Goal: Task Accomplishment & Management: Use online tool/utility

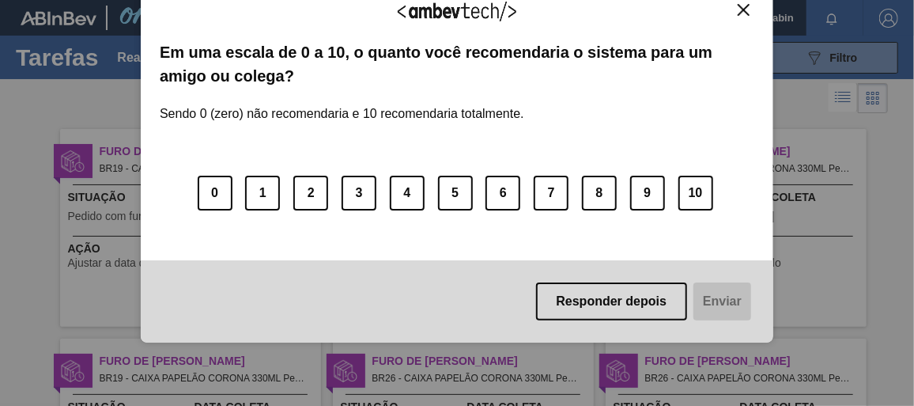
click at [745, 290] on div "Responder depois Enviar" at bounding box center [457, 301] width 632 height 82
click at [742, 7] on img "Close" at bounding box center [744, 10] width 12 height 12
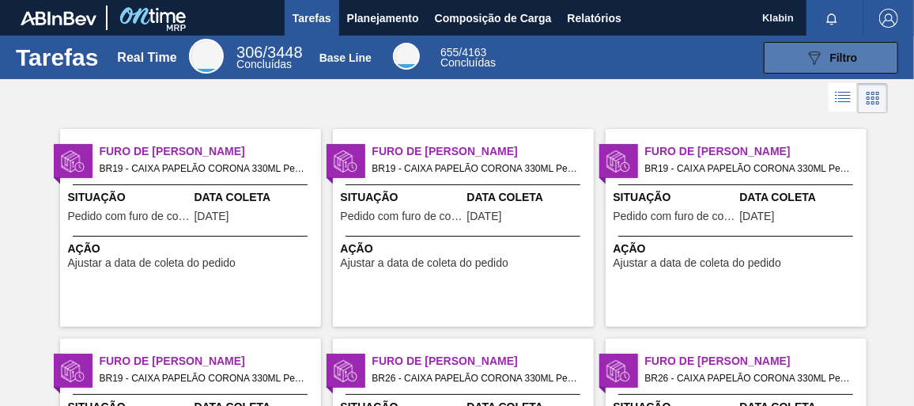
click at [800, 48] on button "089F7B8B-B2A5-4AFE-B5C0-19BA573D28AC Filtro" at bounding box center [831, 58] width 134 height 32
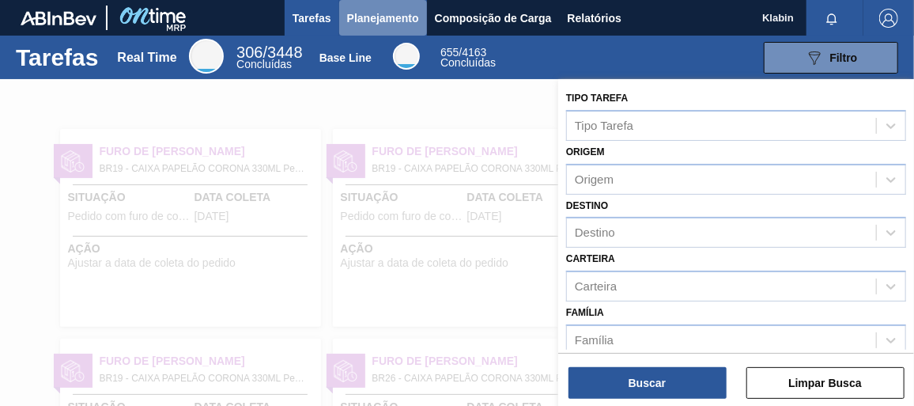
click at [394, 28] on button "Planejamento" at bounding box center [383, 18] width 88 height 36
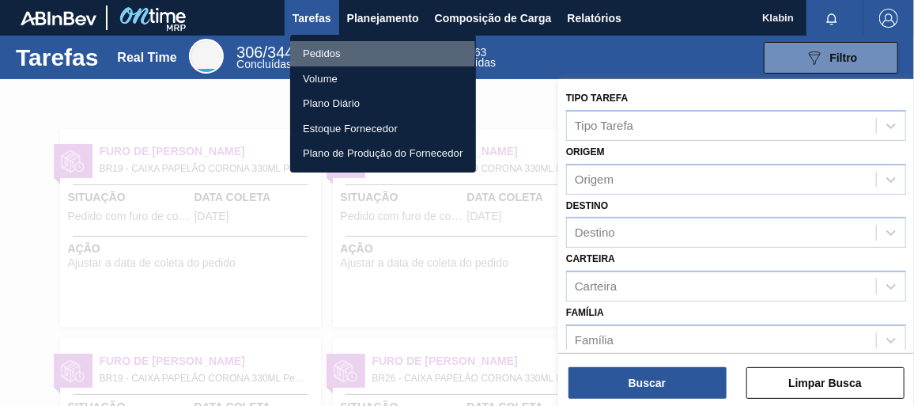
click at [322, 53] on li "Pedidos" at bounding box center [383, 53] width 186 height 25
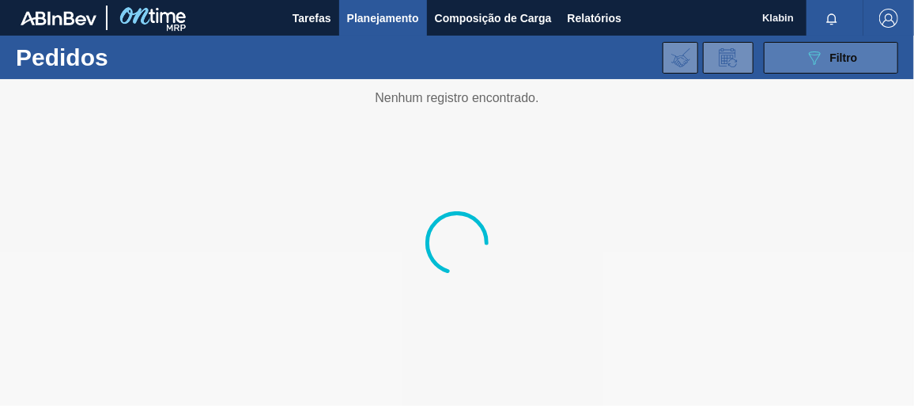
click at [821, 54] on icon "089F7B8B-B2A5-4AFE-B5C0-19BA573D28AC" at bounding box center [814, 57] width 19 height 19
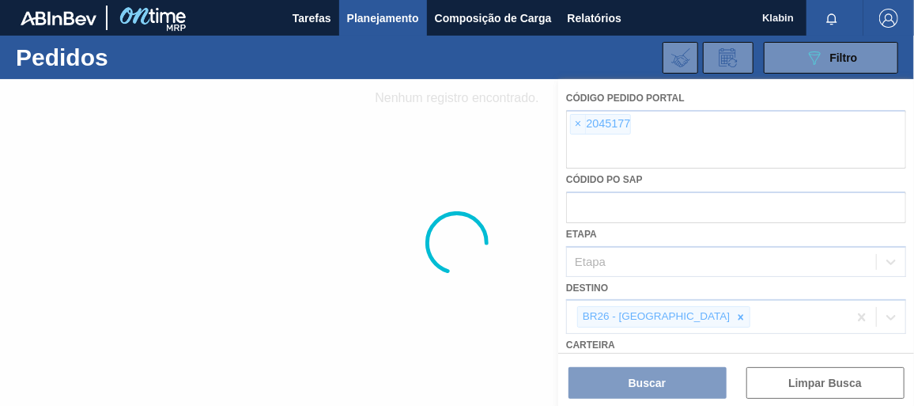
click at [576, 118] on div at bounding box center [457, 242] width 914 height 326
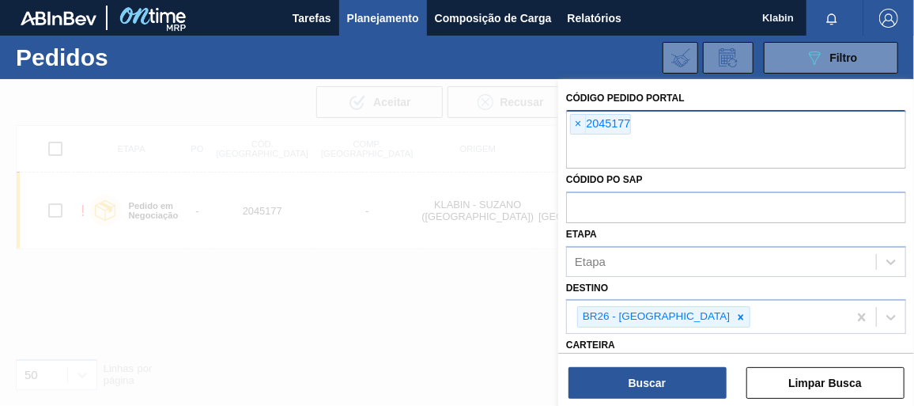
click at [579, 123] on span "×" at bounding box center [578, 124] width 15 height 19
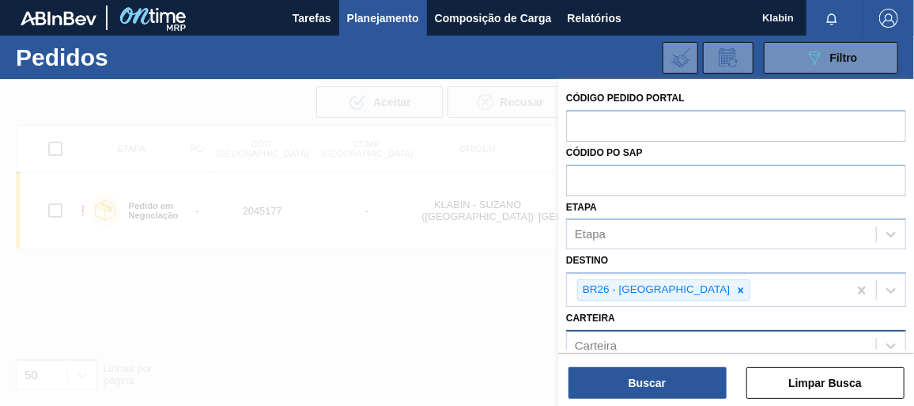
paste input "2037976"
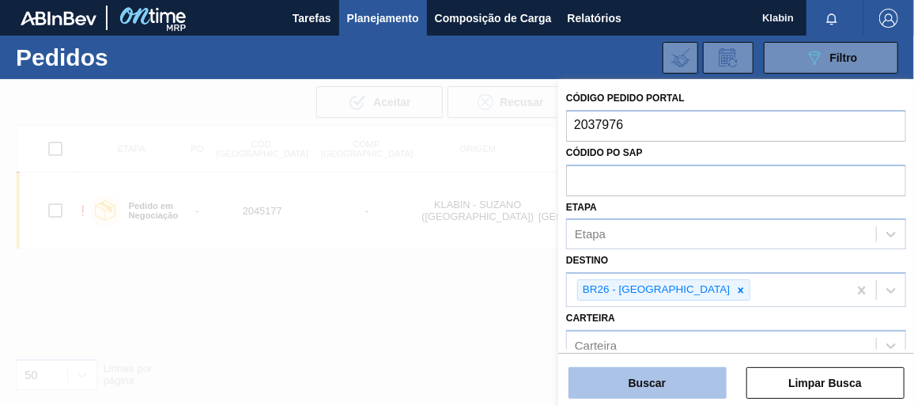
type input "2037976"
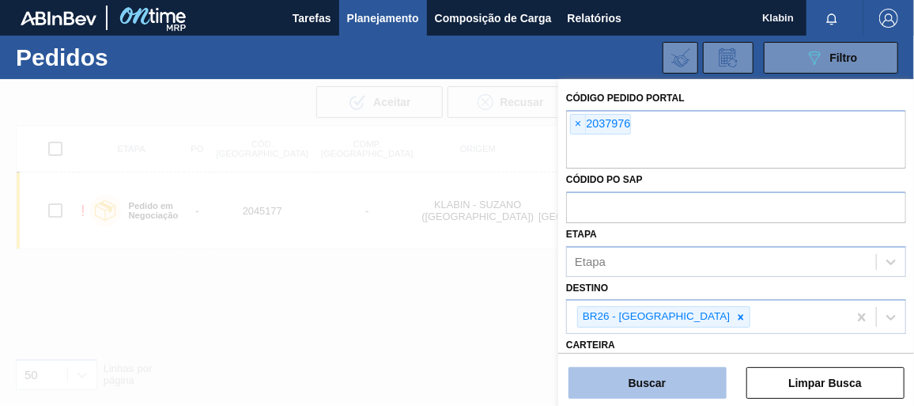
click at [662, 385] on button "Buscar" at bounding box center [647, 383] width 158 height 32
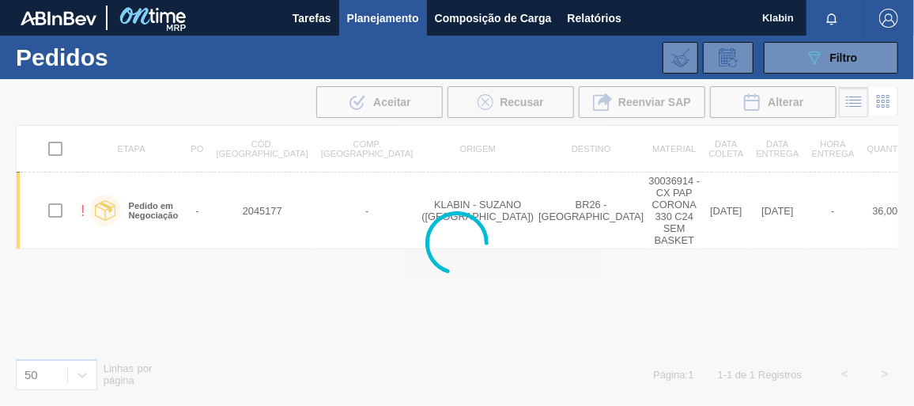
click at [665, 379] on div at bounding box center [457, 242] width 914 height 326
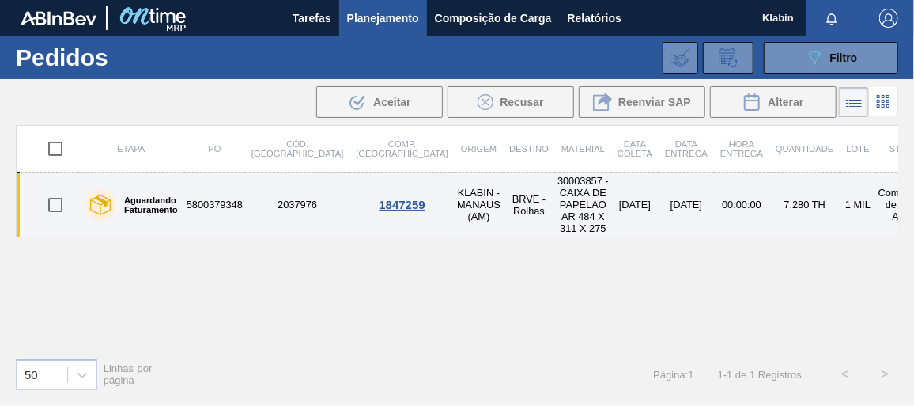
click at [278, 199] on td "2037976" at bounding box center [297, 204] width 104 height 65
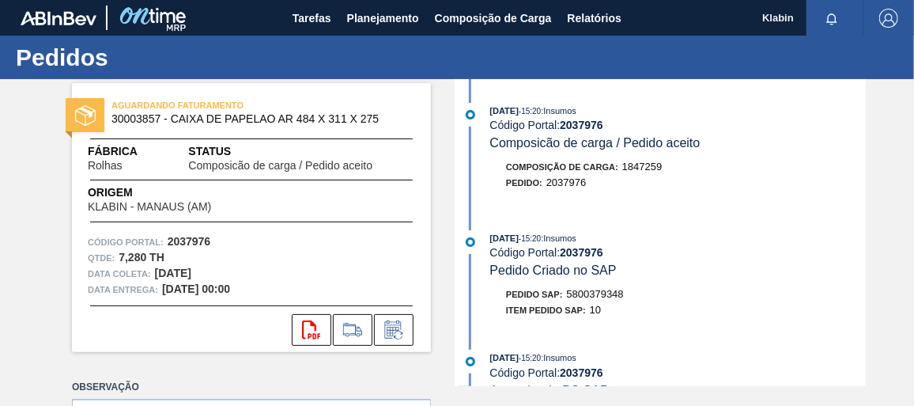
click at [594, 296] on span "5800379348" at bounding box center [595, 294] width 57 height 12
copy span "5800379348"
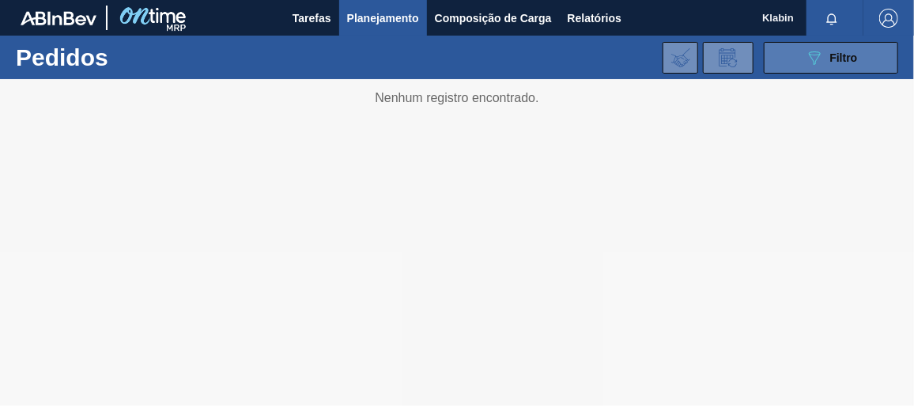
click at [798, 49] on button "089F7B8B-B2A5-4AFE-B5C0-19BA573D28AC Filtro" at bounding box center [831, 58] width 134 height 32
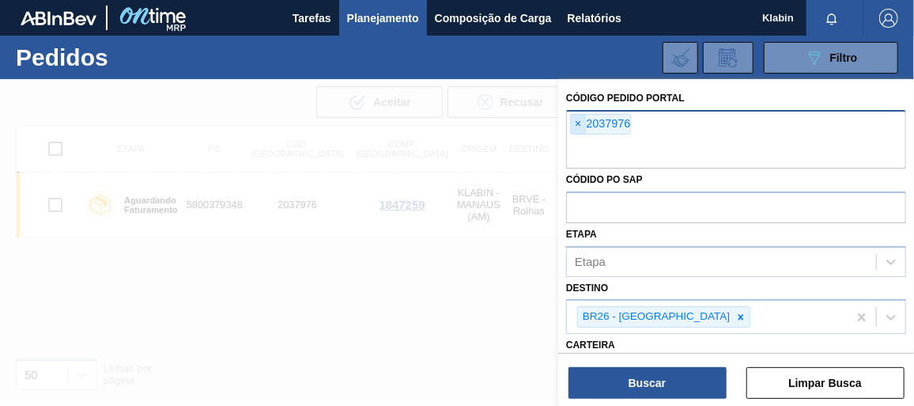
click at [579, 119] on span "×" at bounding box center [578, 124] width 15 height 19
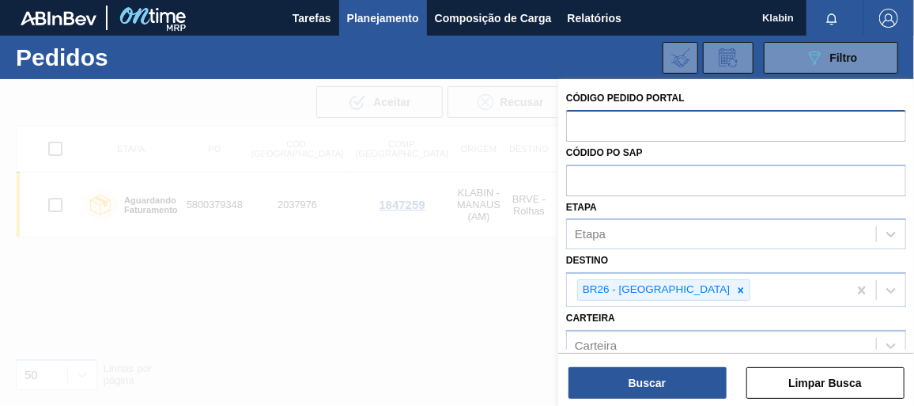
paste input "2037977"
type input "2037977"
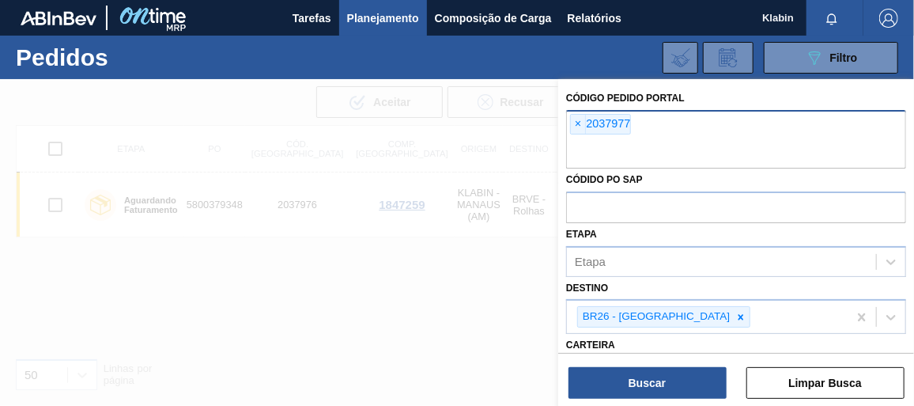
paste input "2037977"
type input "2037978"
paste input "2037977"
type input "2037979"
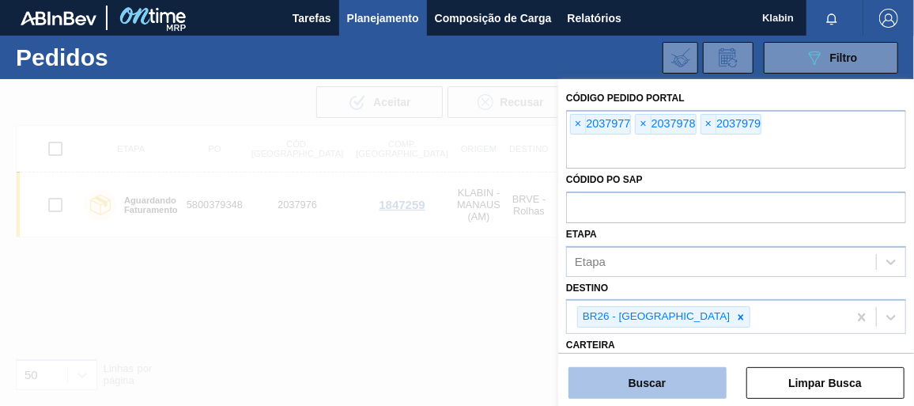
click at [666, 381] on button "Buscar" at bounding box center [647, 383] width 158 height 32
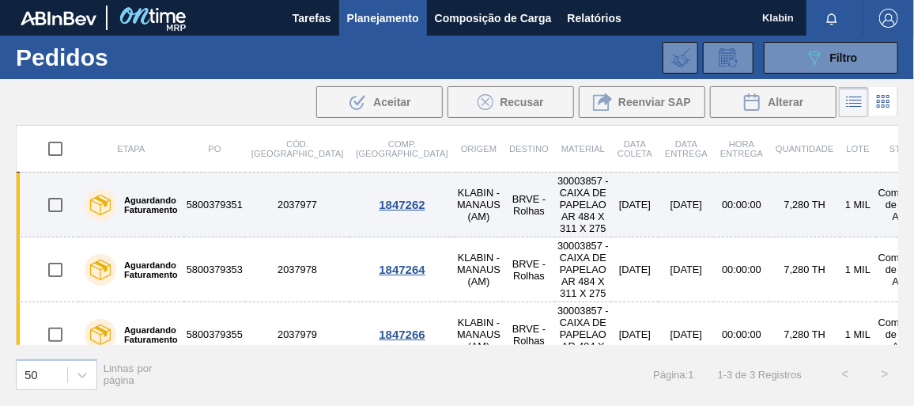
click at [274, 211] on td "2037977" at bounding box center [297, 204] width 104 height 65
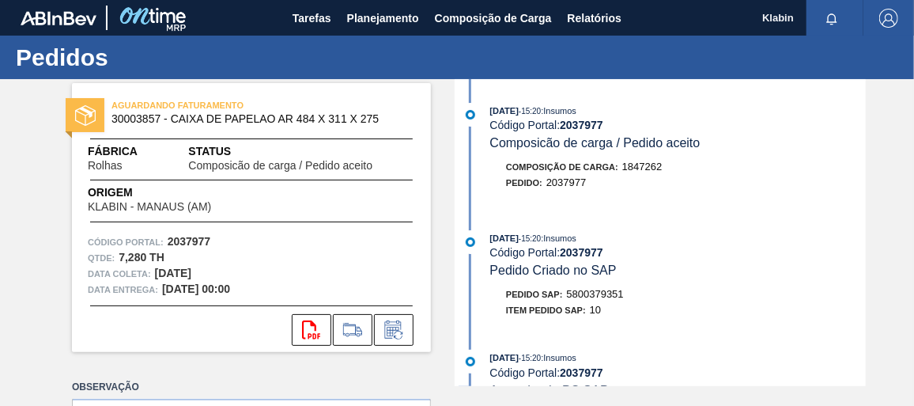
click at [507, 293] on div "Pedido SAP: 5800379351" at bounding box center [565, 294] width 118 height 16
drag, startPoint x: 507, startPoint y: 293, endPoint x: 609, endPoint y: 289, distance: 102.0
click at [676, 270] on div "[DATE] 15:20 : Insumos Código Portal: 2037977 Pedido Criado no SAP" at bounding box center [677, 254] width 375 height 48
click at [583, 299] on span "5800379351" at bounding box center [595, 294] width 57 height 12
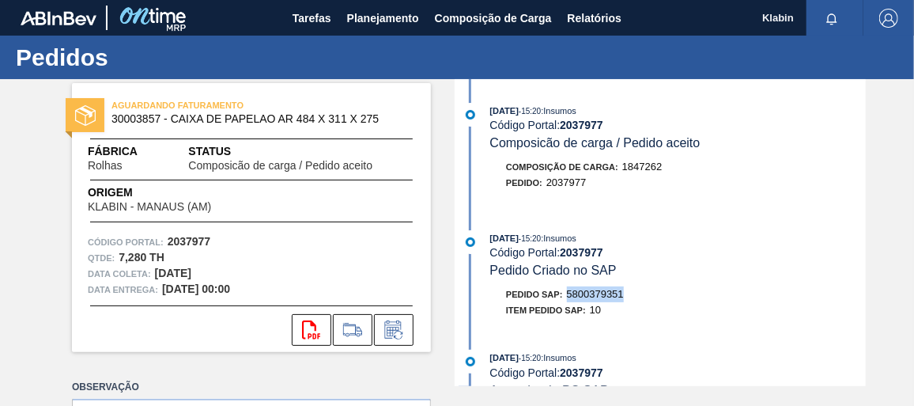
click at [583, 299] on span "5800379351" at bounding box center [595, 294] width 57 height 12
copy span "5800379351"
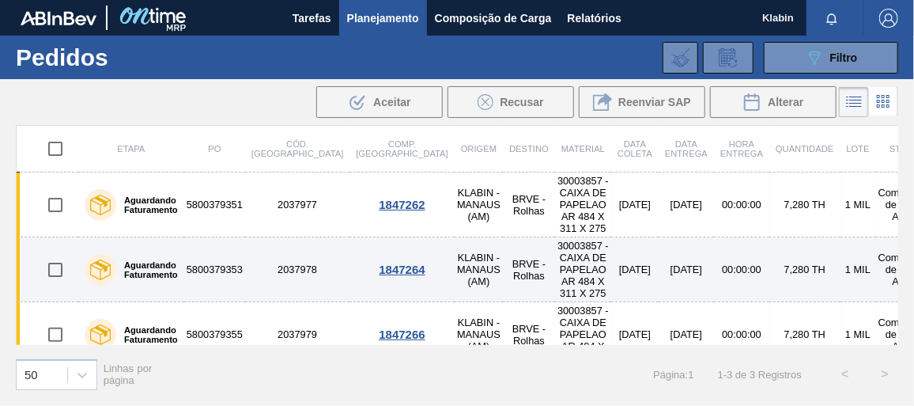
click at [236, 267] on td "5800379353" at bounding box center [214, 269] width 61 height 65
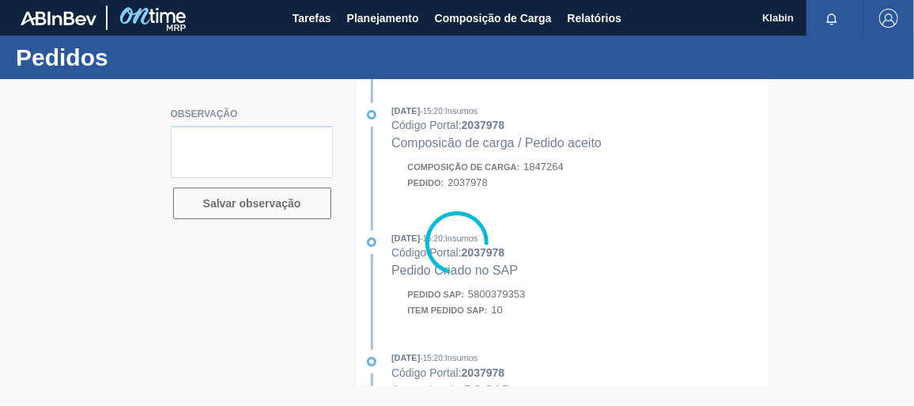
click at [515, 299] on div at bounding box center [457, 242] width 914 height 326
drag, startPoint x: 515, startPoint y: 299, endPoint x: 504, endPoint y: 299, distance: 11.1
click at [504, 299] on div at bounding box center [457, 242] width 914 height 326
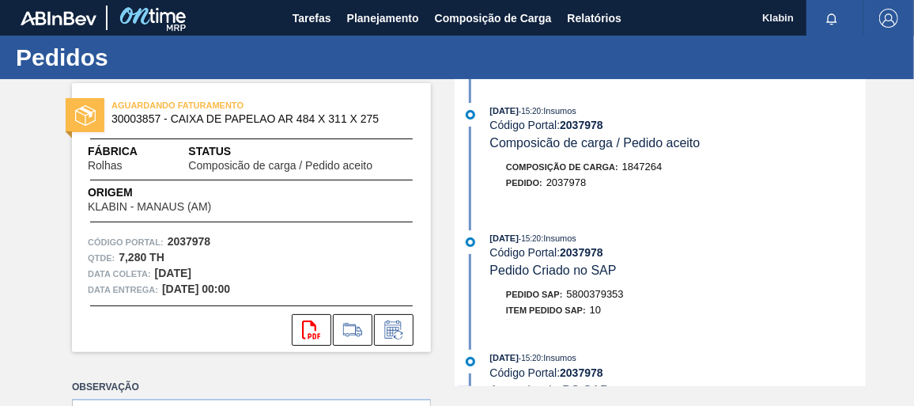
click at [494, 297] on div "Pedido SAP: 5800379353" at bounding box center [677, 294] width 375 height 16
click at [592, 294] on span "5800379353" at bounding box center [595, 294] width 57 height 12
copy span "5800379353"
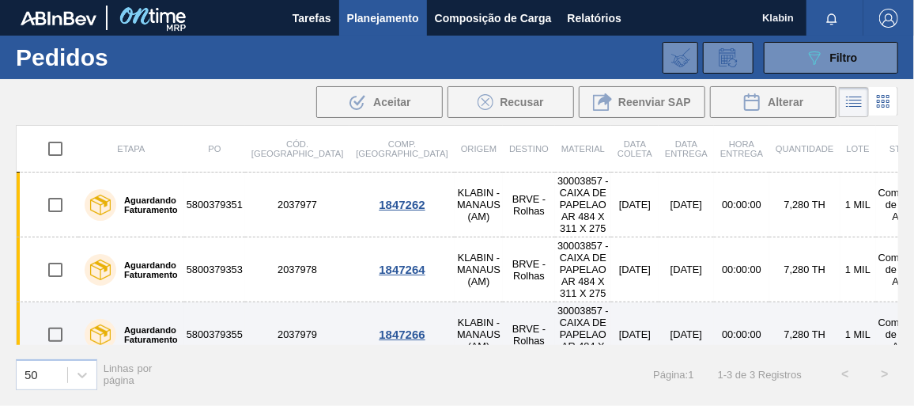
click at [281, 311] on td "2037979" at bounding box center [297, 334] width 104 height 65
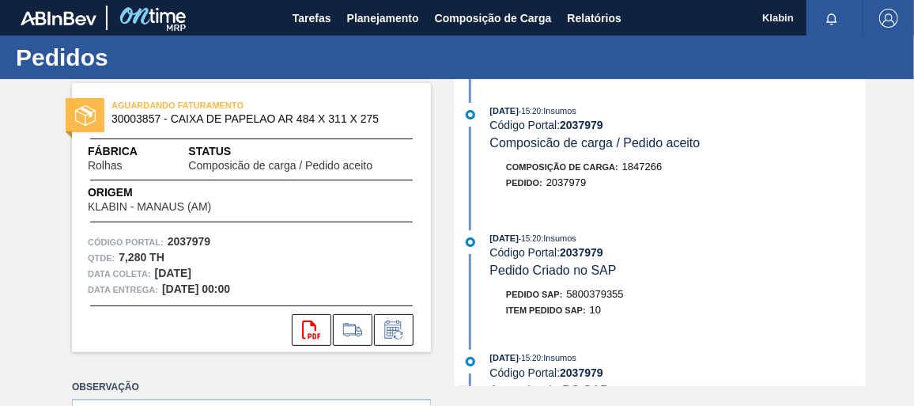
click at [502, 301] on div "Pedido SAP: 5800379355" at bounding box center [677, 294] width 375 height 16
click at [579, 295] on span "5800379355" at bounding box center [595, 294] width 57 height 12
copy span "5800379355"
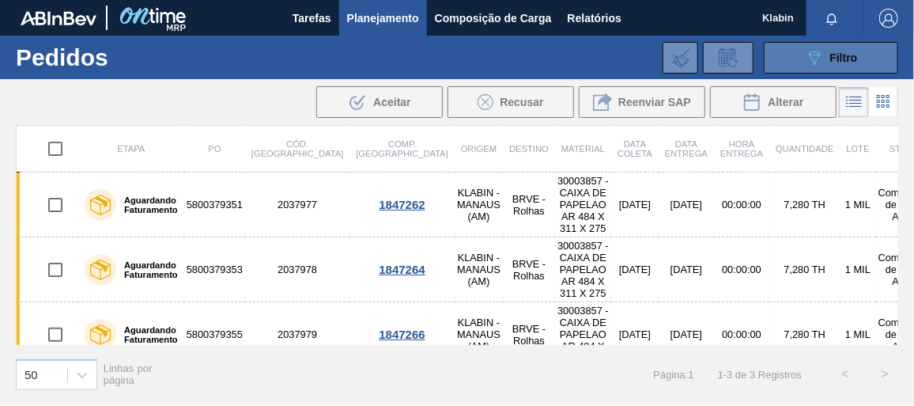
click at [814, 55] on icon "089F7B8B-B2A5-4AFE-B5C0-19BA573D28AC" at bounding box center [814, 57] width 19 height 19
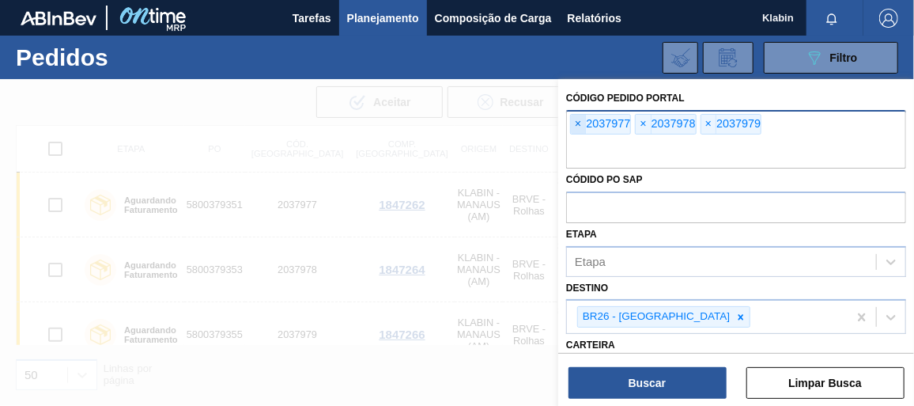
click at [577, 119] on span "×" at bounding box center [578, 124] width 15 height 19
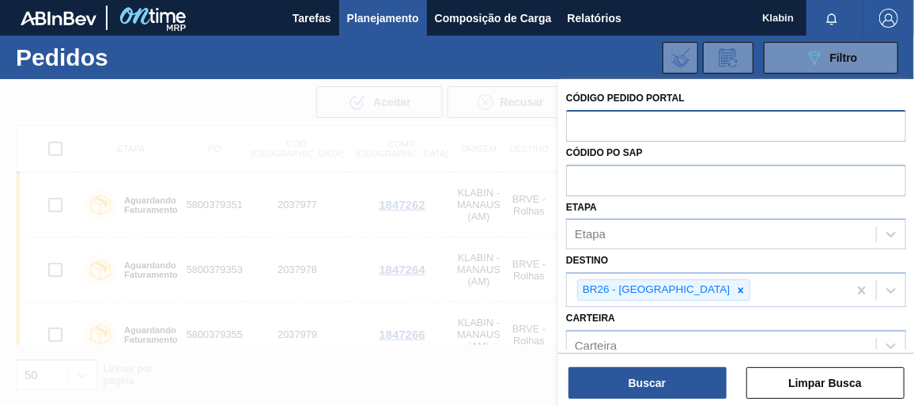
paste input "2037980"
type input "2037980"
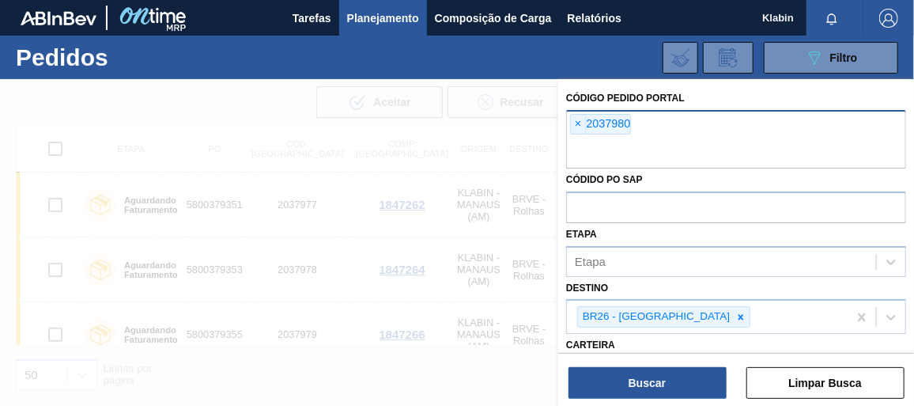
paste input "2037980"
type input "2037981"
paste input "2037980"
type input "2037982"
paste input "2037980"
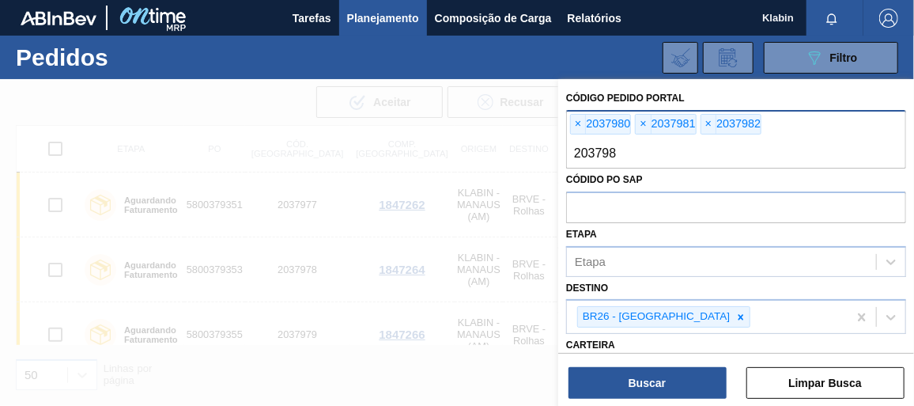
type input "2037983"
paste input "2037980"
type input "2037984"
paste input "2037980"
type input "2037985"
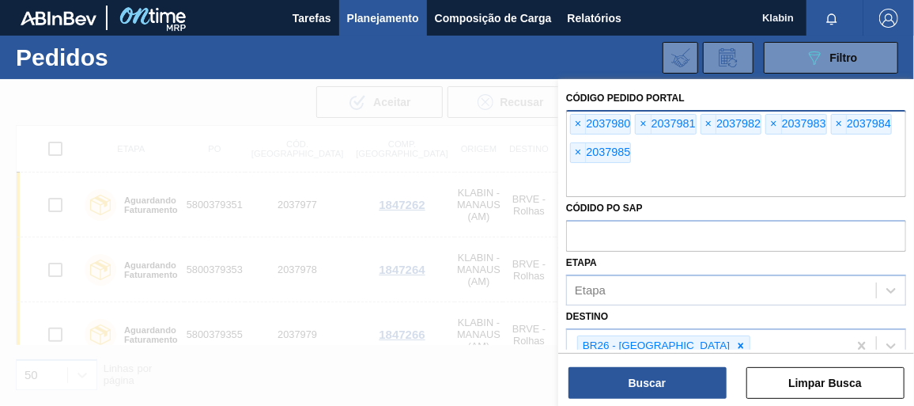
paste input "2037980"
type input "2037986"
paste input "2037980"
type input "2037987"
paste input "2037980"
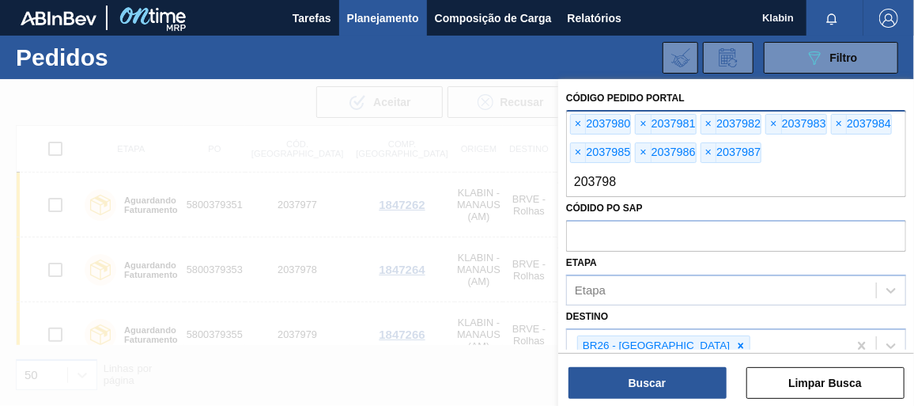
type input "2037988"
paste input "2037980"
type input "2037989"
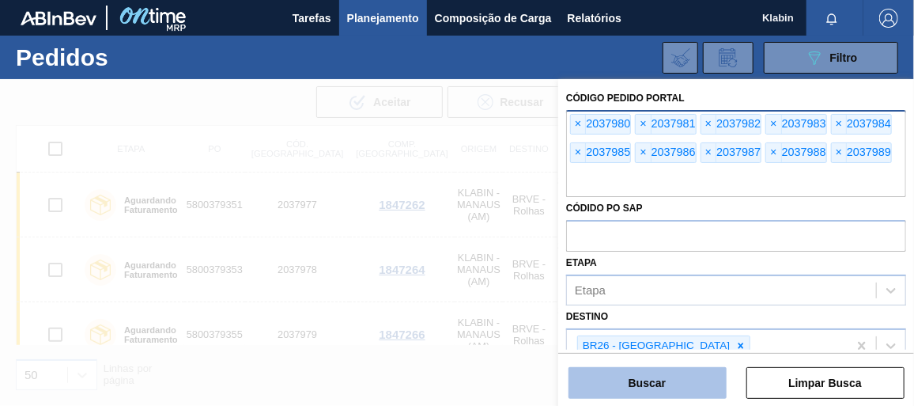
click at [655, 373] on button "Buscar" at bounding box center [647, 383] width 158 height 32
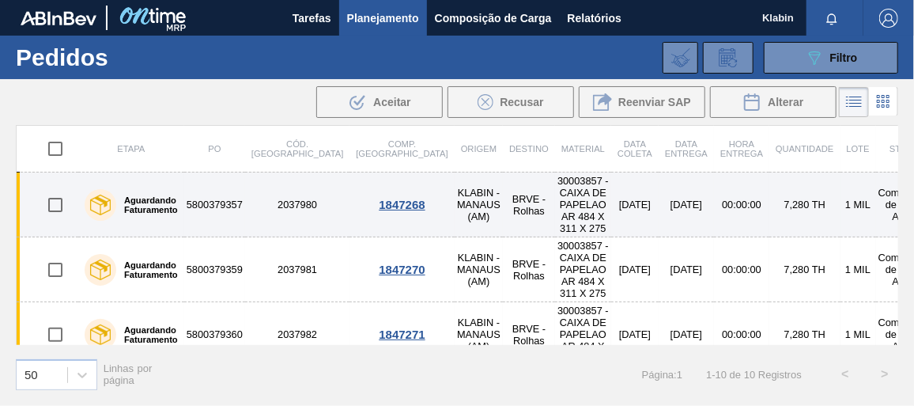
click at [285, 213] on td "2037980" at bounding box center [297, 204] width 104 height 65
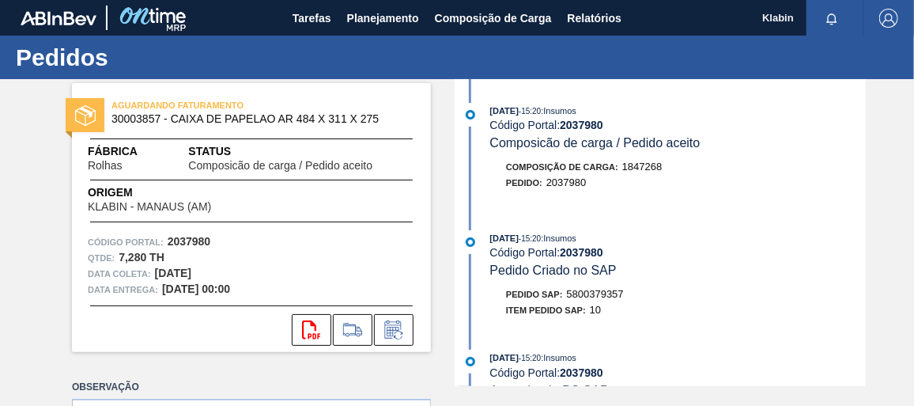
click at [575, 246] on div "[DATE] 15:20 : Insumos" at bounding box center [677, 238] width 375 height 16
click at [597, 300] on span "5800379357" at bounding box center [595, 294] width 57 height 12
click at [596, 299] on span "5800379357" at bounding box center [595, 294] width 57 height 12
click at [603, 292] on div "Pedido SAP: 5800379357" at bounding box center [565, 294] width 118 height 16
click at [605, 296] on span "5800379357" at bounding box center [595, 294] width 57 height 12
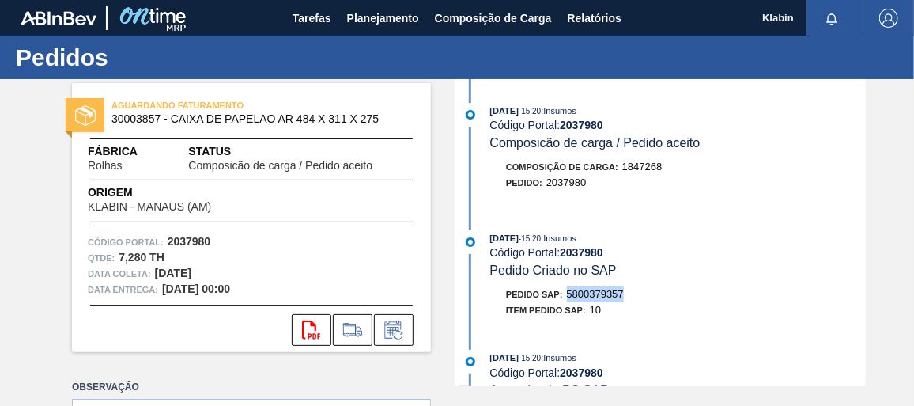
click at [605, 296] on span "5800379357" at bounding box center [595, 294] width 57 height 12
copy span "5800379357"
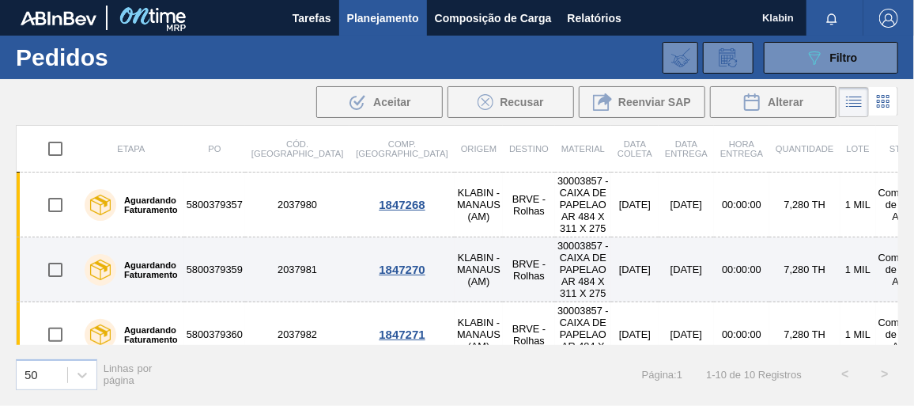
click at [245, 262] on td "5800379359" at bounding box center [214, 269] width 61 height 65
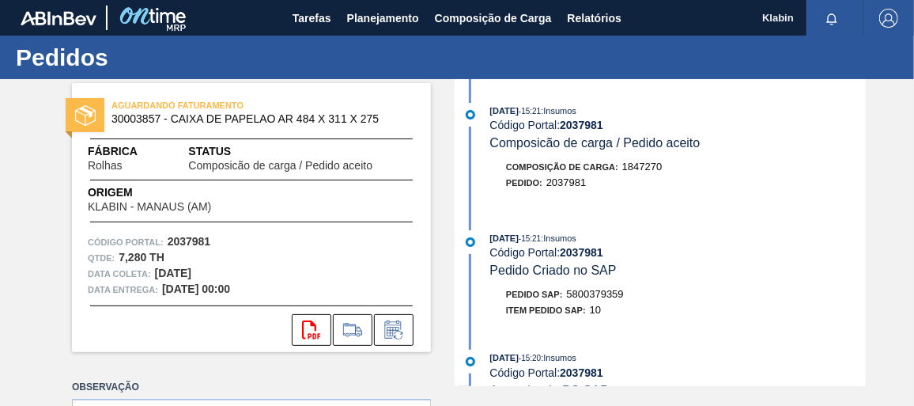
click at [588, 292] on div "Pedido SAP: 5800379359" at bounding box center [565, 294] width 118 height 16
click at [590, 294] on div "Pedido SAP: 5800379359" at bounding box center [565, 294] width 118 height 16
drag, startPoint x: 590, startPoint y: 294, endPoint x: 593, endPoint y: 303, distance: 9.3
click at [594, 300] on span "5800379359" at bounding box center [595, 294] width 57 height 12
copy span "5800379359"
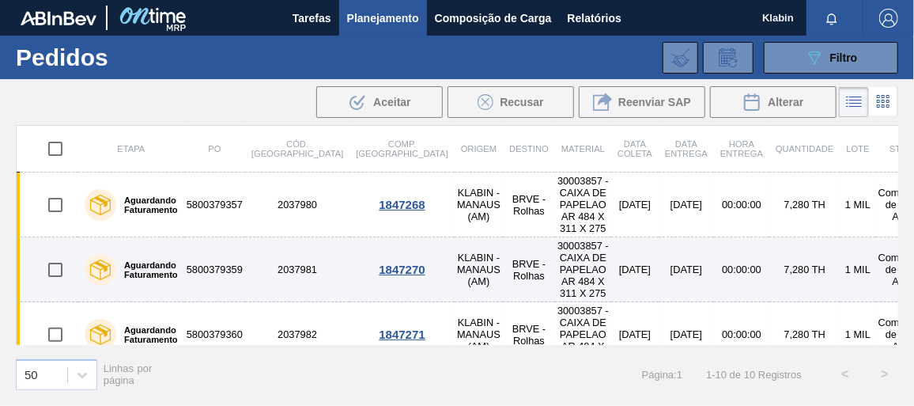
scroll to position [71, 0]
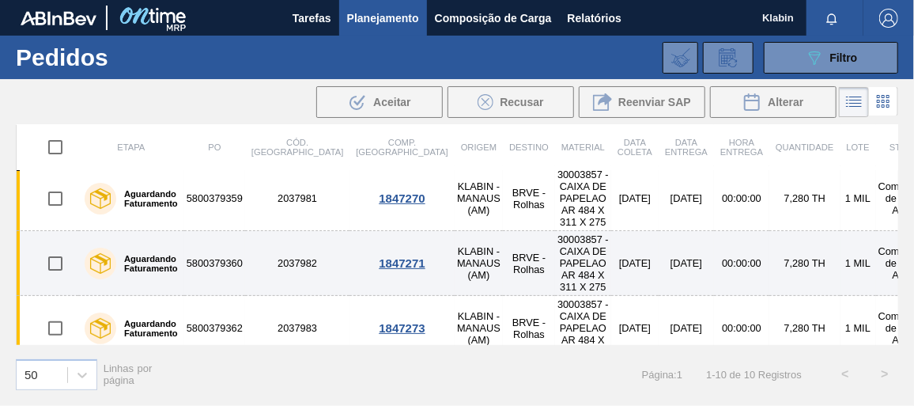
click at [277, 259] on td "2037982" at bounding box center [297, 263] width 104 height 65
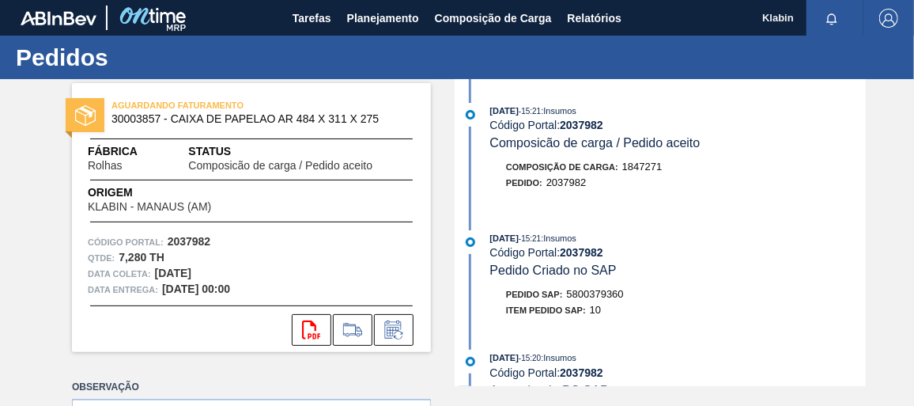
click at [600, 298] on span "5800379360" at bounding box center [595, 294] width 57 height 12
copy span "5800379360"
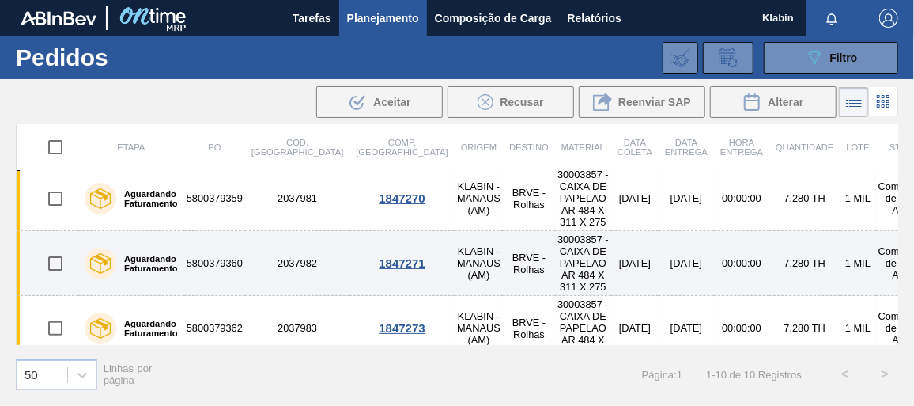
scroll to position [143, 0]
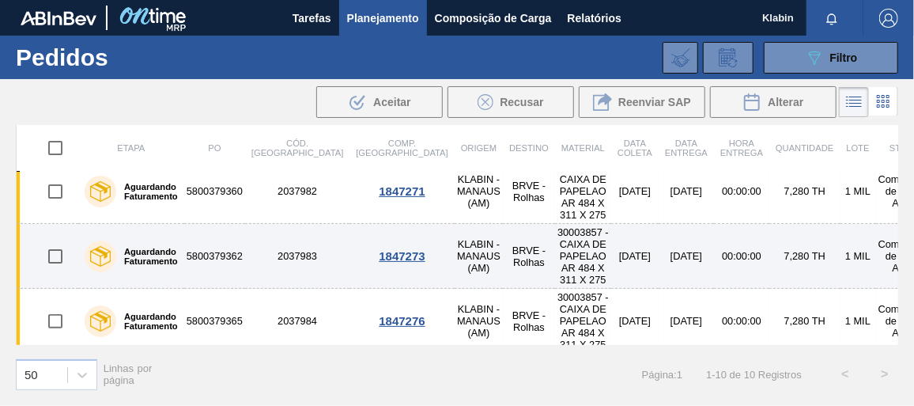
click at [277, 245] on td "2037983" at bounding box center [297, 256] width 104 height 65
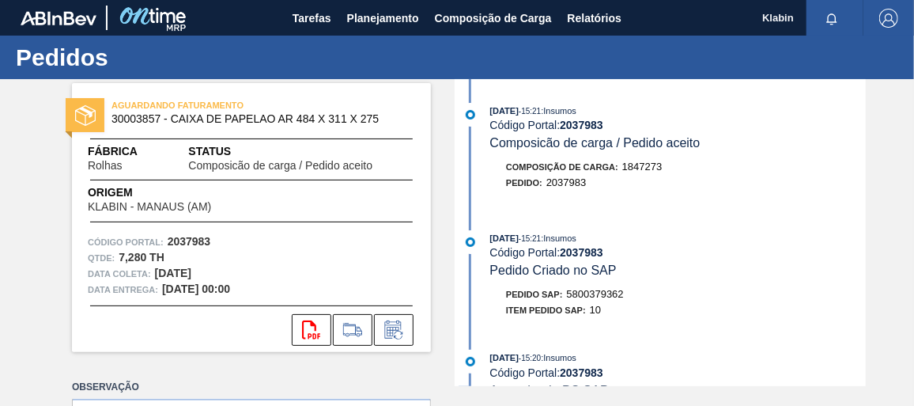
click at [592, 292] on div "Pedido SAP: 5800379362" at bounding box center [565, 294] width 118 height 16
copy span "5800379362"
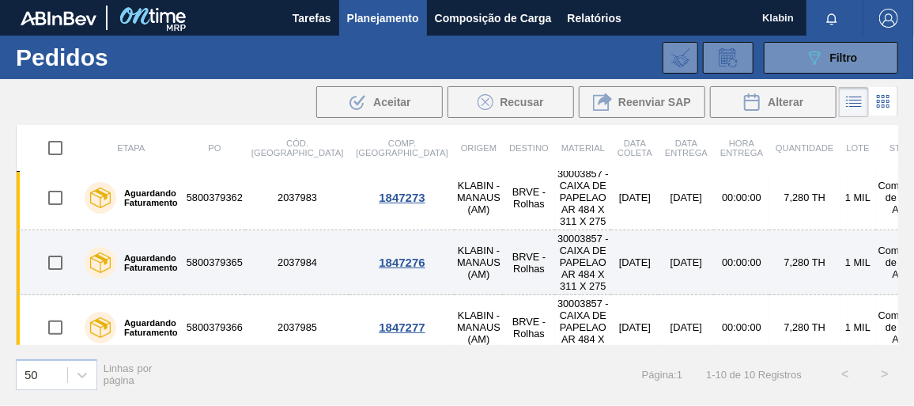
scroll to position [215, 0]
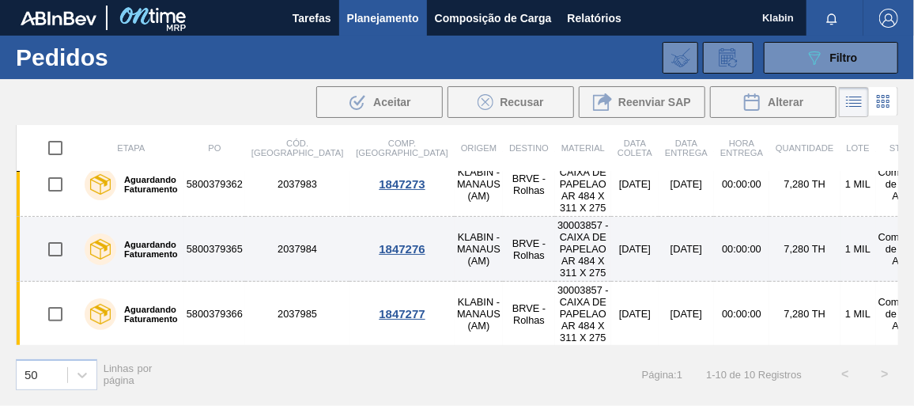
click at [275, 240] on td "2037984" at bounding box center [297, 249] width 104 height 65
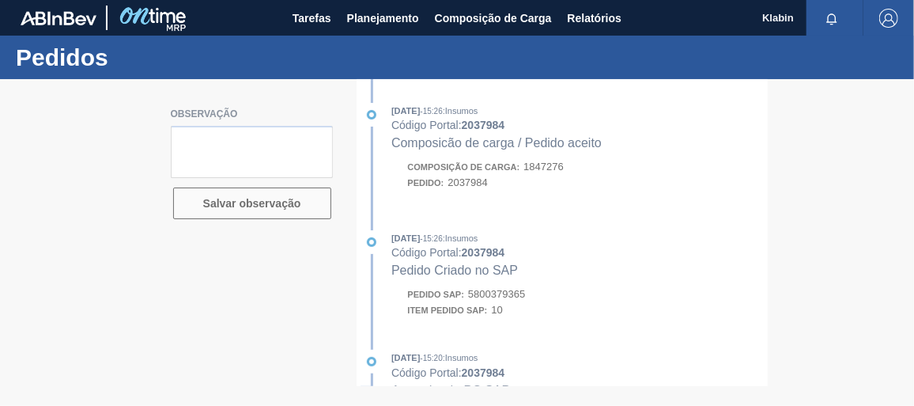
click at [511, 296] on div at bounding box center [457, 242] width 914 height 326
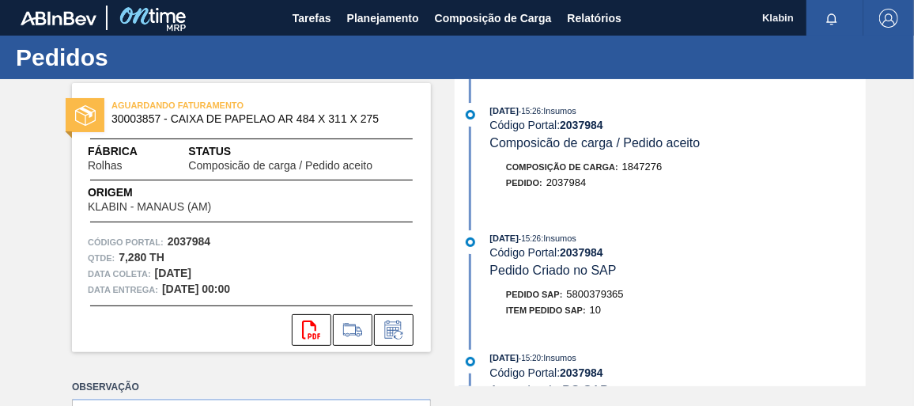
click at [575, 297] on span "5800379365" at bounding box center [595, 294] width 57 height 12
copy span "5800379365"
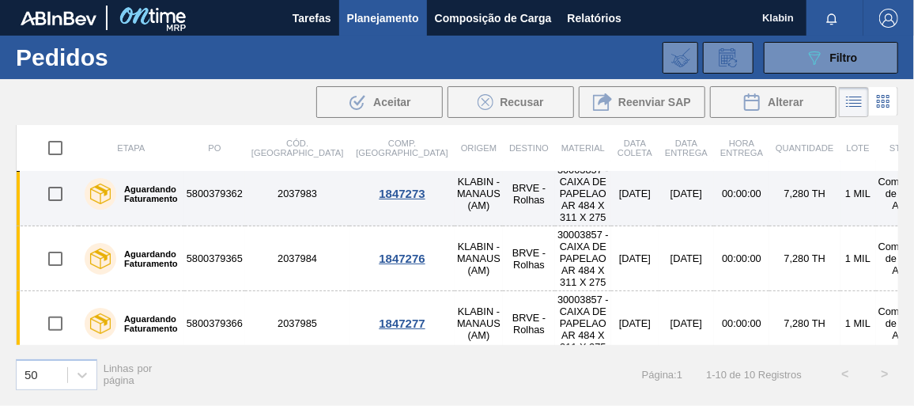
scroll to position [287, 0]
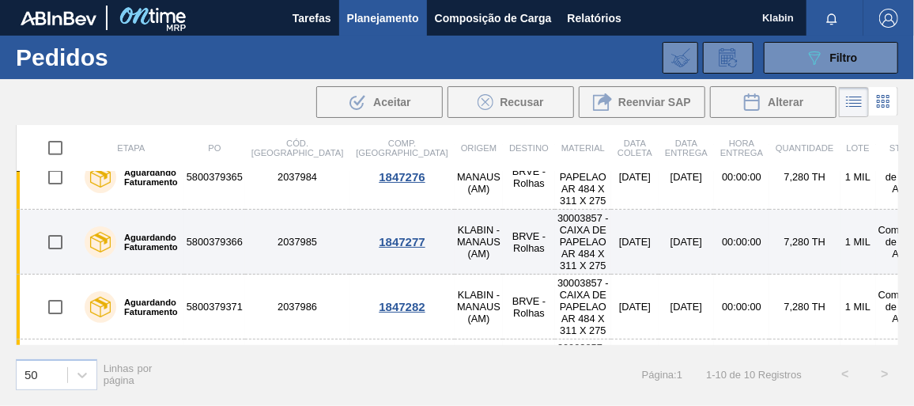
click at [276, 228] on td "2037985" at bounding box center [297, 241] width 104 height 65
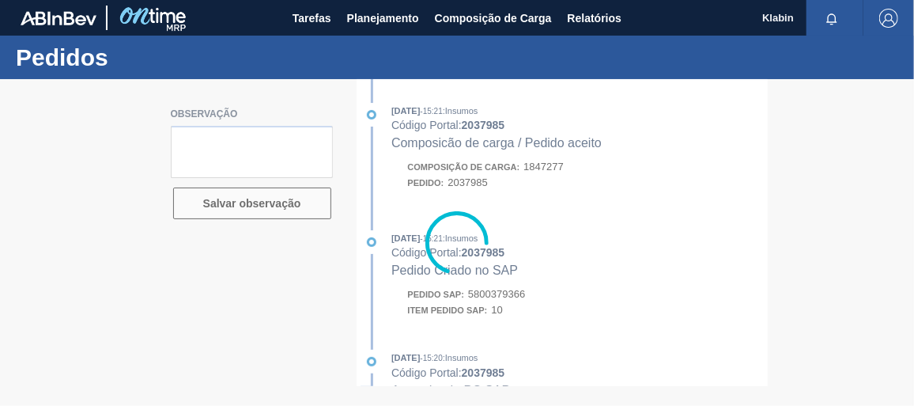
click at [505, 277] on div at bounding box center [457, 242] width 914 height 326
click at [523, 301] on div at bounding box center [457, 242] width 914 height 326
click at [522, 300] on div at bounding box center [457, 242] width 914 height 326
drag, startPoint x: 522, startPoint y: 300, endPoint x: 507, endPoint y: 300, distance: 15.0
click at [507, 300] on div at bounding box center [457, 242] width 914 height 326
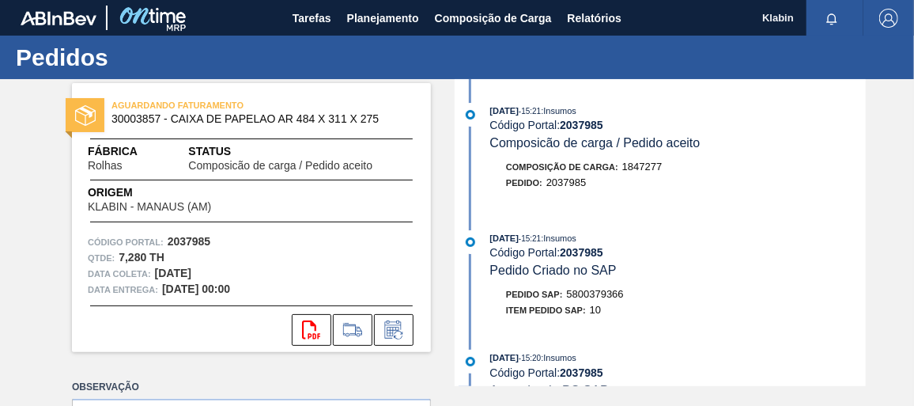
click at [598, 298] on span "5800379366" at bounding box center [595, 294] width 57 height 12
click at [599, 300] on span "5800379366" at bounding box center [595, 294] width 57 height 12
copy span "5800379366"
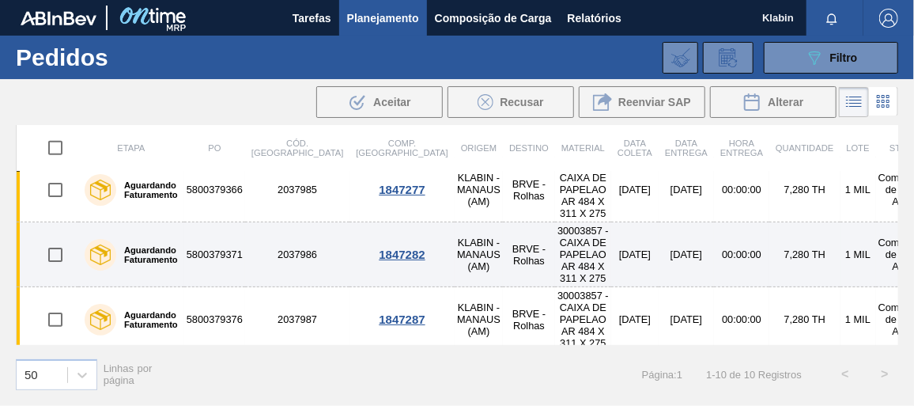
scroll to position [359, 0]
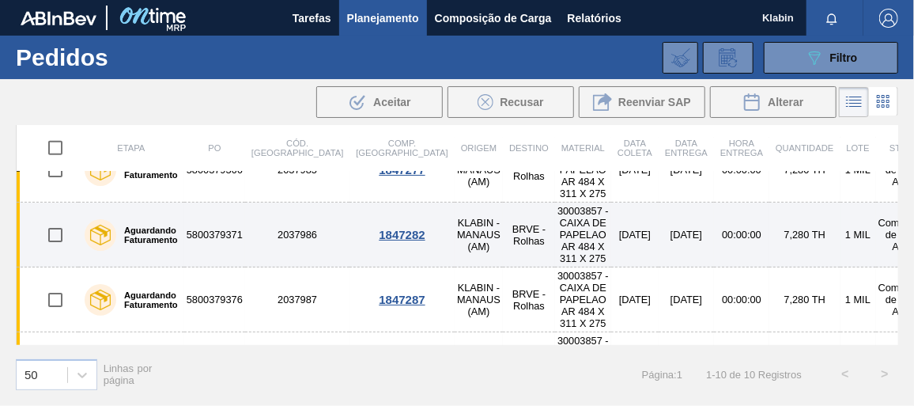
click at [291, 227] on td "2037986" at bounding box center [297, 234] width 104 height 65
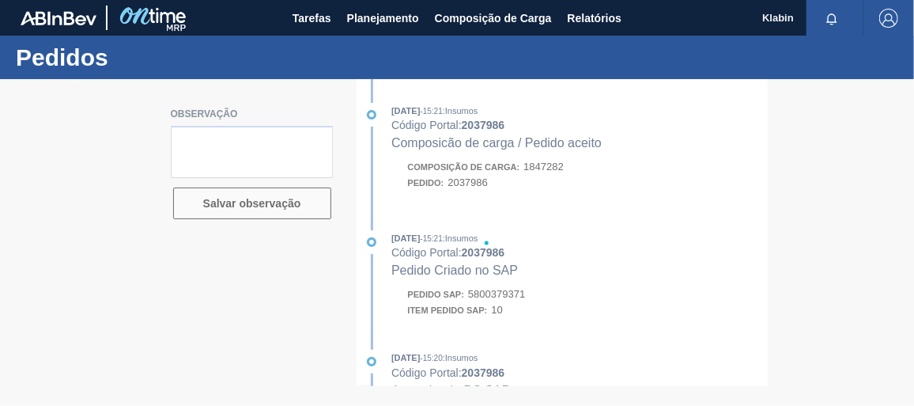
click at [516, 306] on div at bounding box center [457, 242] width 914 height 326
click at [515, 298] on div at bounding box center [457, 242] width 914 height 326
drag, startPoint x: 515, startPoint y: 298, endPoint x: 489, endPoint y: 296, distance: 26.1
click at [489, 296] on div at bounding box center [457, 242] width 914 height 326
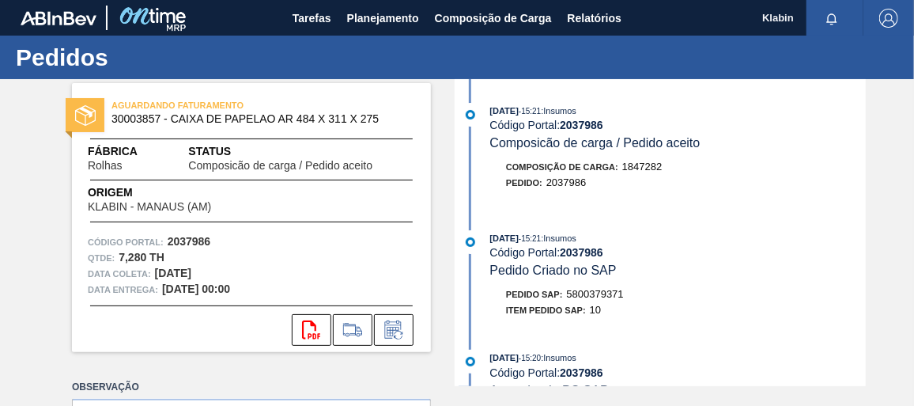
click at [590, 300] on span "5800379371" at bounding box center [595, 294] width 57 height 12
drag, startPoint x: 30, startPoint y: 0, endPoint x: 263, endPoint y: 71, distance: 243.8
click at [287, 95] on div "AGUARDANDO FATURAMENTO 30003857 - CAIXA DE PAPELAO AR 484 X 311 X 275" at bounding box center [251, 113] width 359 height 36
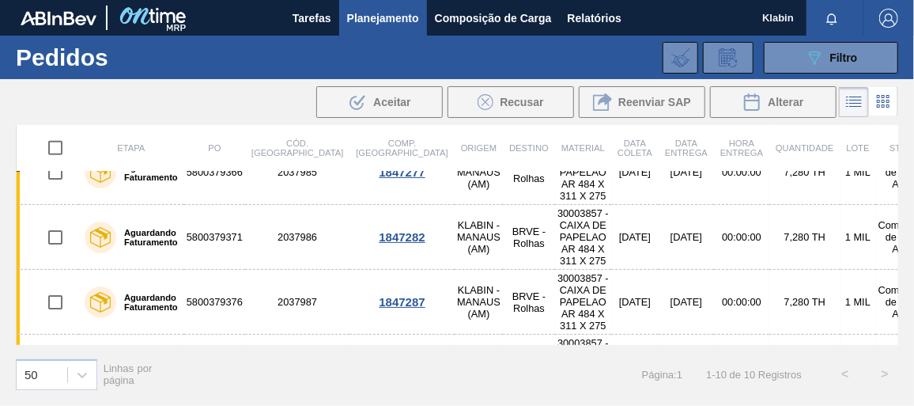
scroll to position [359, 0]
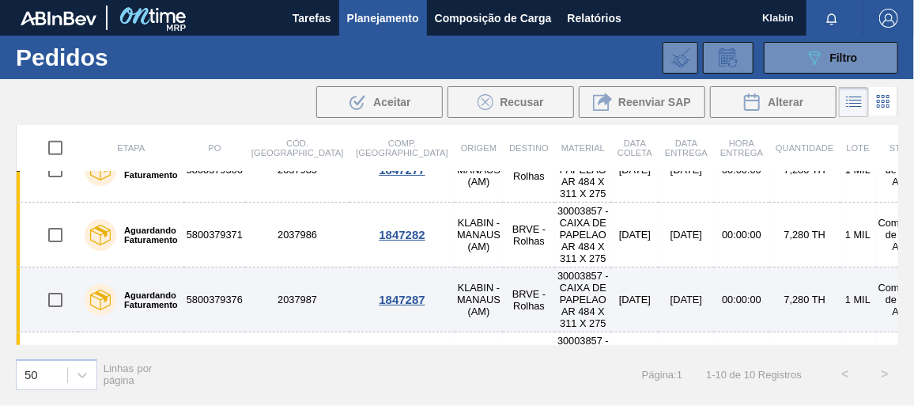
click at [268, 281] on td "2037987" at bounding box center [297, 299] width 104 height 65
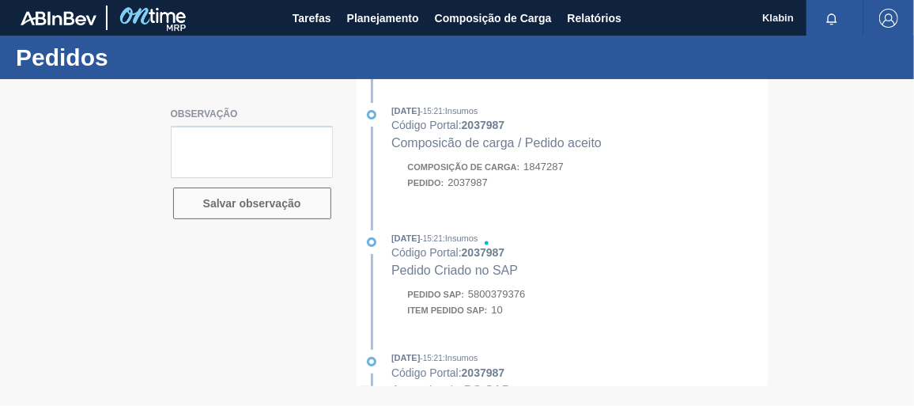
click at [493, 298] on div at bounding box center [457, 242] width 914 height 326
click at [496, 292] on div at bounding box center [457, 242] width 914 height 326
click at [500, 295] on div at bounding box center [457, 242] width 914 height 326
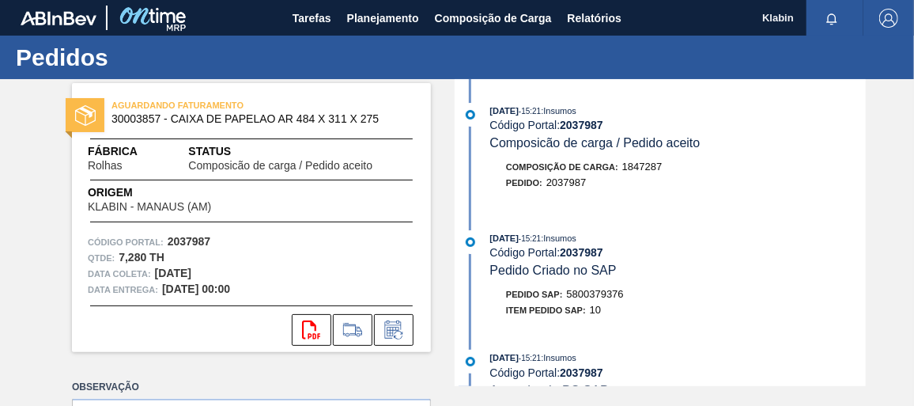
drag, startPoint x: 500, startPoint y: 295, endPoint x: 597, endPoint y: 290, distance: 97.3
click at [597, 290] on div "Pedido SAP: 5800379376" at bounding box center [565, 294] width 118 height 16
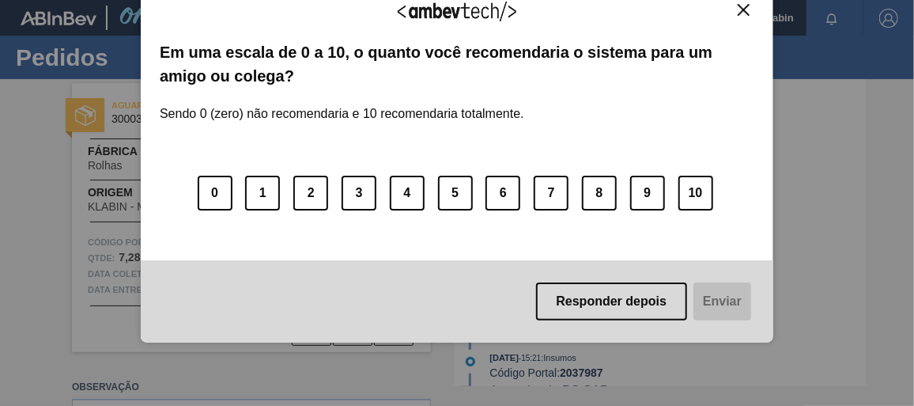
click at [735, 6] on button "Close" at bounding box center [743, 9] width 21 height 13
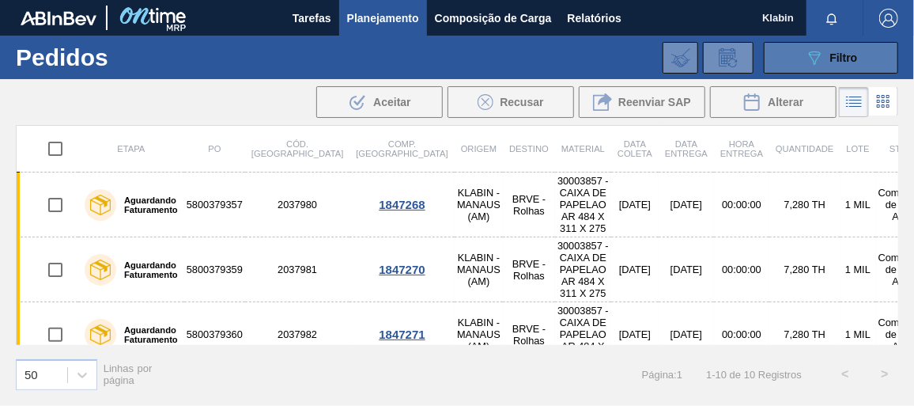
click at [809, 48] on icon "089F7B8B-B2A5-4AFE-B5C0-19BA573D28AC" at bounding box center [814, 57] width 19 height 19
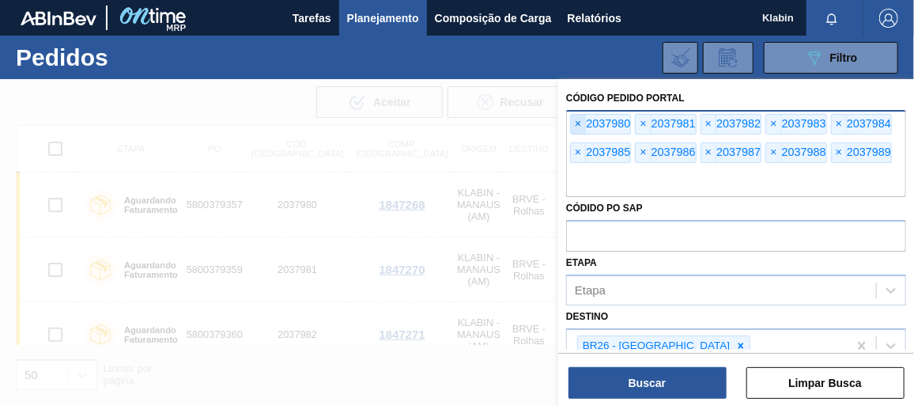
click at [578, 115] on span "×" at bounding box center [578, 124] width 15 height 19
click at [578, 116] on span "×" at bounding box center [578, 124] width 15 height 19
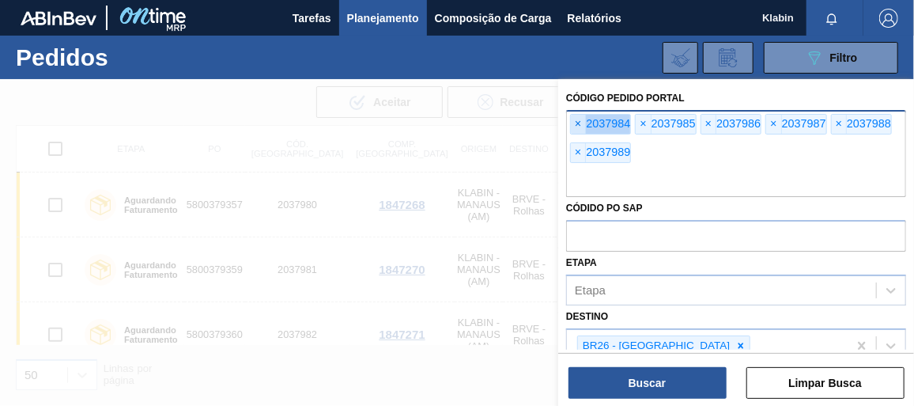
click at [578, 116] on span "×" at bounding box center [578, 124] width 15 height 19
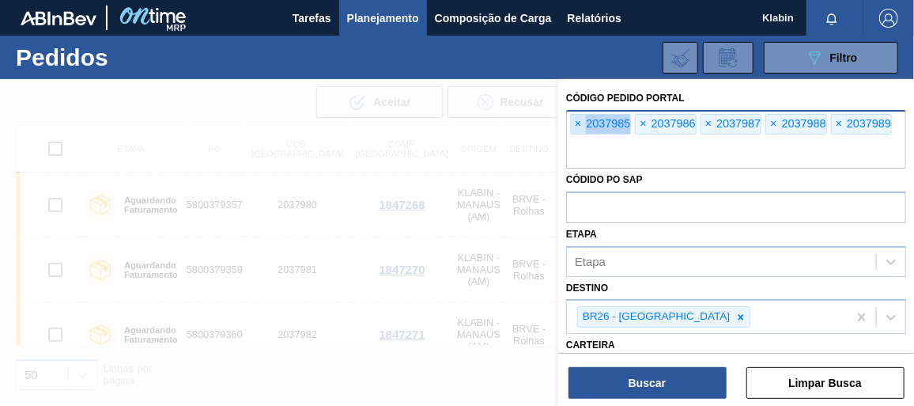
click at [578, 116] on span "×" at bounding box center [578, 124] width 15 height 19
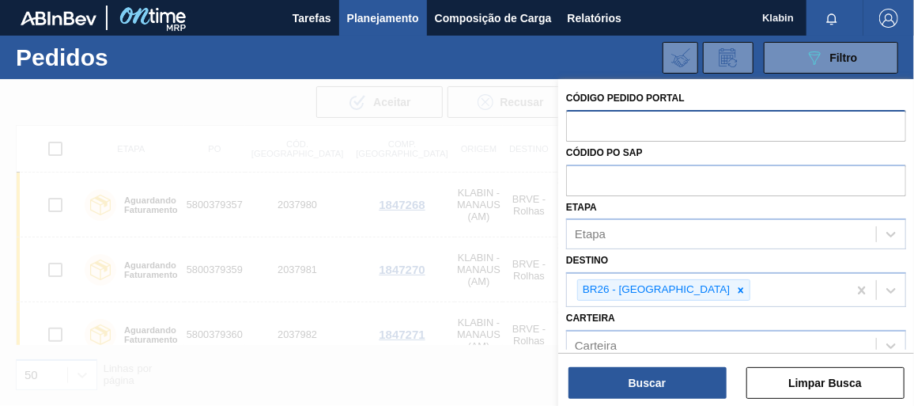
paste input "2037964"
type input "2037964"
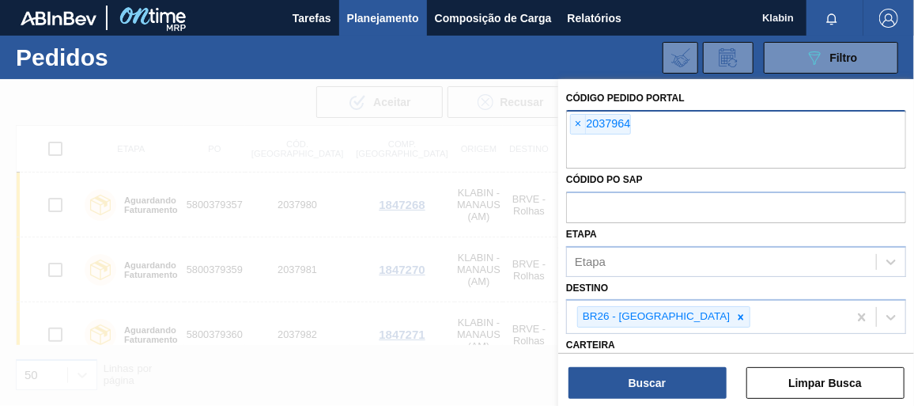
paste input "2037964"
type input "2037965"
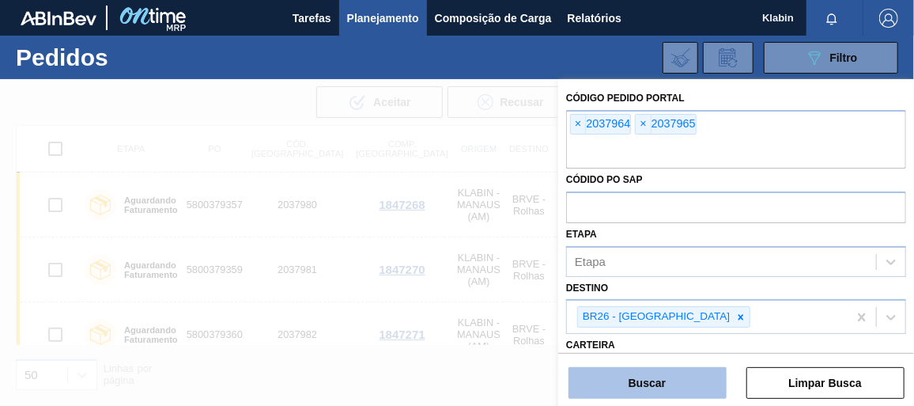
click at [703, 372] on button "Buscar" at bounding box center [647, 383] width 158 height 32
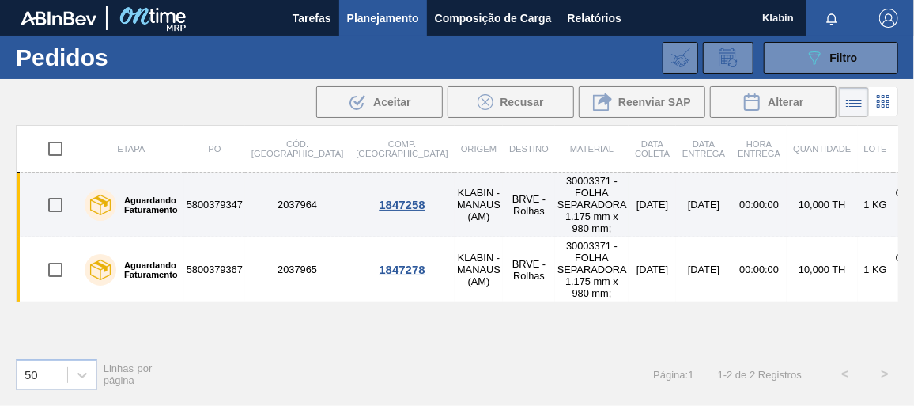
click at [213, 205] on td "5800379347" at bounding box center [214, 204] width 61 height 65
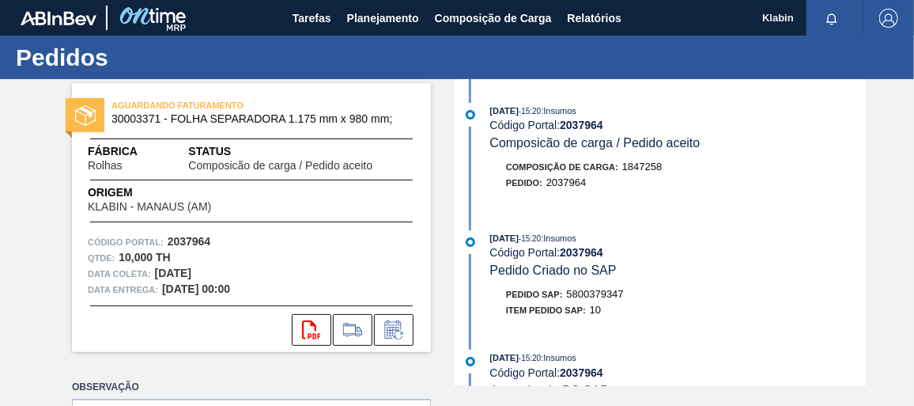
click at [608, 294] on span "5800379347" at bounding box center [595, 294] width 57 height 12
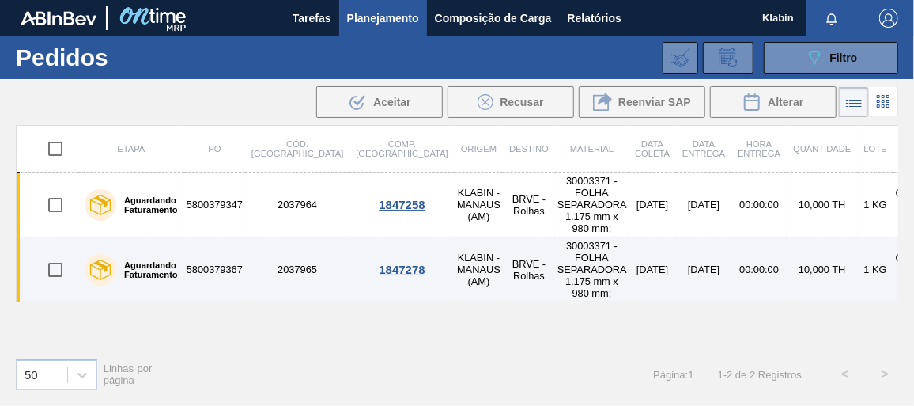
click at [252, 260] on td "2037965" at bounding box center [297, 269] width 104 height 65
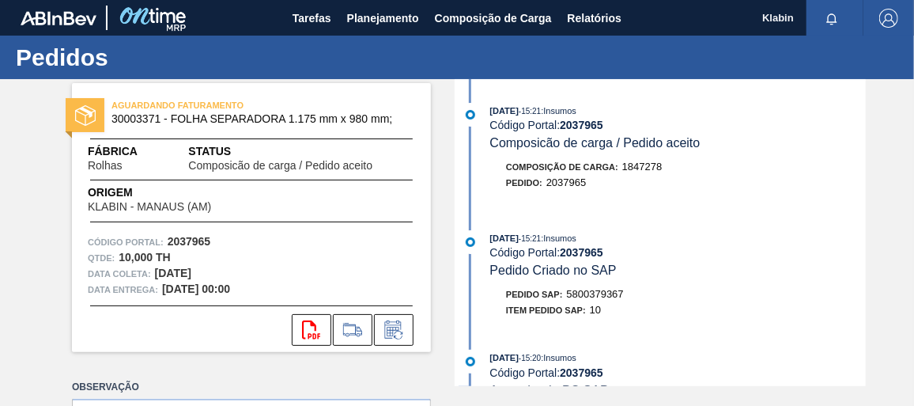
click at [597, 296] on span "5800379367" at bounding box center [595, 294] width 57 height 12
click at [389, 15] on span "Planejamento" at bounding box center [383, 18] width 72 height 19
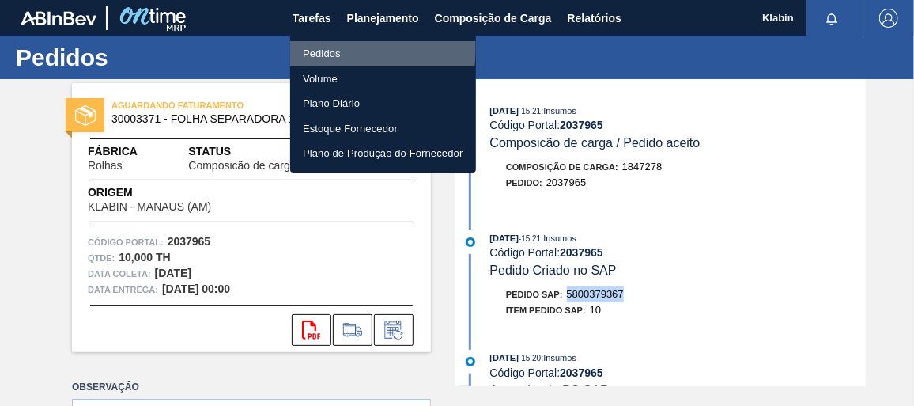
click at [327, 47] on li "Pedidos" at bounding box center [383, 53] width 186 height 25
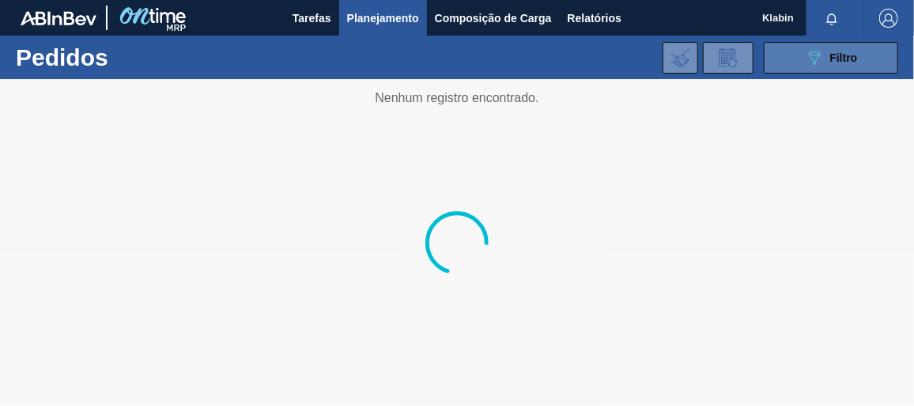
click at [828, 50] on div "089F7B8B-B2A5-4AFE-B5C0-19BA573D28AC Filtro" at bounding box center [831, 57] width 53 height 19
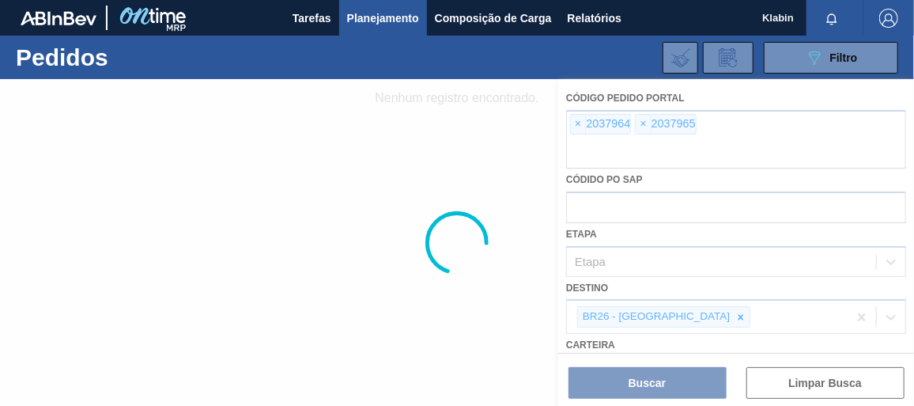
click at [576, 119] on div at bounding box center [457, 242] width 914 height 326
click at [576, 120] on div at bounding box center [457, 242] width 914 height 326
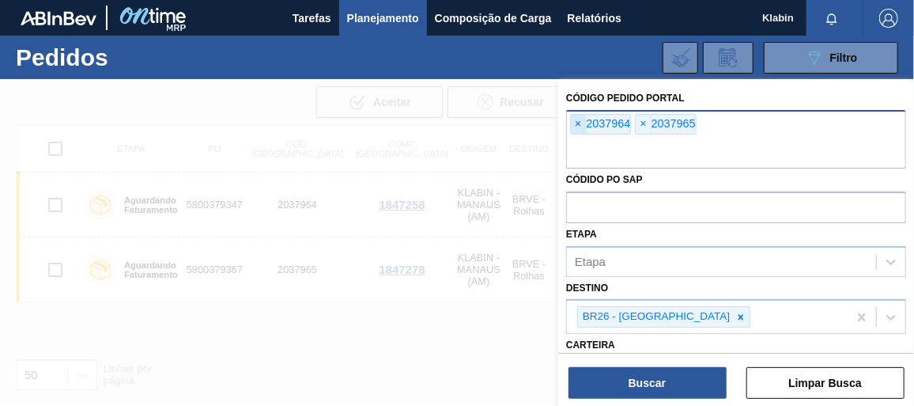
click at [578, 120] on span "×" at bounding box center [578, 124] width 15 height 19
click at [577, 123] on span "×" at bounding box center [578, 124] width 15 height 19
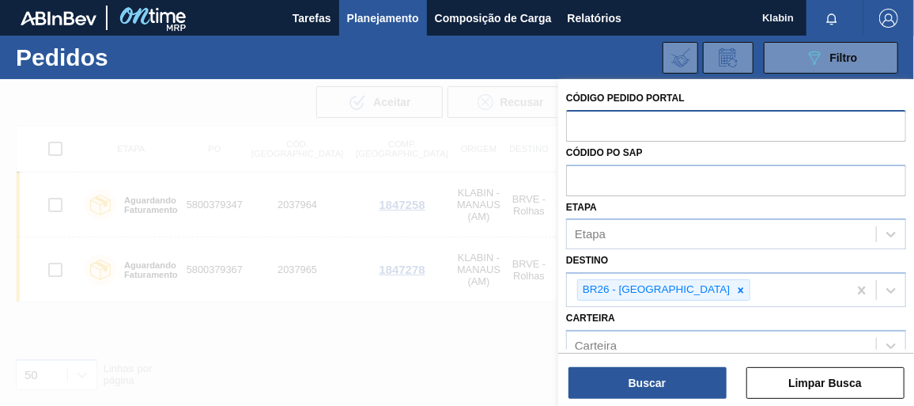
paste input "2037876"
type input "2037876"
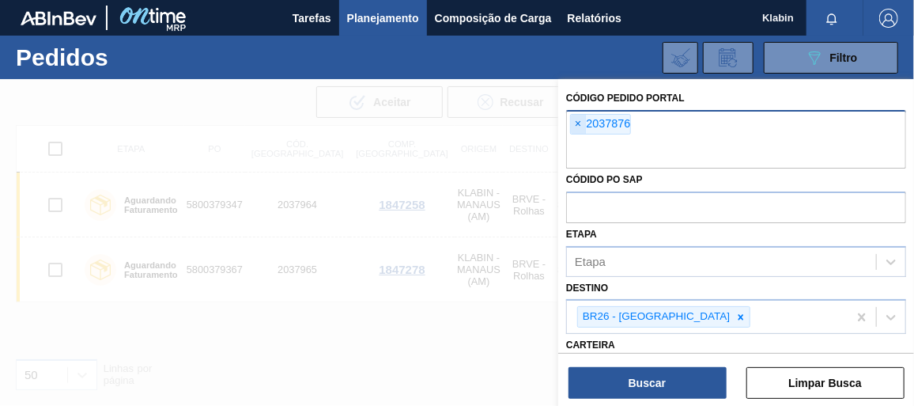
paste input "2037876"
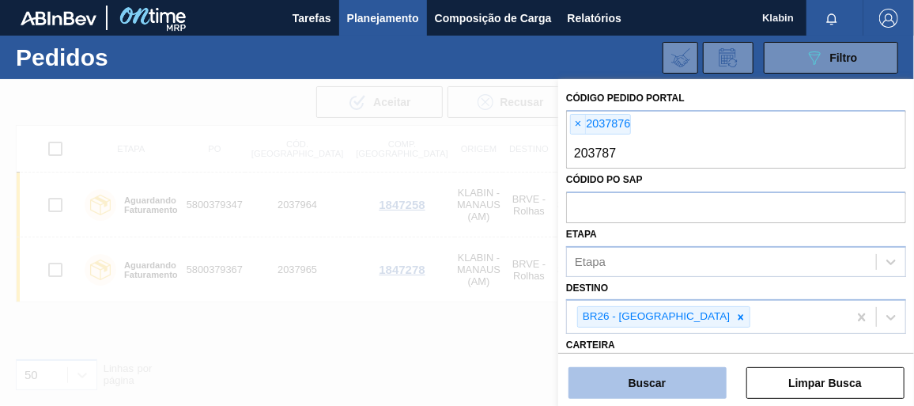
type input "203787"
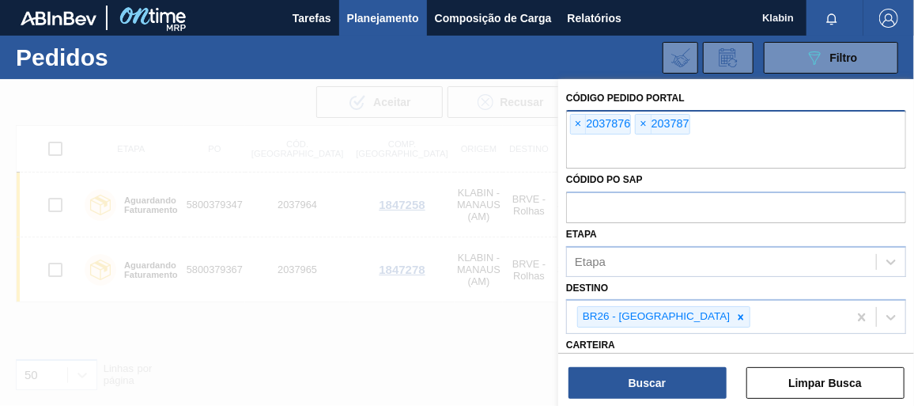
click at [702, 119] on div "× 2037876 × 203787" at bounding box center [736, 139] width 340 height 58
click at [647, 118] on span "×" at bounding box center [643, 124] width 15 height 19
paste input "2037876"
type input "2037877"
paste input "2037876"
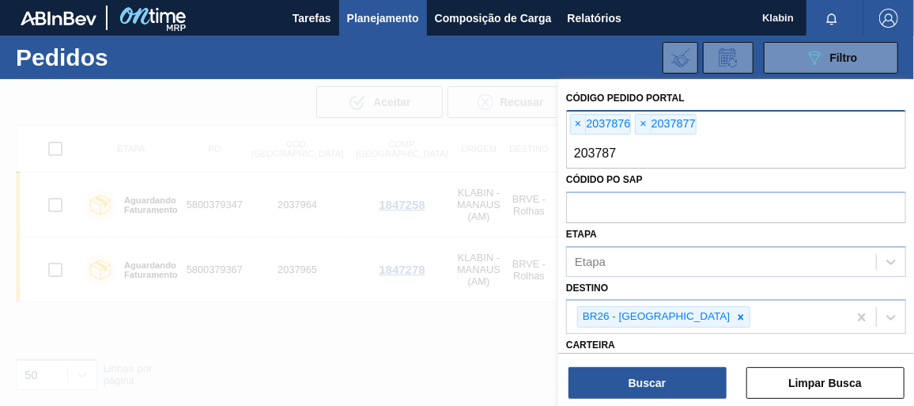
type input "2037878"
paste input "2037876"
type input "2037879"
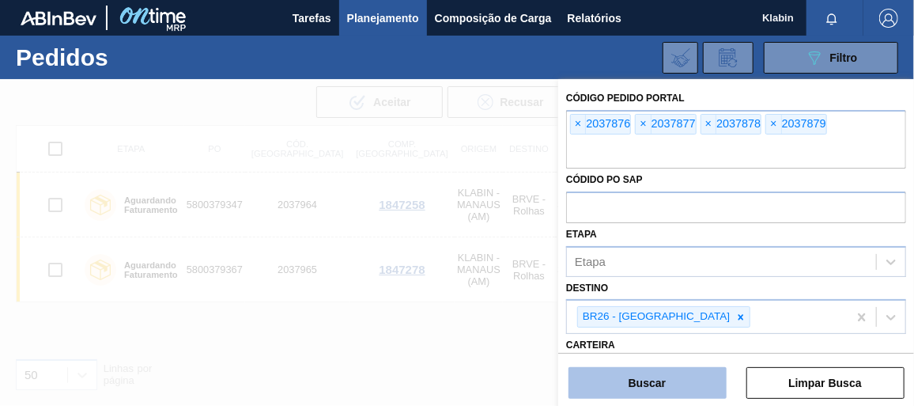
click at [661, 373] on button "Buscar" at bounding box center [647, 383] width 158 height 32
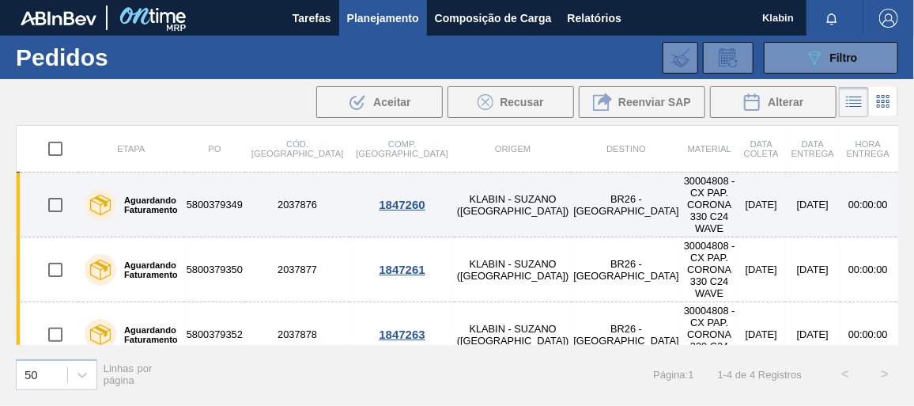
click at [225, 184] on td "5800379349" at bounding box center [214, 204] width 61 height 65
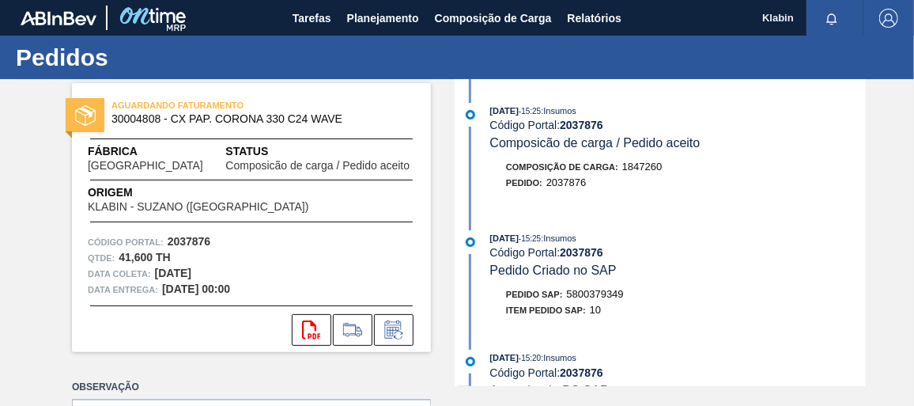
click at [608, 300] on span "5800379349" at bounding box center [595, 294] width 57 height 12
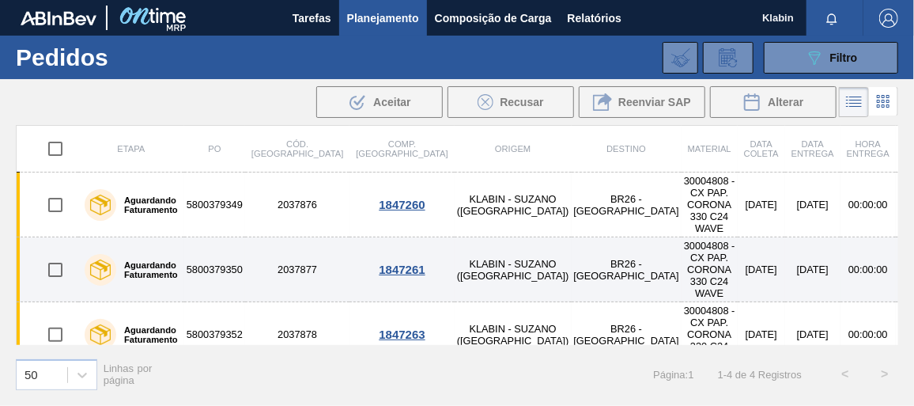
click at [251, 237] on td "2037877" at bounding box center [297, 269] width 104 height 65
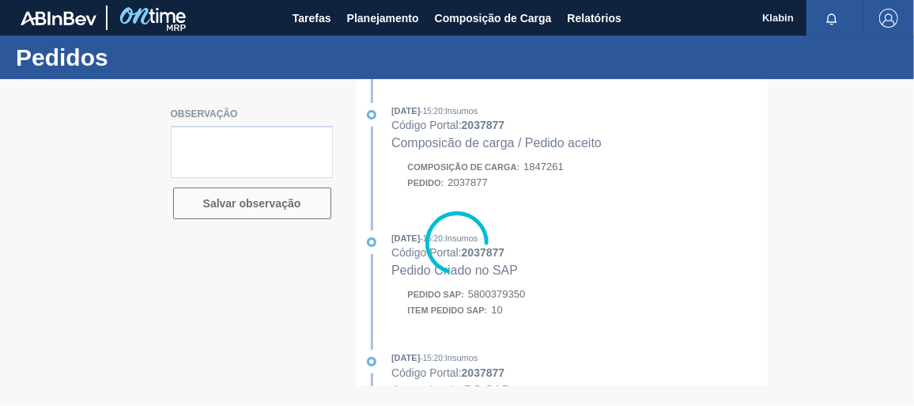
click at [519, 279] on div at bounding box center [457, 242] width 914 height 326
click at [516, 298] on div at bounding box center [457, 242] width 914 height 326
click at [516, 296] on div at bounding box center [457, 242] width 914 height 326
click at [508, 299] on div at bounding box center [457, 242] width 914 height 326
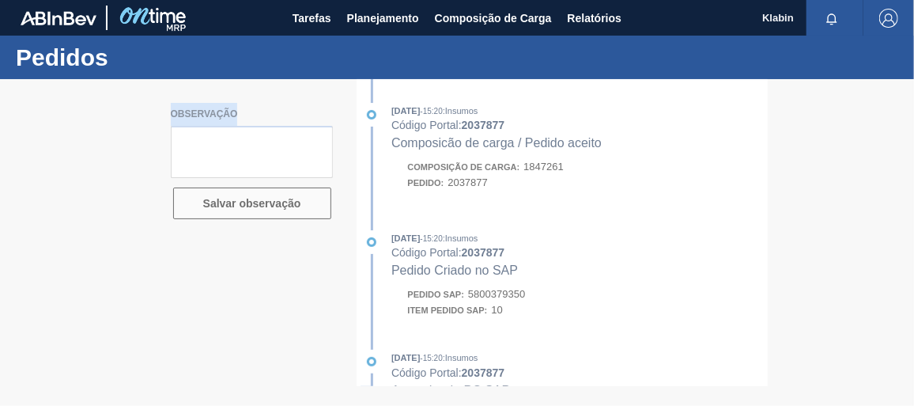
click at [508, 299] on div at bounding box center [457, 242] width 914 height 326
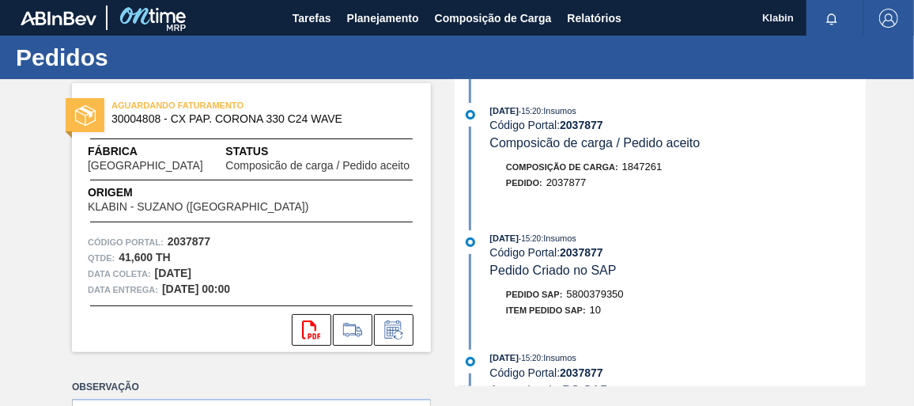
drag, startPoint x: 508, startPoint y: 299, endPoint x: 590, endPoint y: 298, distance: 82.2
click at [590, 298] on span "5800379350" at bounding box center [595, 294] width 57 height 12
click at [591, 298] on span "5800379350" at bounding box center [595, 294] width 57 height 12
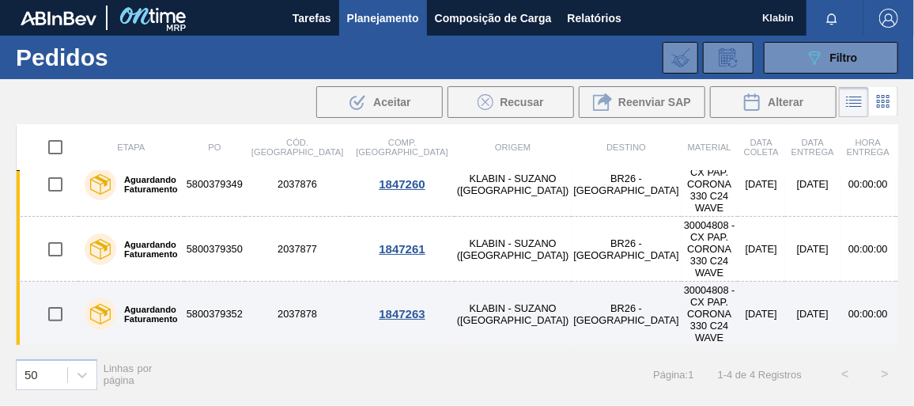
scroll to position [32, 0]
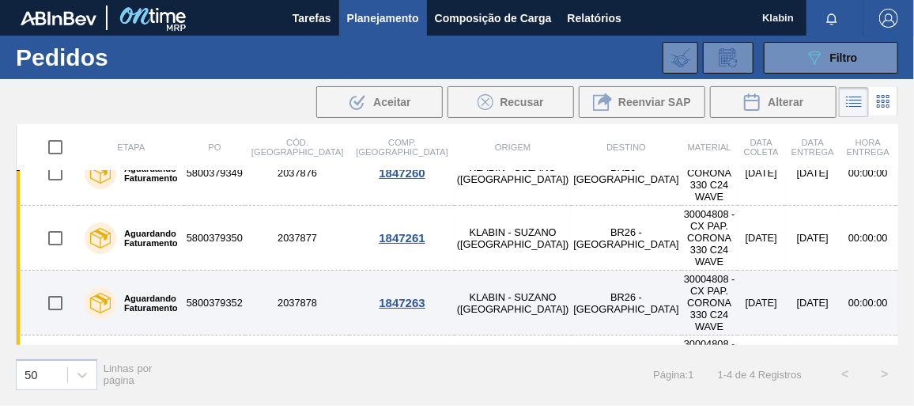
click at [283, 270] on td "2037878" at bounding box center [297, 302] width 104 height 65
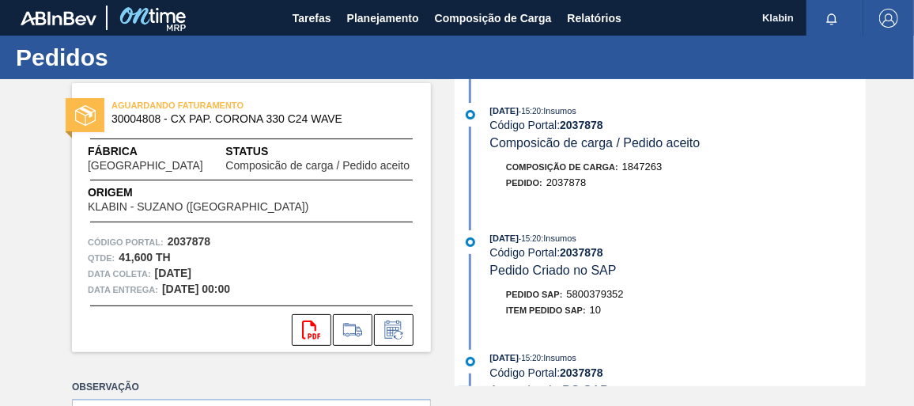
click at [613, 294] on span "5800379352" at bounding box center [595, 294] width 57 height 12
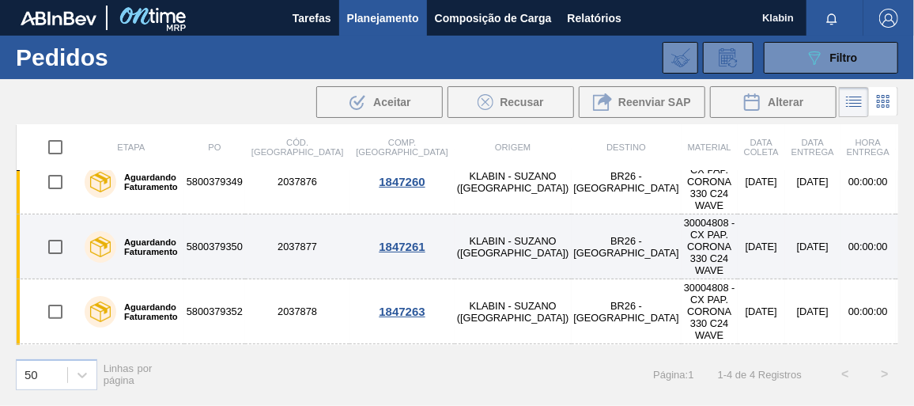
scroll to position [32, 0]
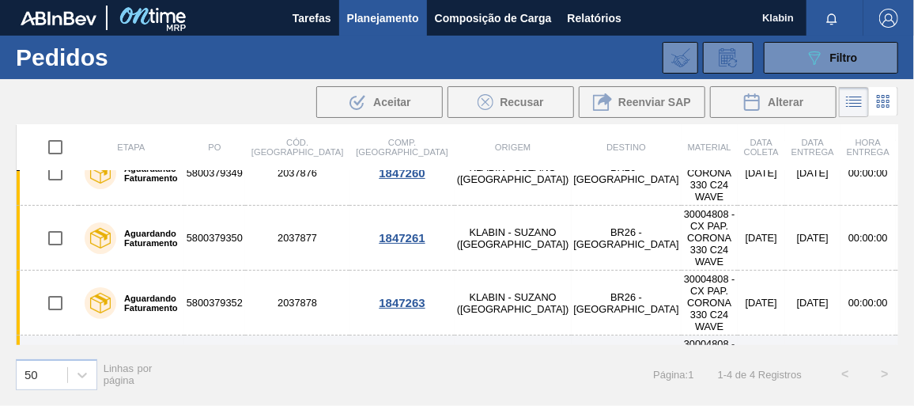
click at [277, 335] on td "2037879" at bounding box center [297, 367] width 104 height 65
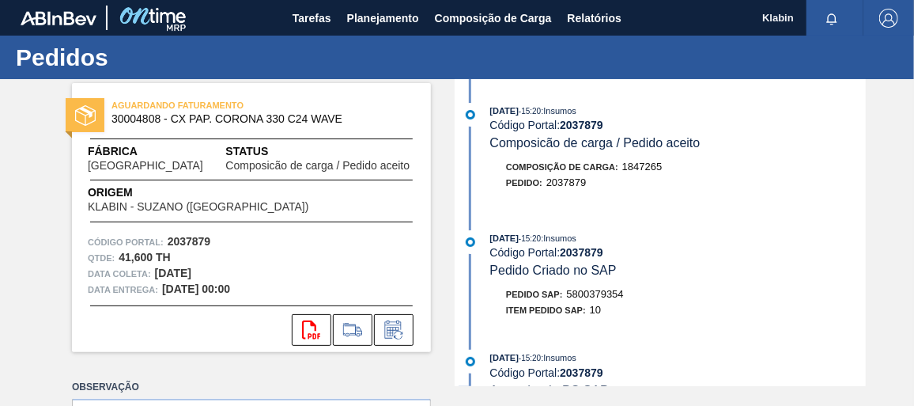
click at [599, 299] on span "5800379354" at bounding box center [595, 294] width 57 height 12
click at [600, 298] on span "5800379354" at bounding box center [595, 294] width 57 height 12
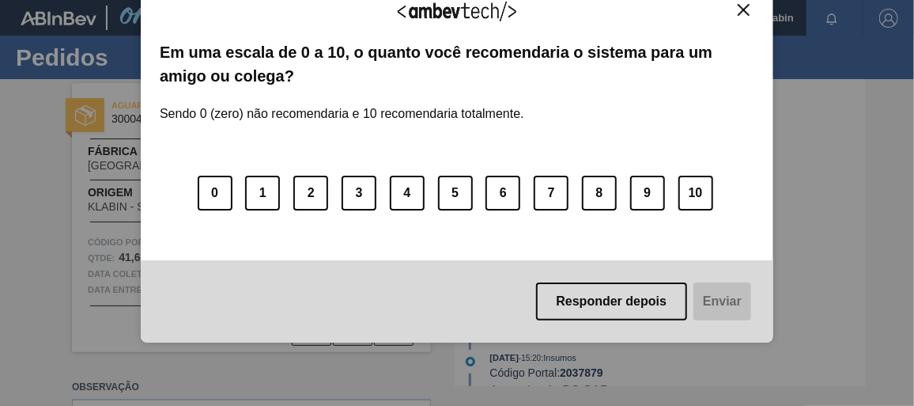
drag, startPoint x: 730, startPoint y: 6, endPoint x: 742, endPoint y: 6, distance: 11.9
click at [742, 6] on div "Agradecemos seu feedback!" at bounding box center [457, 21] width 594 height 37
click at [744, 7] on img "Close" at bounding box center [744, 10] width 12 height 12
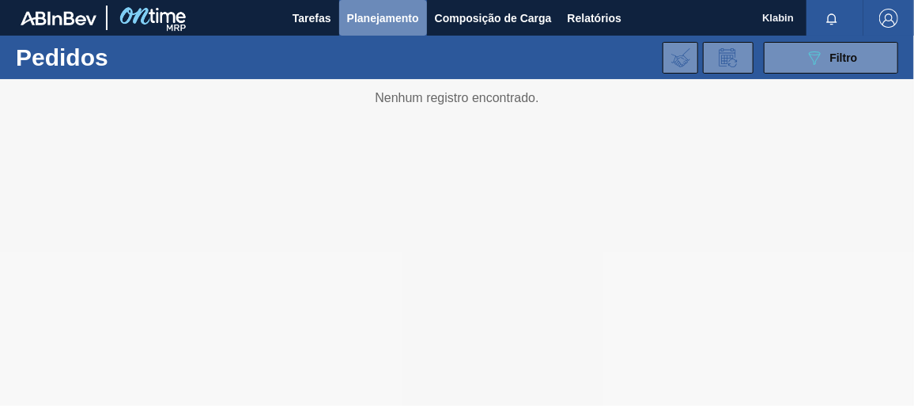
click at [409, 18] on span "Planejamento" at bounding box center [383, 18] width 72 height 19
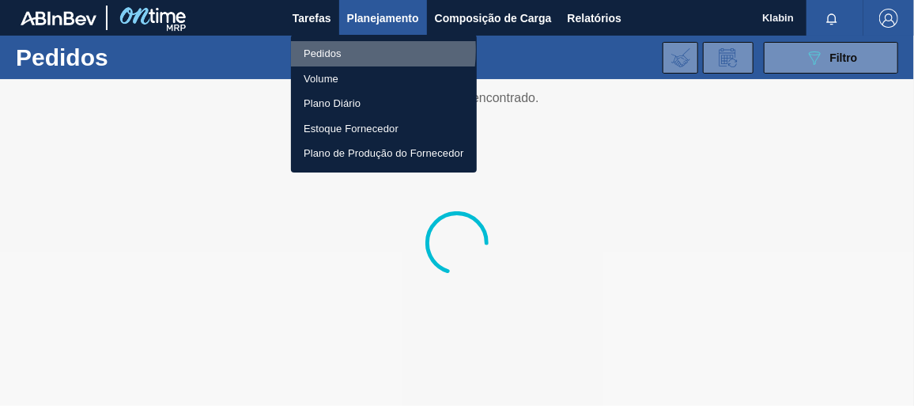
click at [323, 50] on li "Pedidos" at bounding box center [384, 53] width 186 height 25
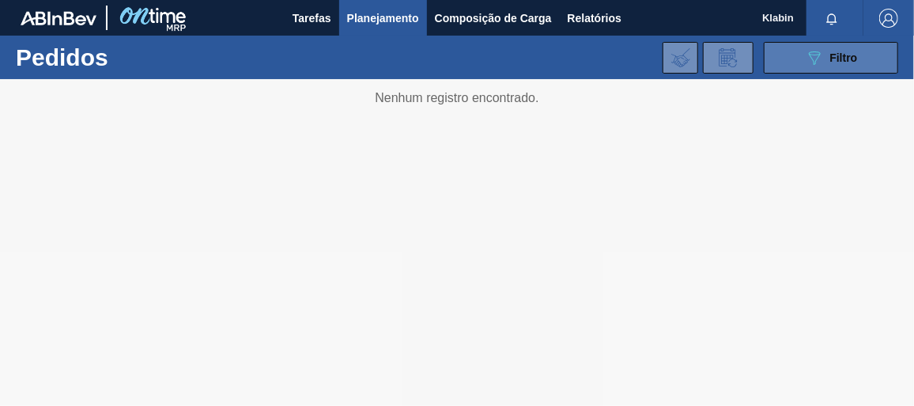
click at [805, 54] on icon "089F7B8B-B2A5-4AFE-B5C0-19BA573D28AC" at bounding box center [814, 57] width 19 height 19
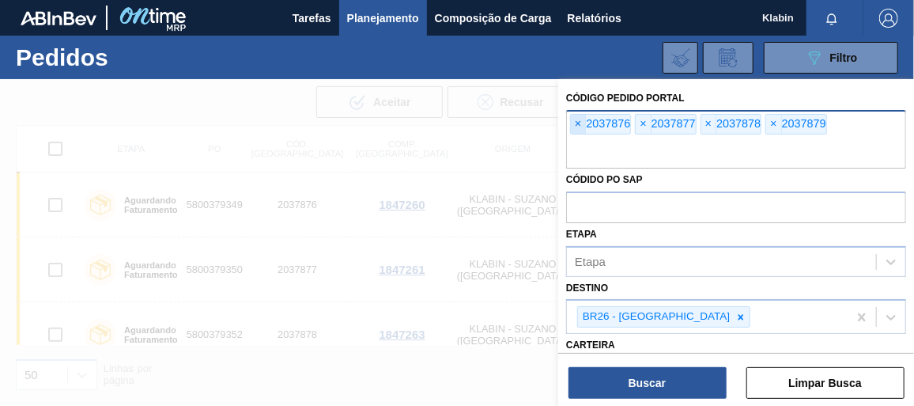
click at [575, 121] on span "×" at bounding box center [578, 124] width 15 height 19
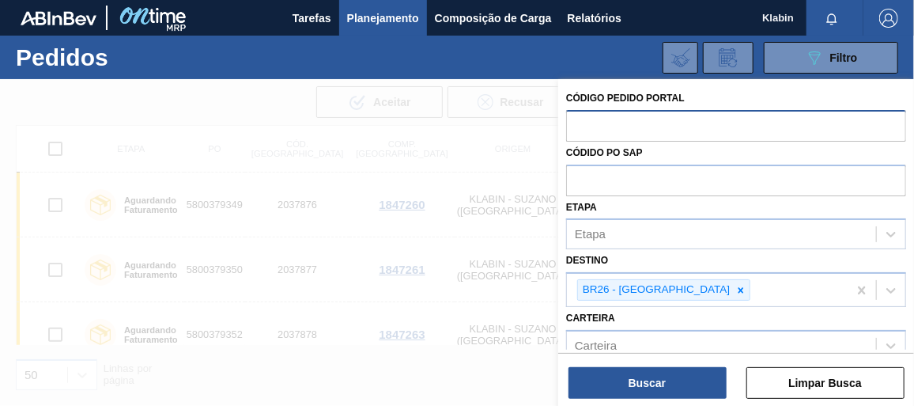
paste input "2037880"
type input "2037880"
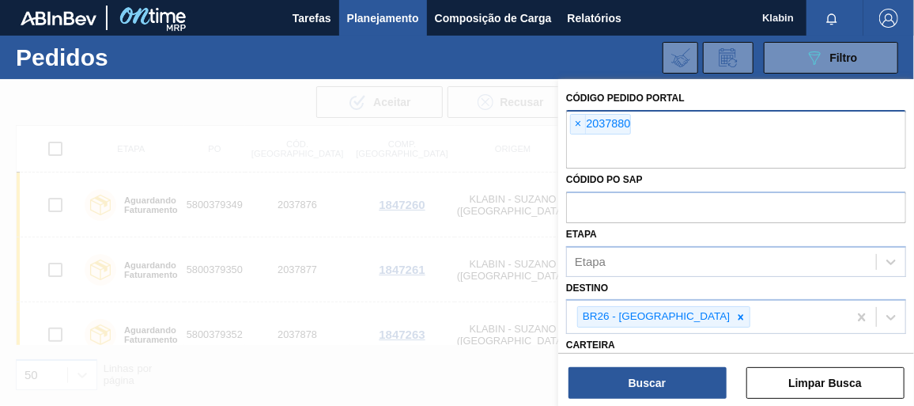
paste input "2037880"
type input "2037881"
paste input "2037880"
type input "2037882"
paste input "2037880"
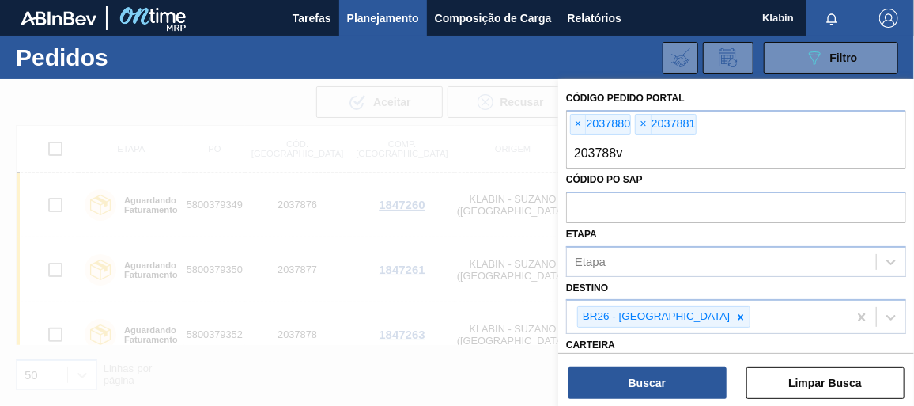
type input "203788v2"
paste input "2037880"
type input "2037883"
paste input "2037880"
type input "2037884"
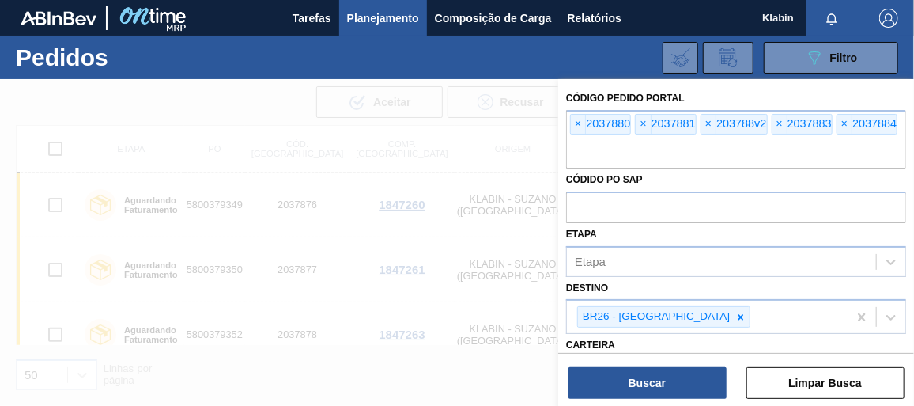
paste input "2037880"
type input "2037885"
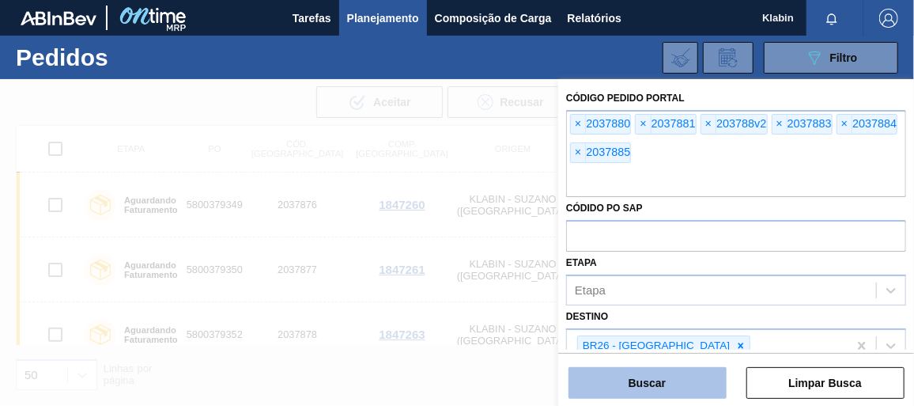
click at [685, 375] on button "Buscar" at bounding box center [647, 383] width 158 height 32
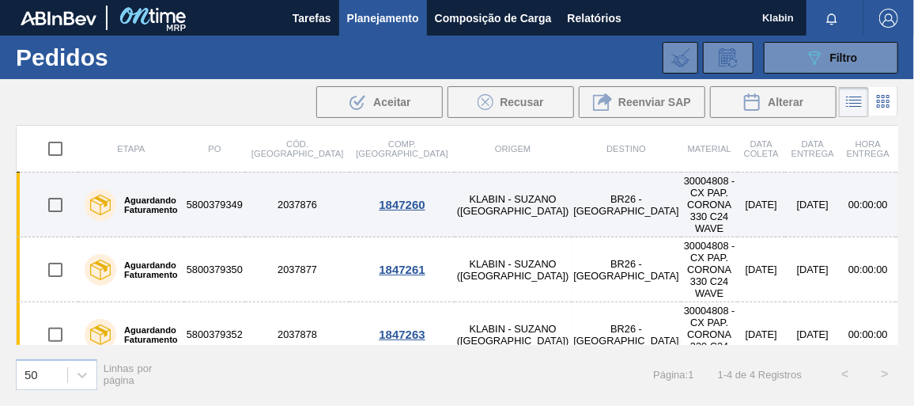
click at [201, 193] on td "5800379349" at bounding box center [214, 204] width 61 height 65
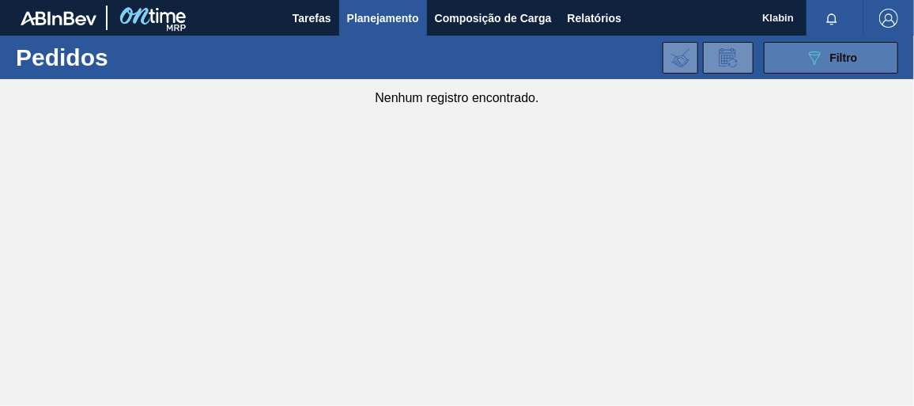
click at [783, 61] on button "089F7B8B-B2A5-4AFE-B5C0-19BA573D28AC Filtro" at bounding box center [831, 58] width 134 height 32
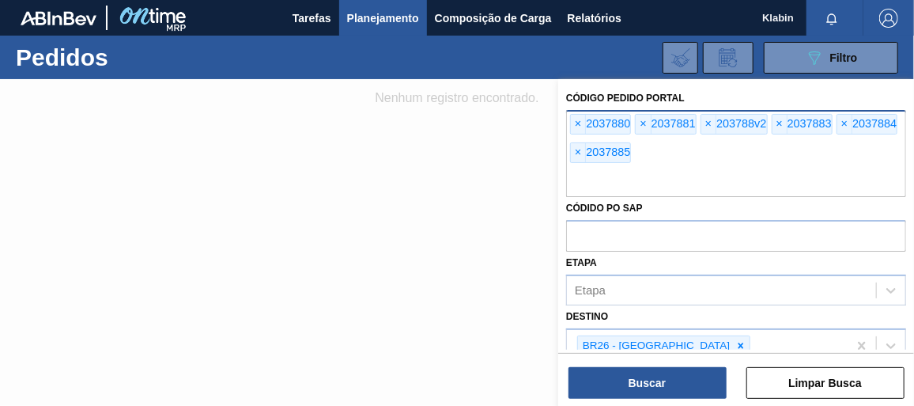
click at [756, 118] on div "× 203788v2" at bounding box center [733, 124] width 67 height 21
click at [707, 126] on span "×" at bounding box center [708, 124] width 15 height 19
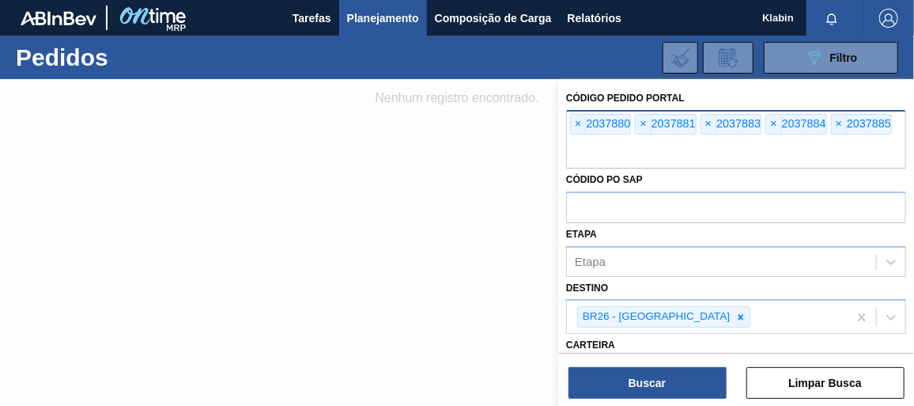
click at [661, 137] on div "× 2037880 × 2037881 × 2037883 × 2037884 × 2037885" at bounding box center [736, 139] width 340 height 58
paste input "2037880"
type input "2037882"
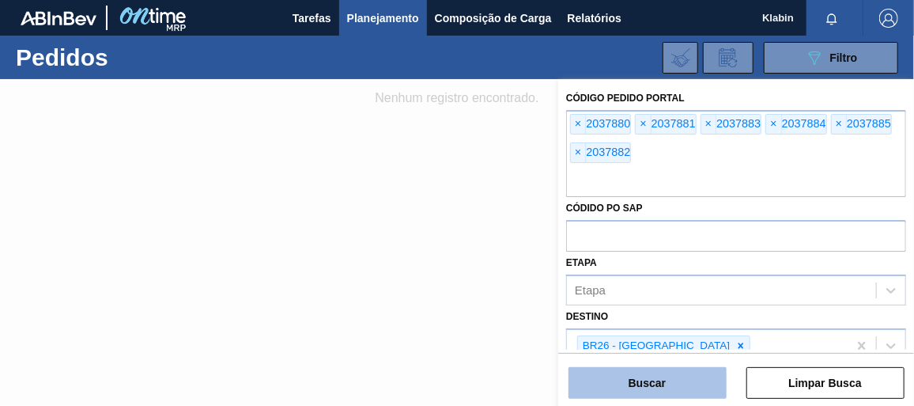
click at [689, 387] on button "Buscar" at bounding box center [647, 383] width 158 height 32
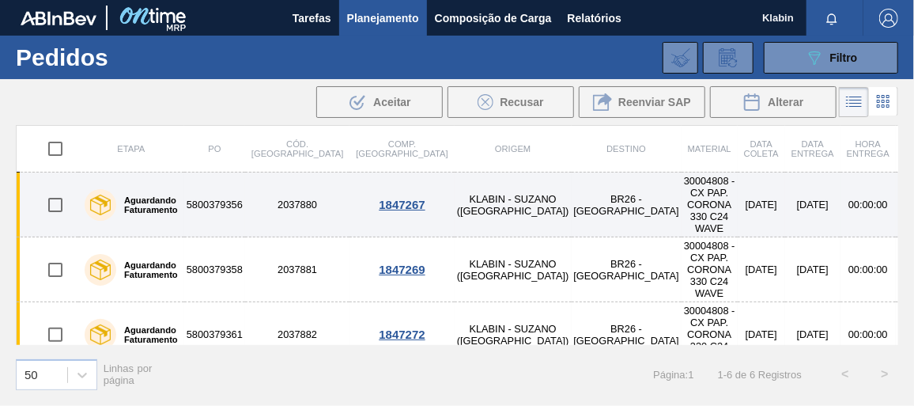
click at [268, 198] on td "2037880" at bounding box center [297, 204] width 104 height 65
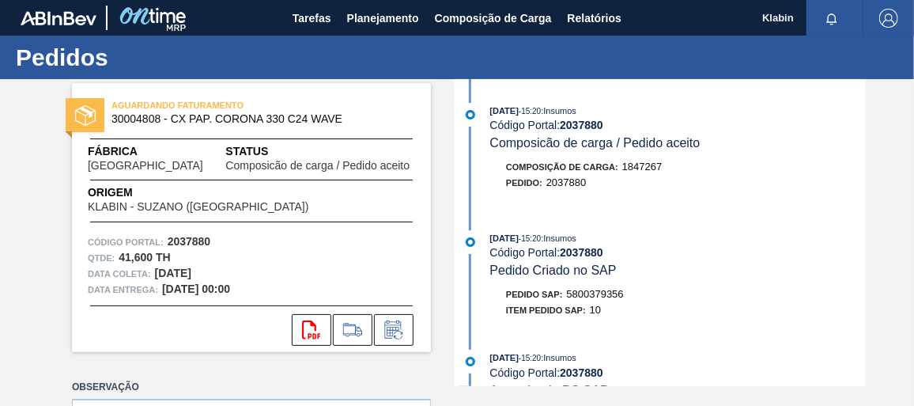
click at [592, 294] on span "5800379356" at bounding box center [595, 294] width 57 height 12
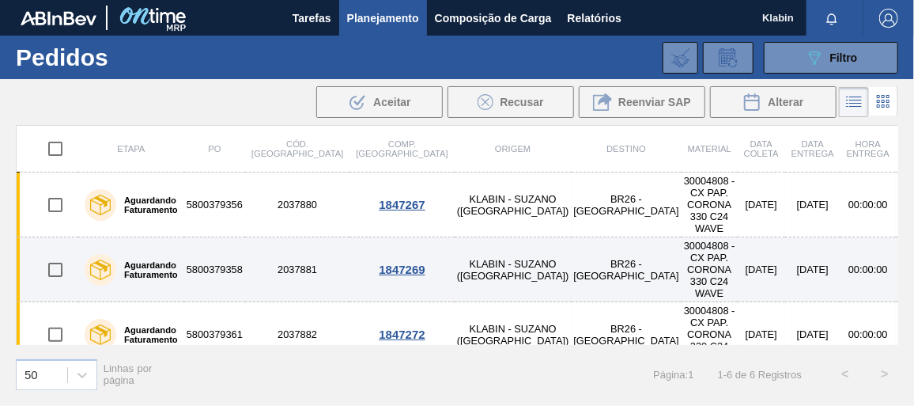
click at [215, 247] on td "5800379358" at bounding box center [214, 269] width 61 height 65
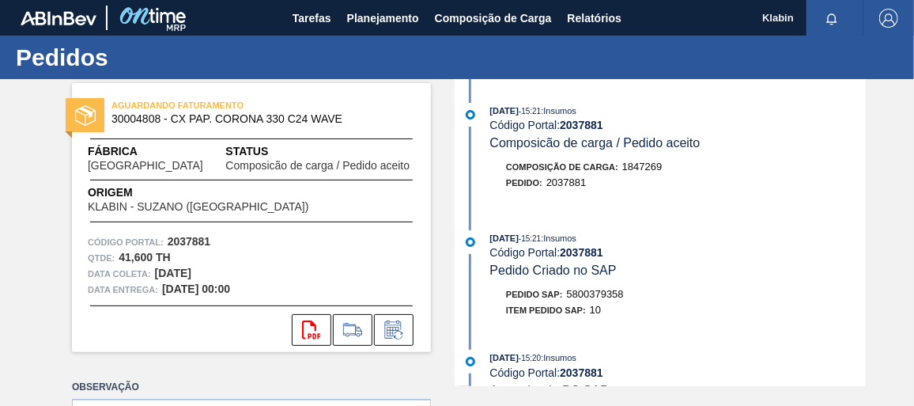
click at [615, 296] on span "5800379358" at bounding box center [595, 294] width 57 height 12
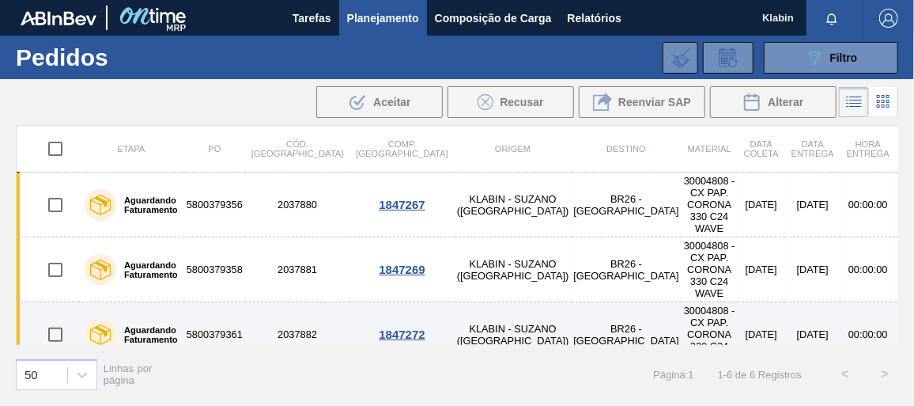
click at [277, 302] on td "2037882" at bounding box center [297, 334] width 104 height 65
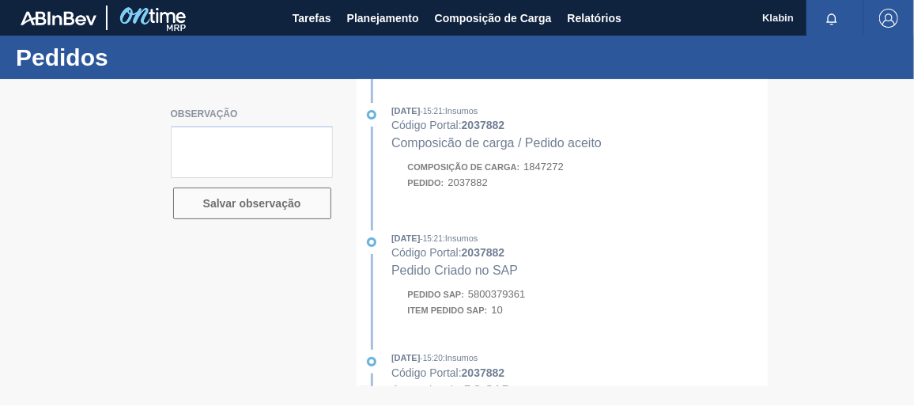
click at [511, 292] on div at bounding box center [457, 242] width 914 height 326
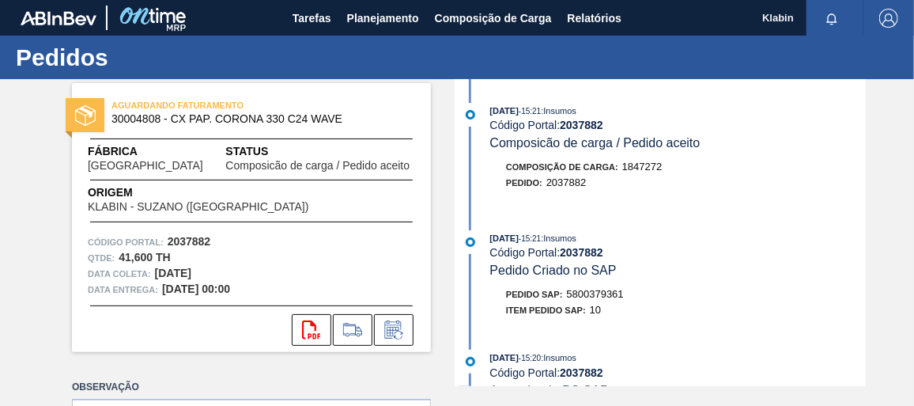
click at [592, 296] on span "5800379361" at bounding box center [595, 294] width 57 height 12
click at [622, 296] on span "5800379361" at bounding box center [595, 294] width 57 height 12
click at [620, 296] on span "5800379361" at bounding box center [595, 294] width 57 height 12
drag, startPoint x: 624, startPoint y: 298, endPoint x: 564, endPoint y: 300, distance: 60.1
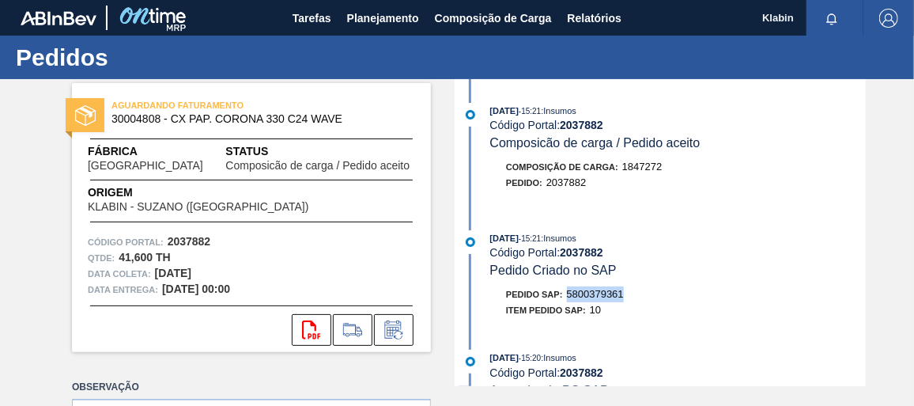
click at [564, 300] on div "Pedido SAP: 5800379361" at bounding box center [677, 294] width 375 height 16
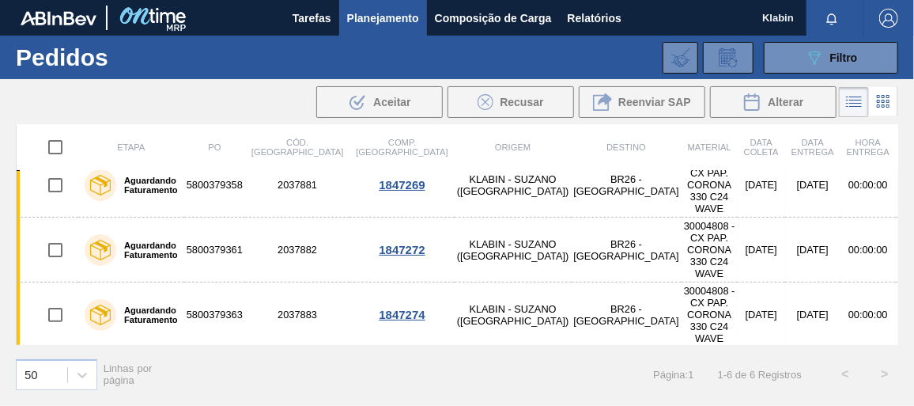
scroll to position [62, 0]
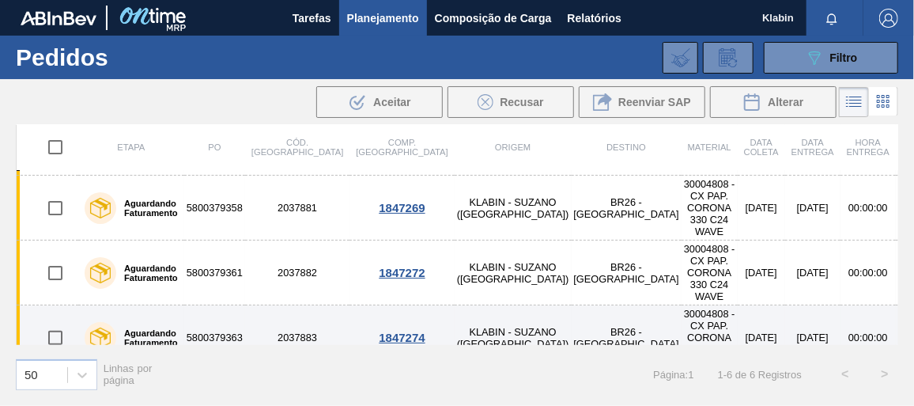
click at [245, 305] on td "5800379363" at bounding box center [214, 337] width 61 height 65
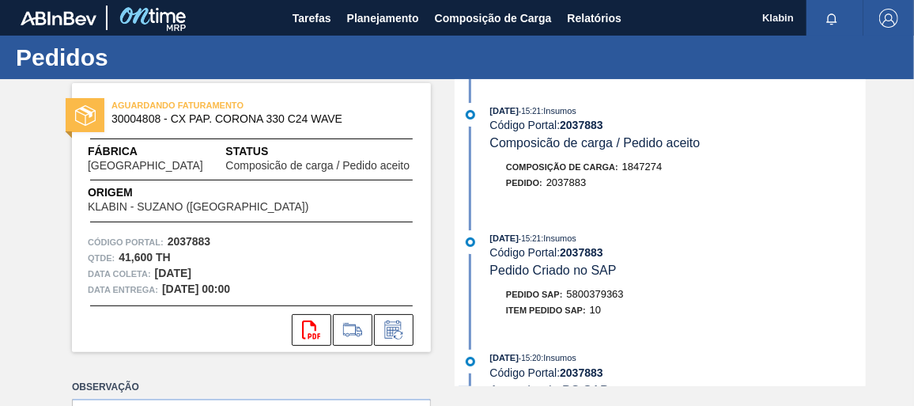
click at [605, 294] on span "5800379363" at bounding box center [595, 294] width 57 height 12
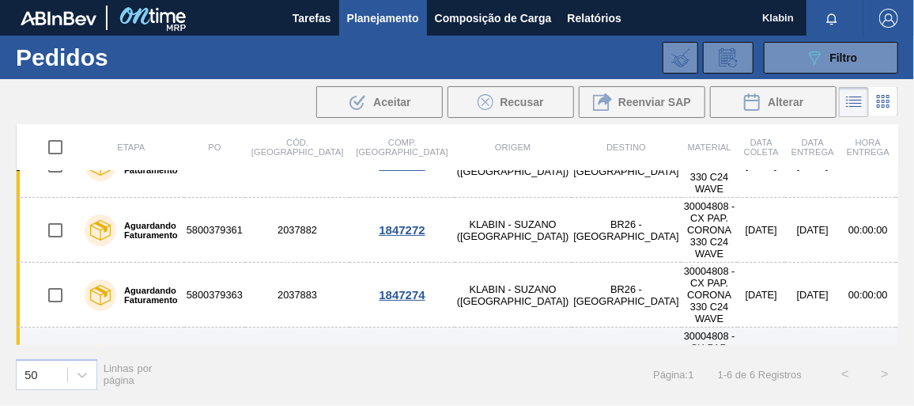
scroll to position [134, 0]
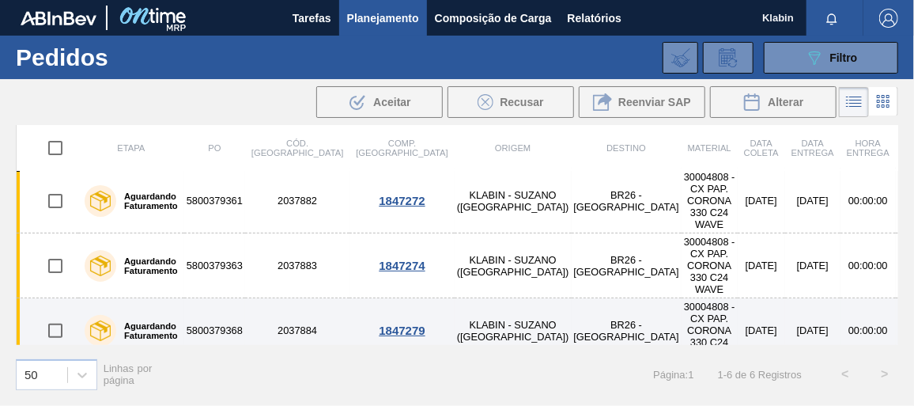
click at [255, 298] on td "2037884" at bounding box center [297, 330] width 104 height 65
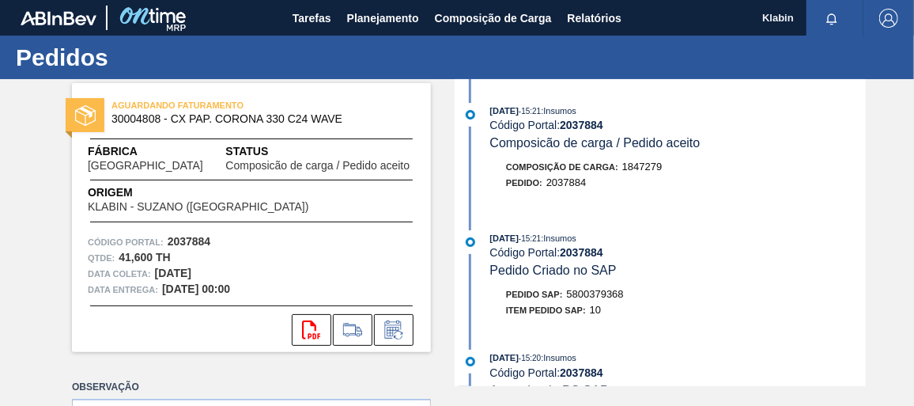
click at [605, 299] on span "5800379368" at bounding box center [595, 294] width 57 height 12
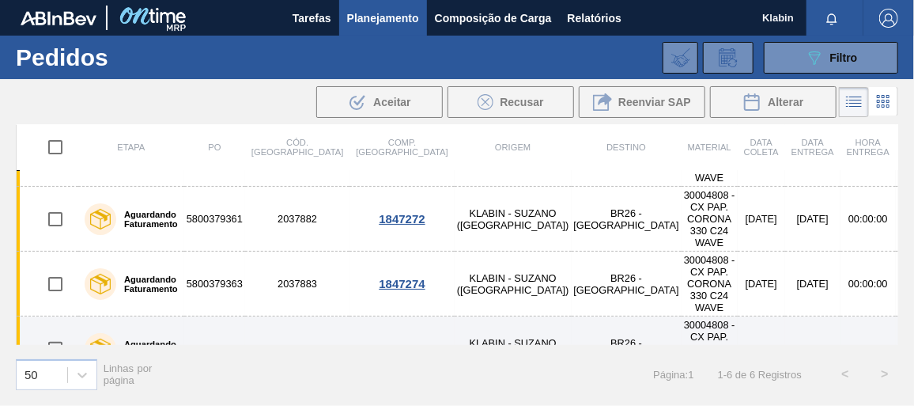
scroll to position [134, 0]
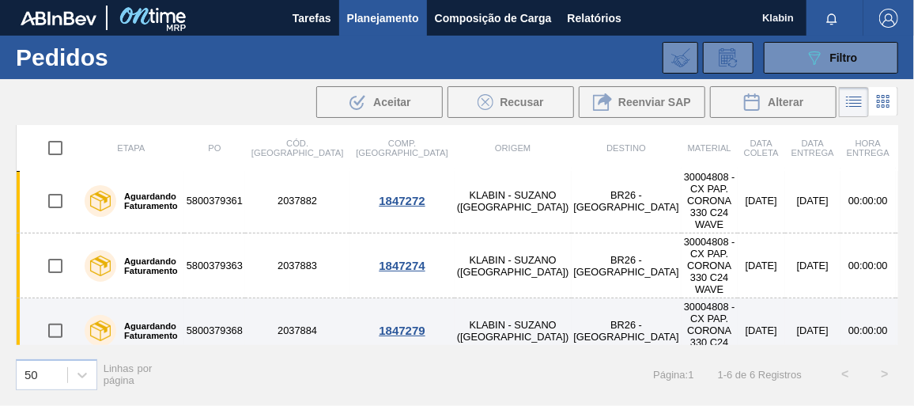
click at [291, 298] on td "2037884" at bounding box center [297, 330] width 104 height 65
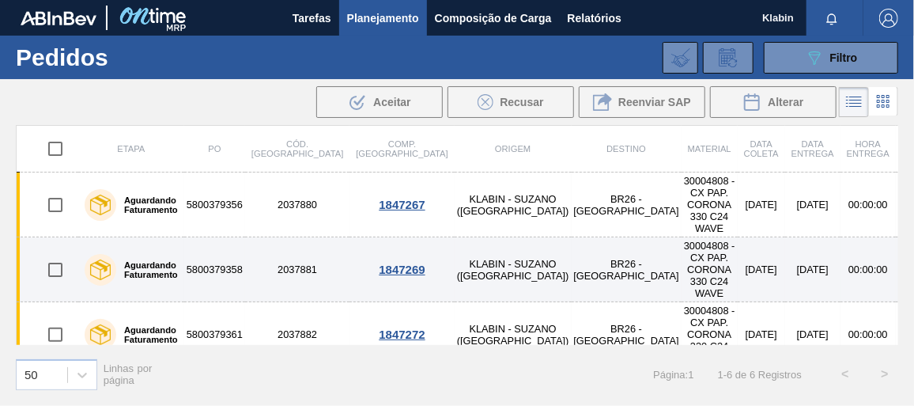
scroll to position [134, 0]
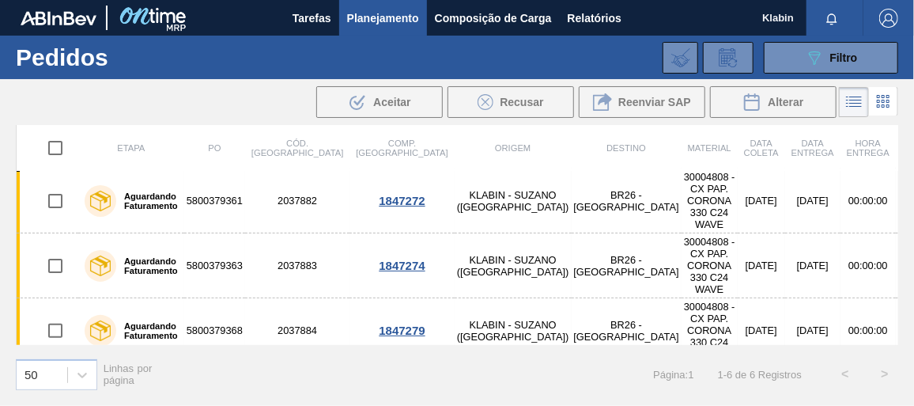
click at [273, 363] on td "2037885" at bounding box center [297, 395] width 104 height 65
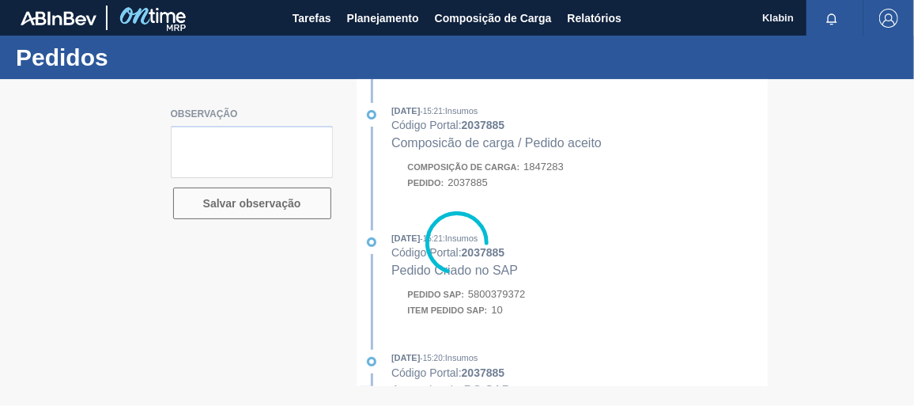
click at [510, 297] on div at bounding box center [457, 242] width 914 height 326
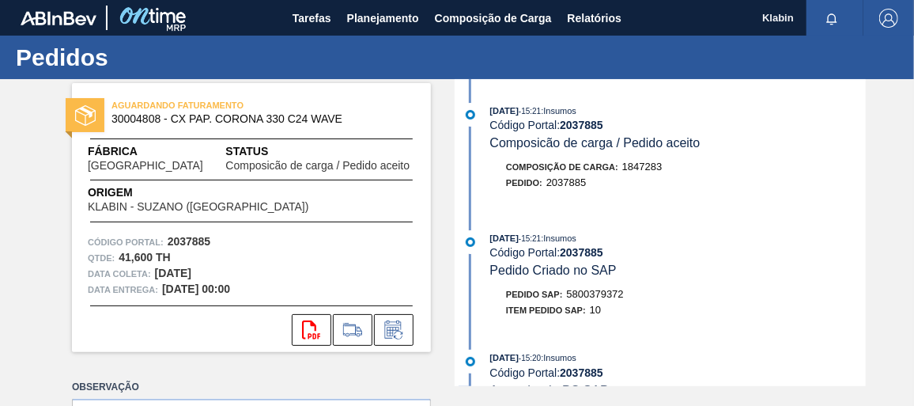
click at [510, 297] on span "Pedido SAP:" at bounding box center [534, 293] width 57 height 9
click at [630, 299] on div "Pedido SAP: 5800379372" at bounding box center [677, 294] width 375 height 16
click at [616, 298] on span "5800379372" at bounding box center [595, 294] width 57 height 12
click at [615, 298] on span "5800379372" at bounding box center [595, 294] width 57 height 12
click at [364, 17] on span "Planejamento" at bounding box center [383, 18] width 72 height 19
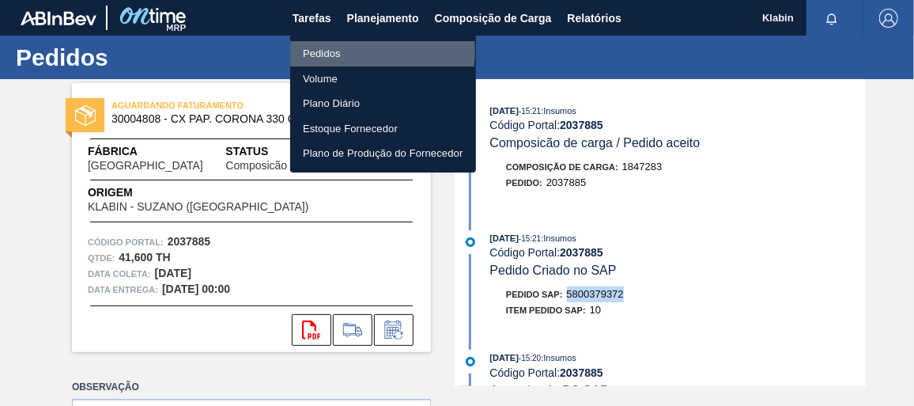
click at [326, 51] on li "Pedidos" at bounding box center [383, 53] width 186 height 25
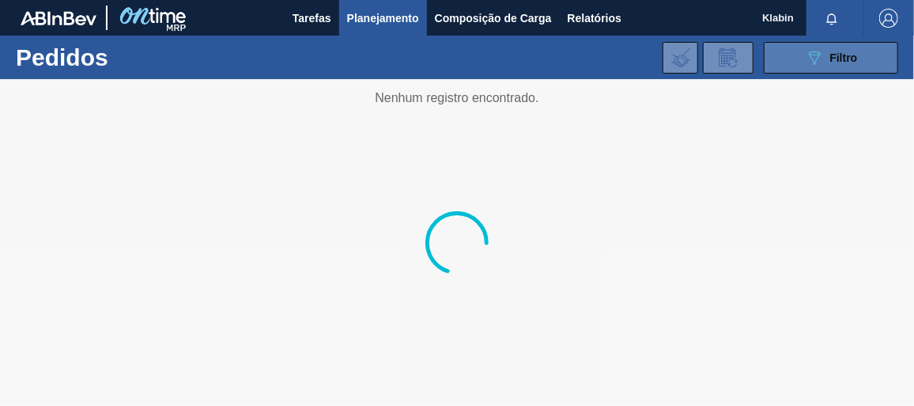
click at [826, 62] on div "089F7B8B-B2A5-4AFE-B5C0-19BA573D28AC Filtro" at bounding box center [831, 57] width 53 height 19
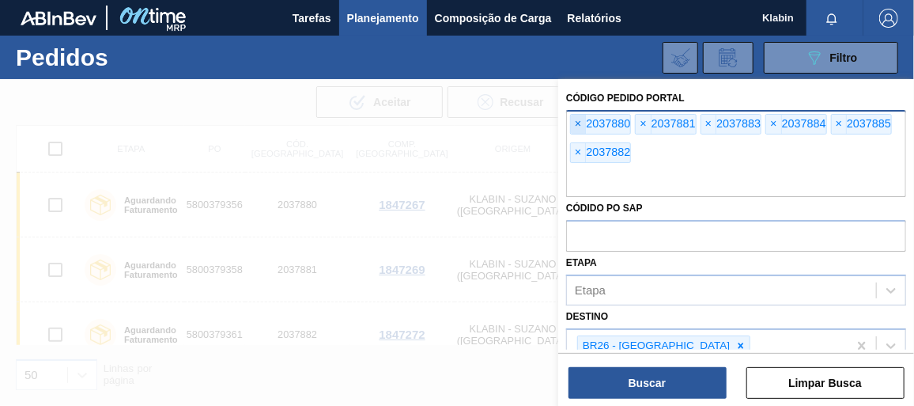
click at [579, 123] on span "×" at bounding box center [578, 124] width 15 height 19
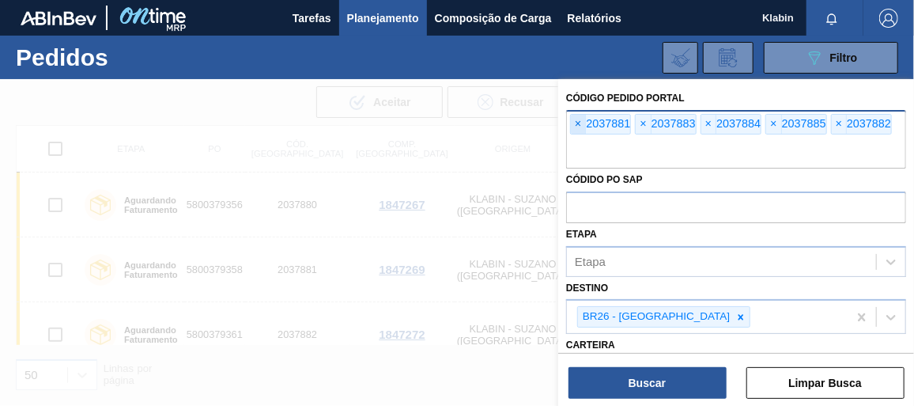
click at [579, 123] on span "×" at bounding box center [578, 124] width 15 height 19
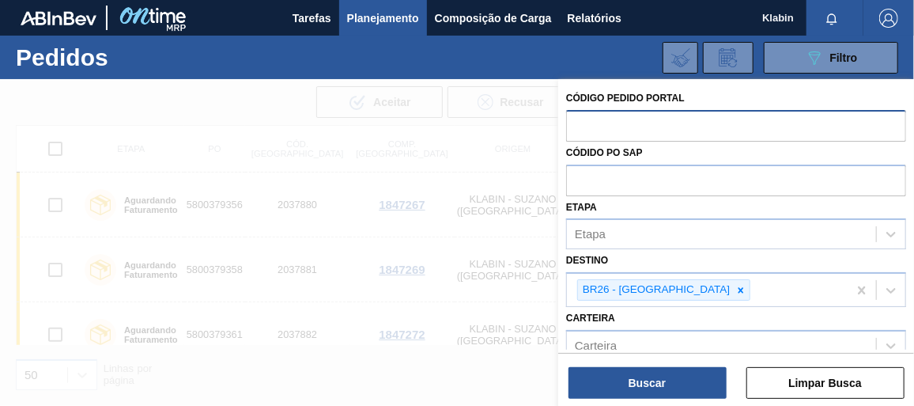
paste input "2037990"
type input "2037990"
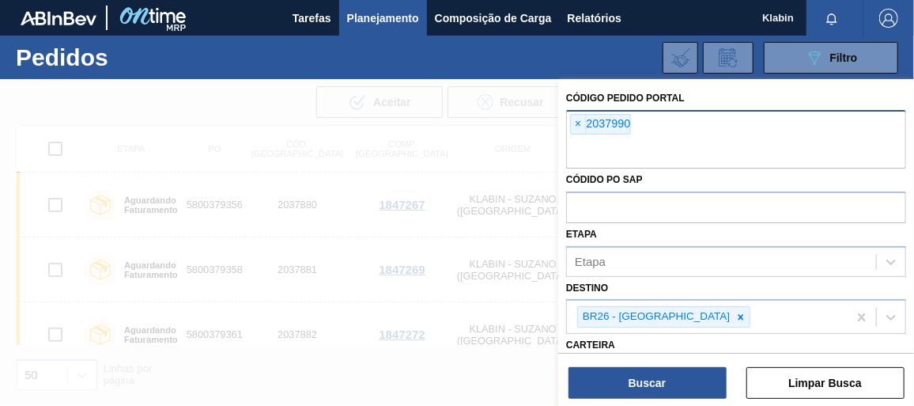
paste input "2037990"
type input "2037991"
paste input "2037990"
type input "2037992"
paste input "2037990"
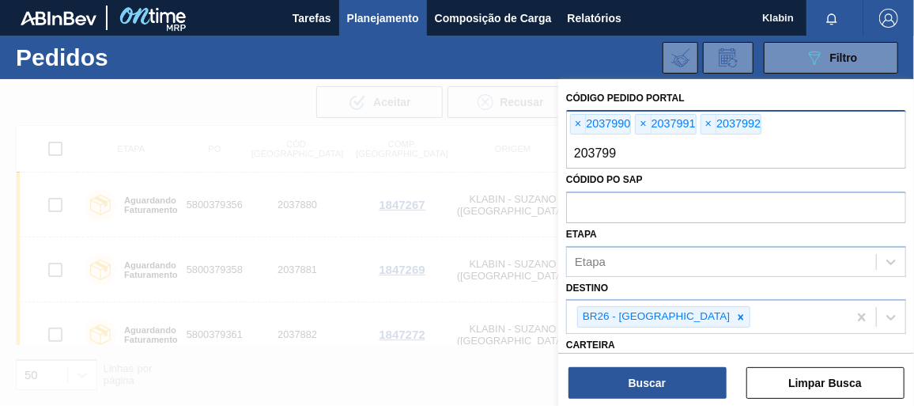
type input "2037993"
paste input "2037990"
type input "2037994"
paste input "2037990"
type input "2037995"
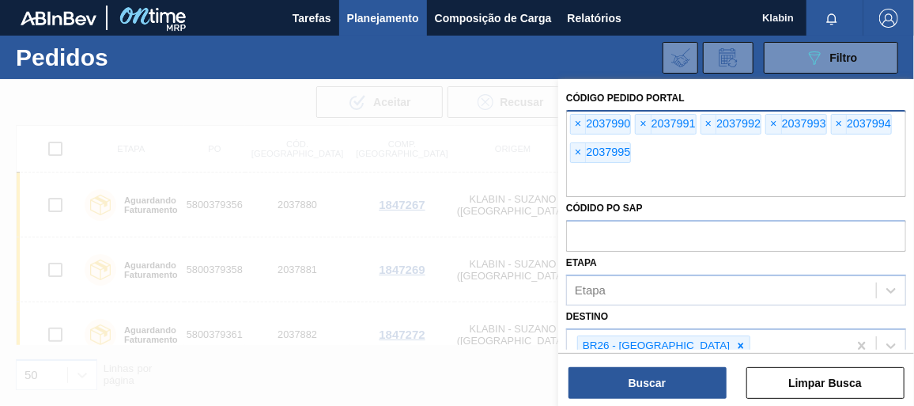
paste input "2037990"
type input "2037996"
paste input "2037990"
type input "2037997"
paste input "2037990"
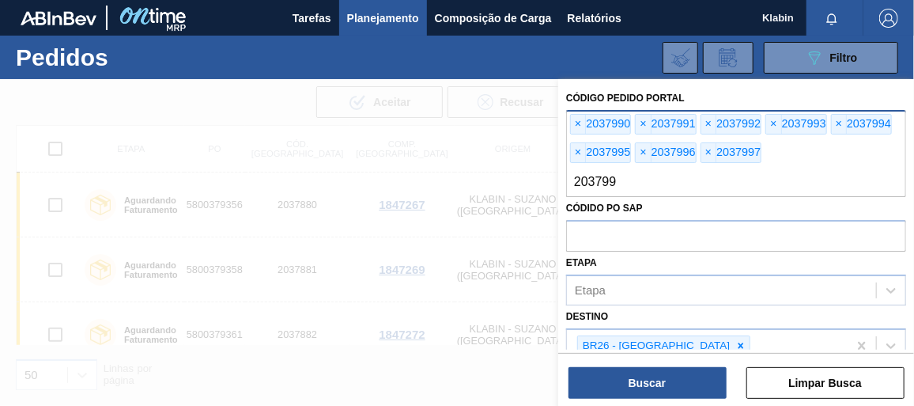
type input "2037998"
paste input "2037990"
type input "2037999"
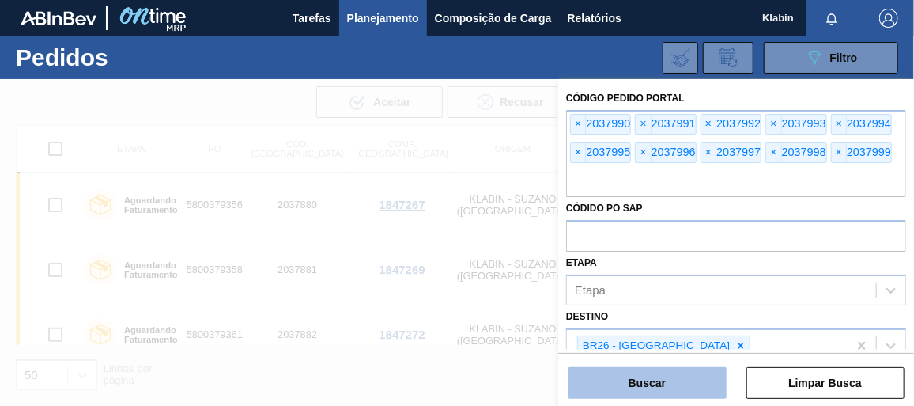
click at [655, 385] on button "Buscar" at bounding box center [647, 383] width 158 height 32
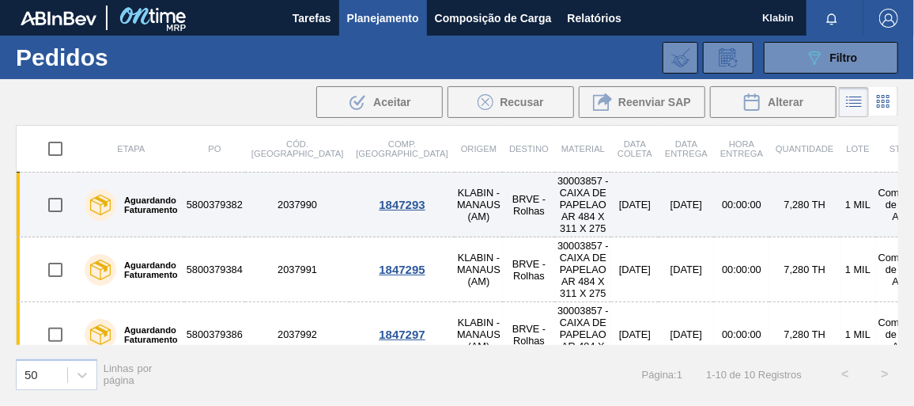
click at [223, 196] on td "5800379382" at bounding box center [214, 204] width 61 height 65
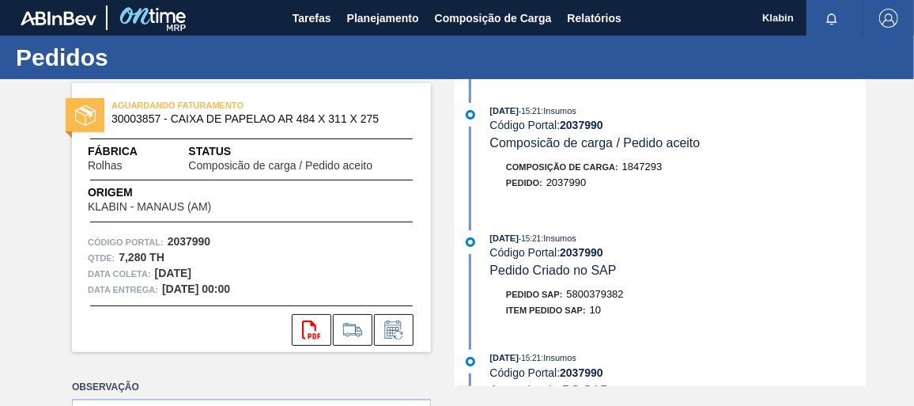
click at [600, 296] on span "5800379382" at bounding box center [595, 294] width 57 height 12
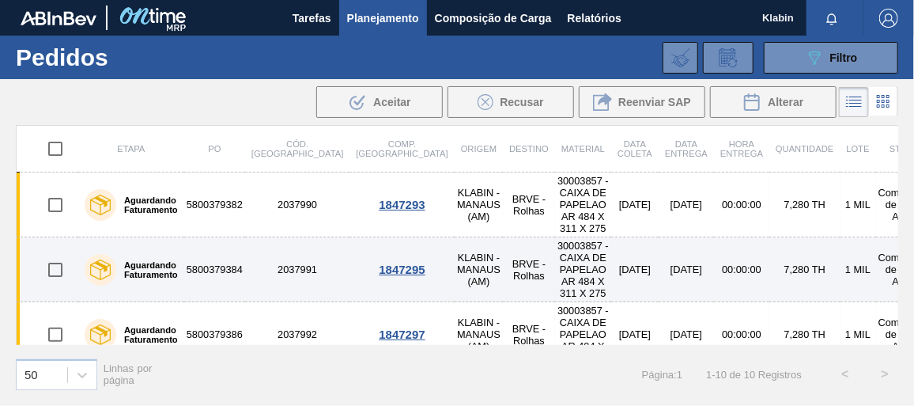
click at [276, 258] on td "2037991" at bounding box center [297, 269] width 104 height 65
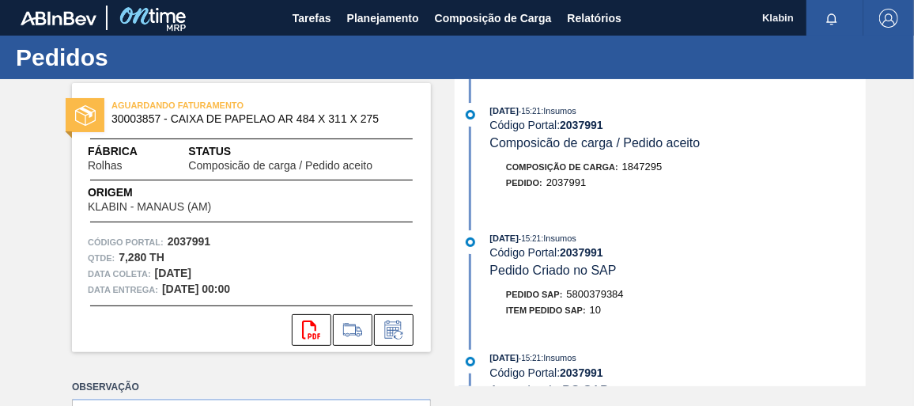
click at [604, 292] on div "Pedido SAP: 5800379384" at bounding box center [565, 294] width 118 height 16
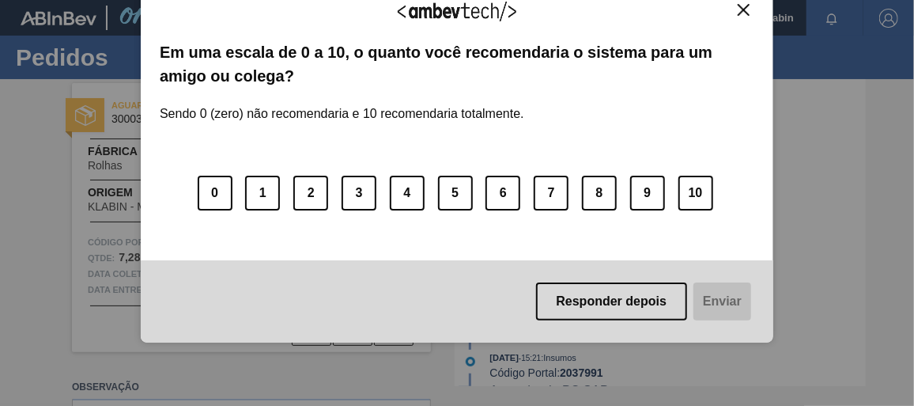
click at [747, 6] on img "Close" at bounding box center [744, 10] width 12 height 12
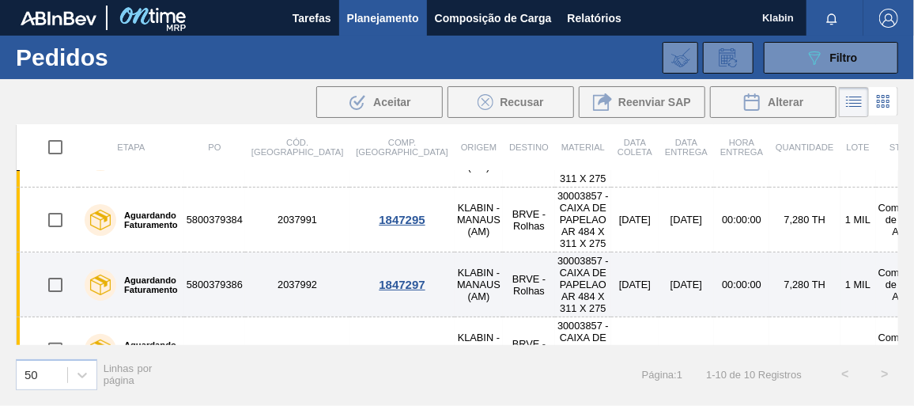
scroll to position [71, 0]
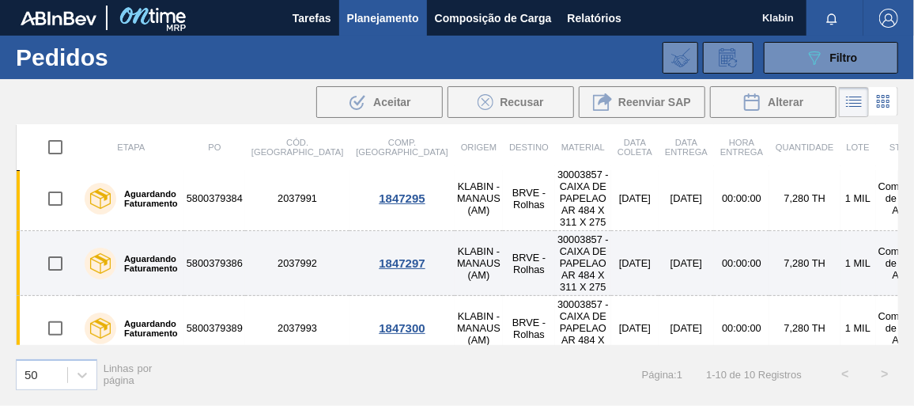
click at [265, 255] on td "2037992" at bounding box center [297, 263] width 104 height 65
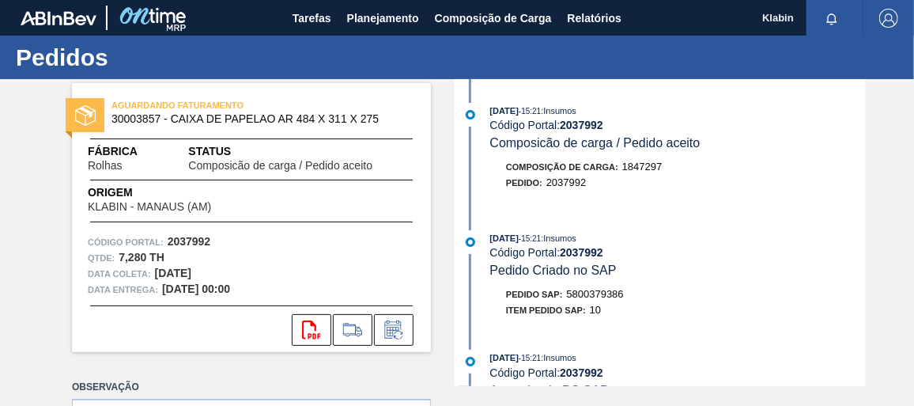
click at [594, 294] on span "5800379386" at bounding box center [595, 294] width 57 height 12
click at [595, 294] on span "5800379386" at bounding box center [595, 294] width 57 height 12
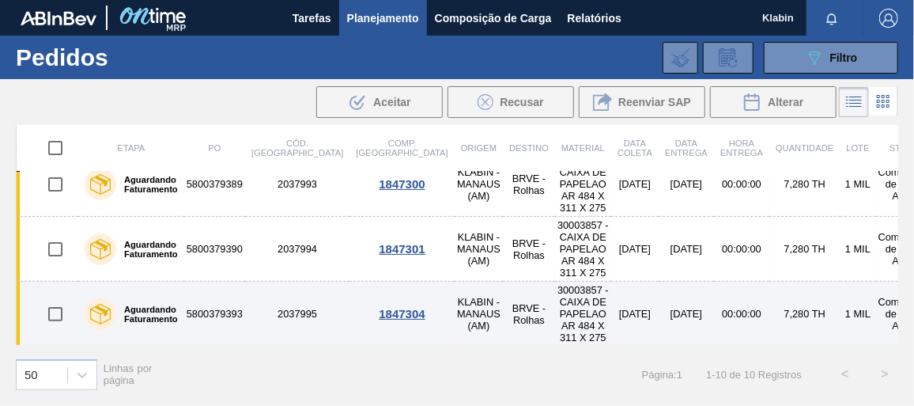
scroll to position [215, 0]
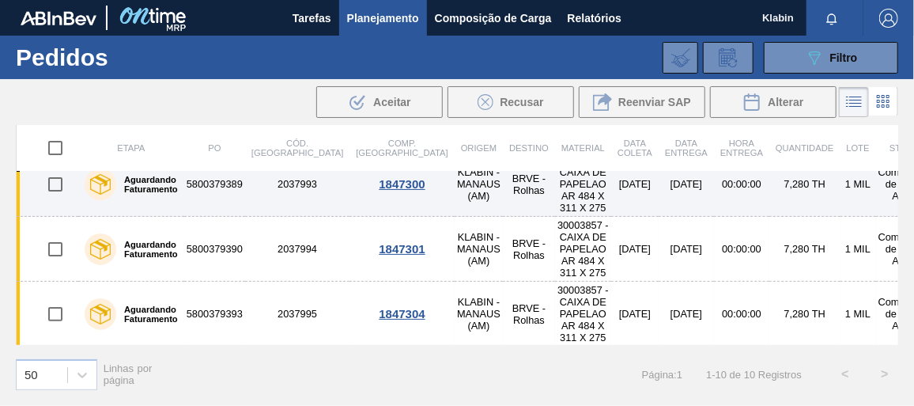
click at [276, 182] on td "2037993" at bounding box center [297, 184] width 104 height 65
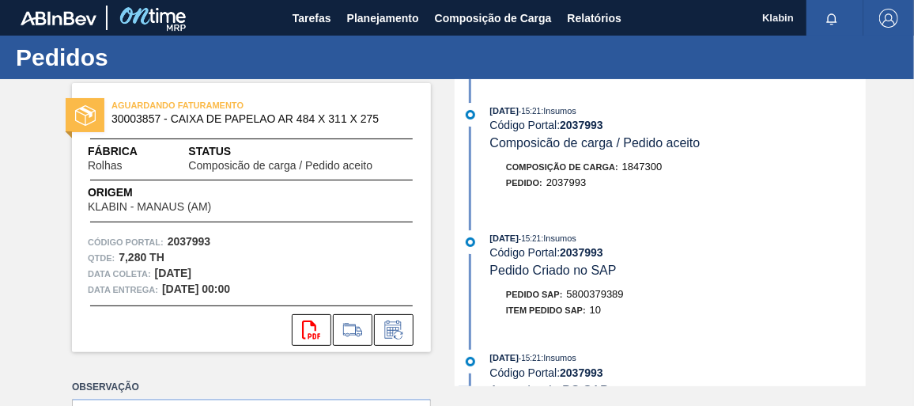
click at [610, 297] on span "5800379389" at bounding box center [595, 294] width 57 height 12
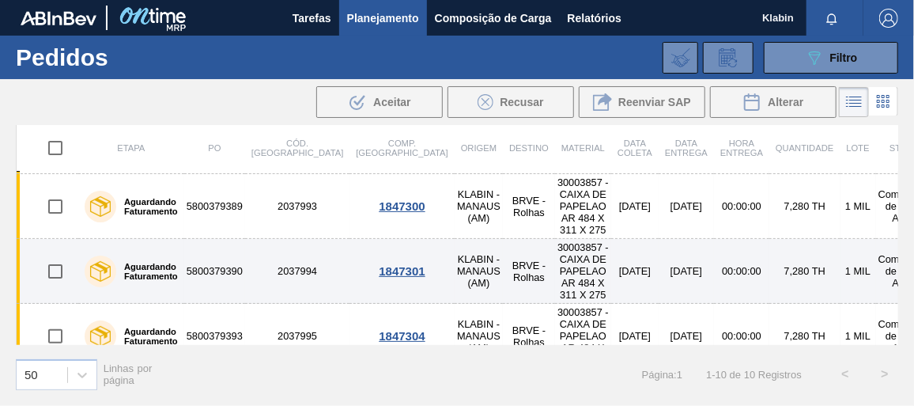
scroll to position [215, 0]
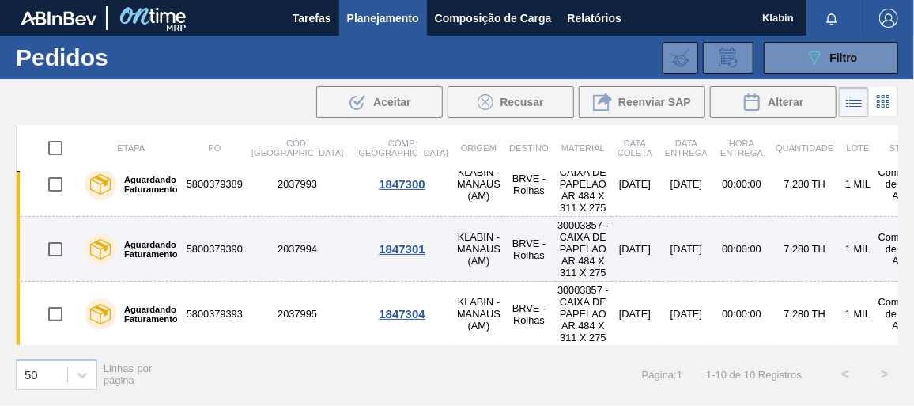
click at [267, 242] on td "2037994" at bounding box center [297, 249] width 104 height 65
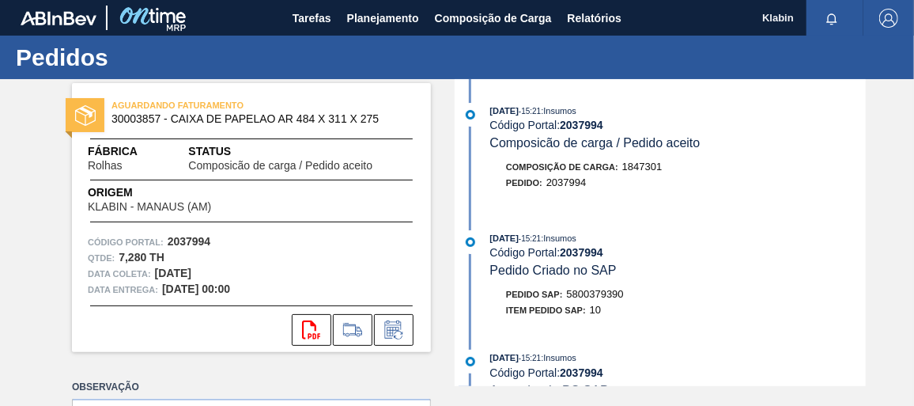
click at [598, 296] on span "5800379390" at bounding box center [595, 294] width 57 height 12
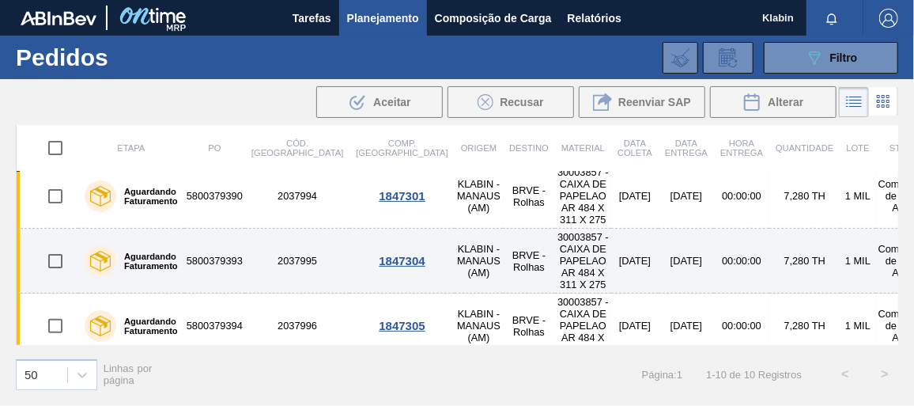
scroll to position [287, 0]
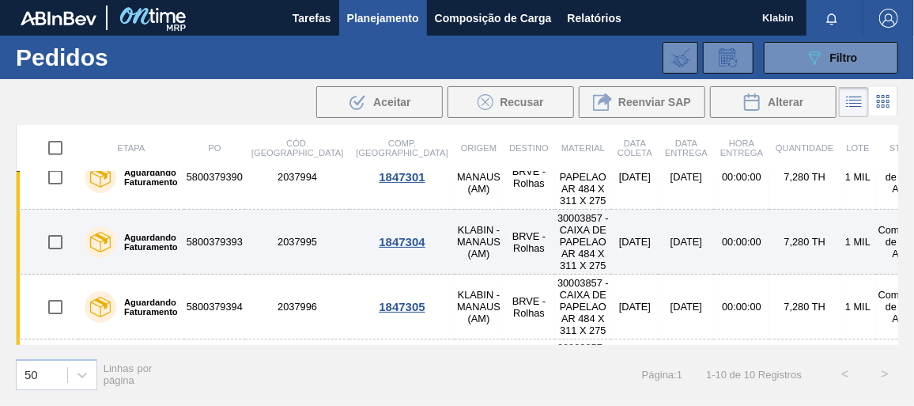
click at [283, 234] on td "2037995" at bounding box center [297, 241] width 104 height 65
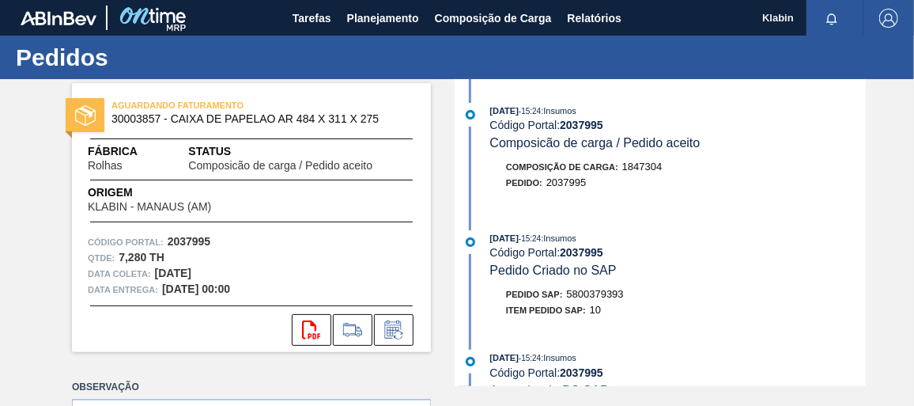
click at [631, 295] on div "Pedido SAP: 5800379393" at bounding box center [677, 294] width 375 height 16
click at [619, 295] on span "5800379393" at bounding box center [595, 294] width 57 height 12
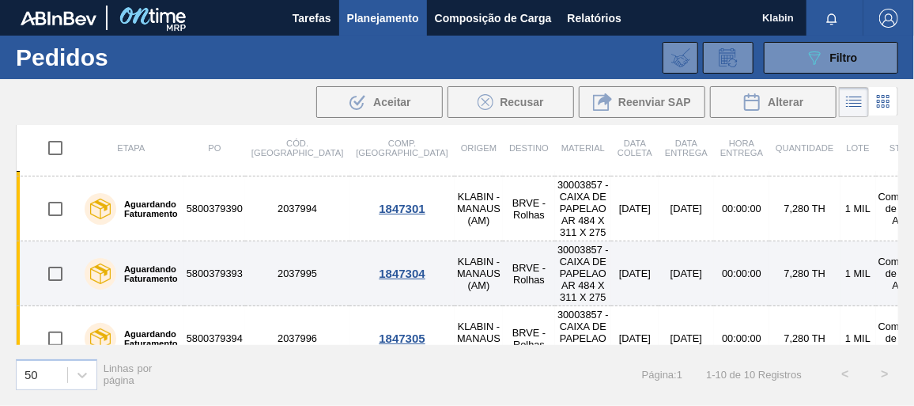
scroll to position [287, 0]
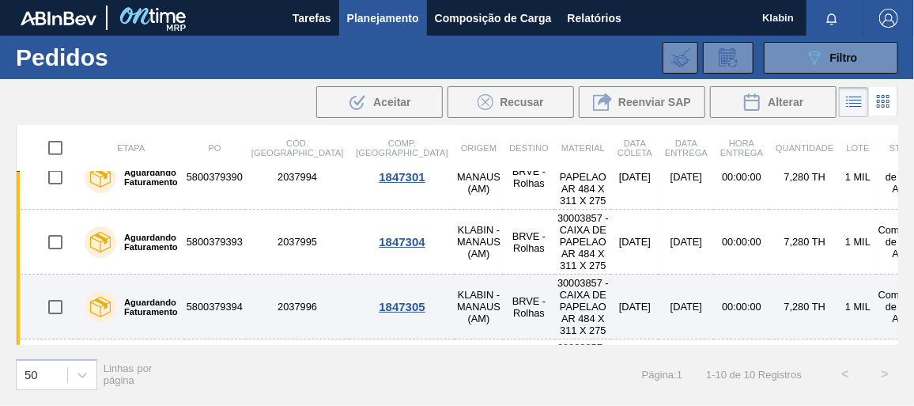
click at [264, 284] on td "2037996" at bounding box center [297, 306] width 104 height 65
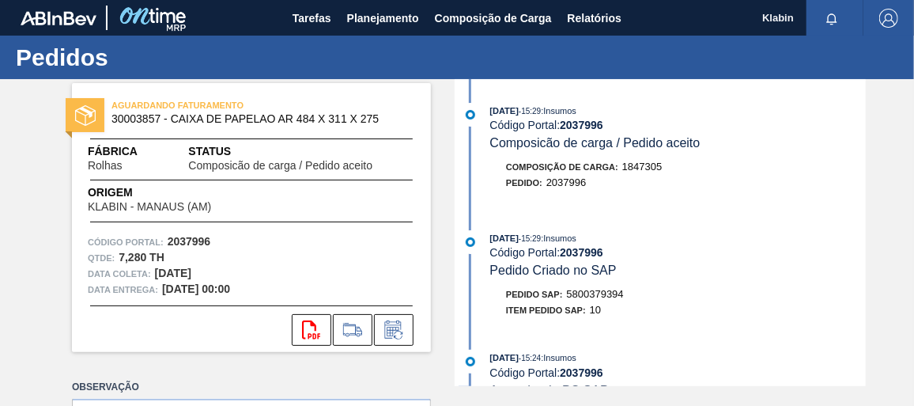
click at [595, 292] on span "5800379394" at bounding box center [595, 294] width 57 height 12
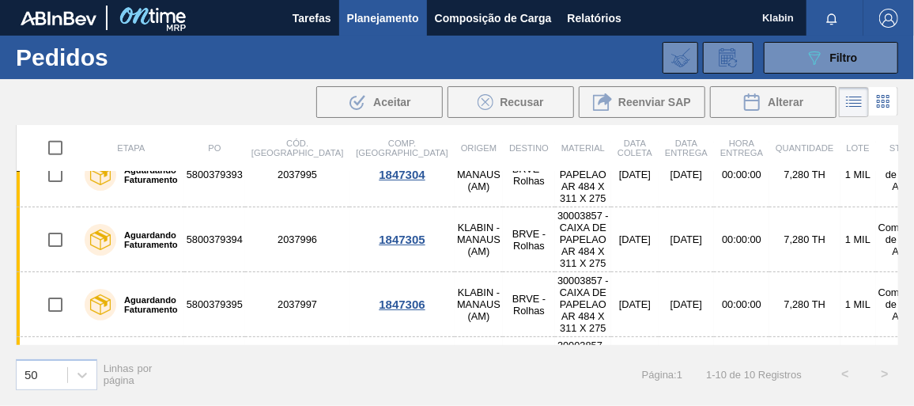
scroll to position [431, 0]
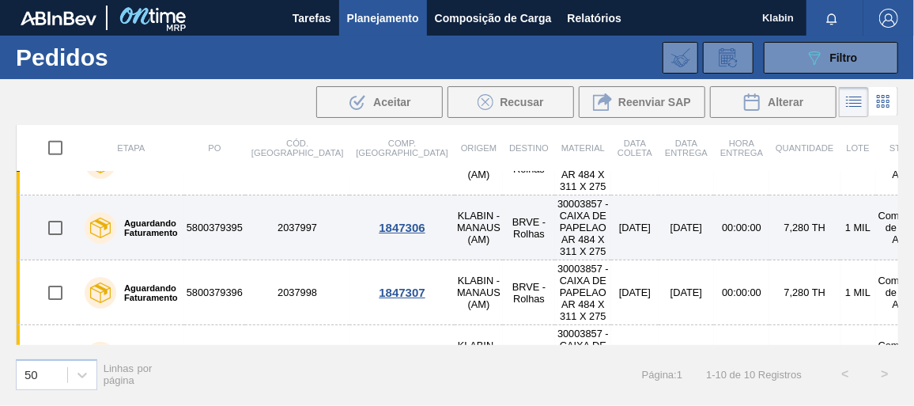
click at [286, 219] on td "2037997" at bounding box center [297, 227] width 104 height 65
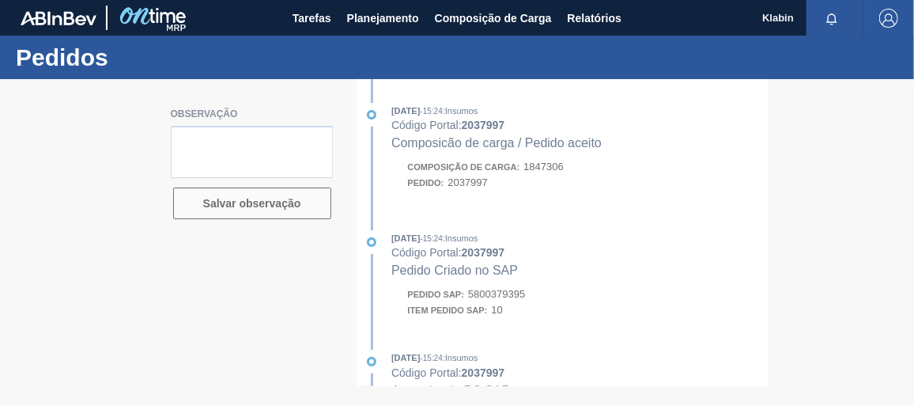
click at [511, 296] on div at bounding box center [457, 242] width 914 height 326
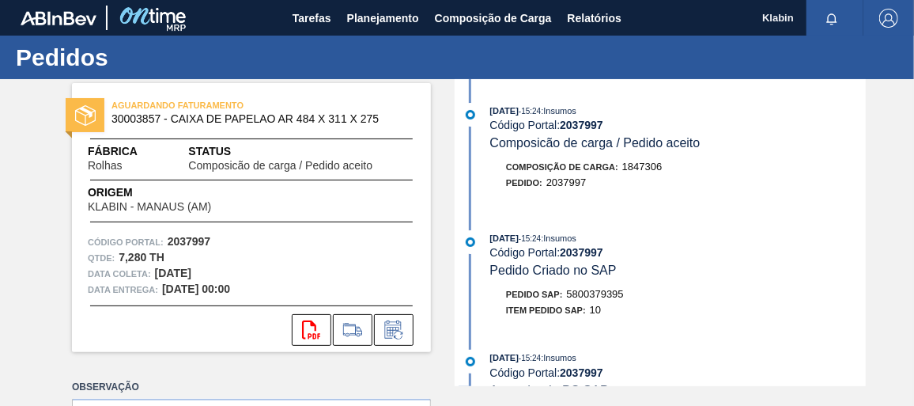
click at [583, 296] on span "5800379395" at bounding box center [595, 294] width 57 height 12
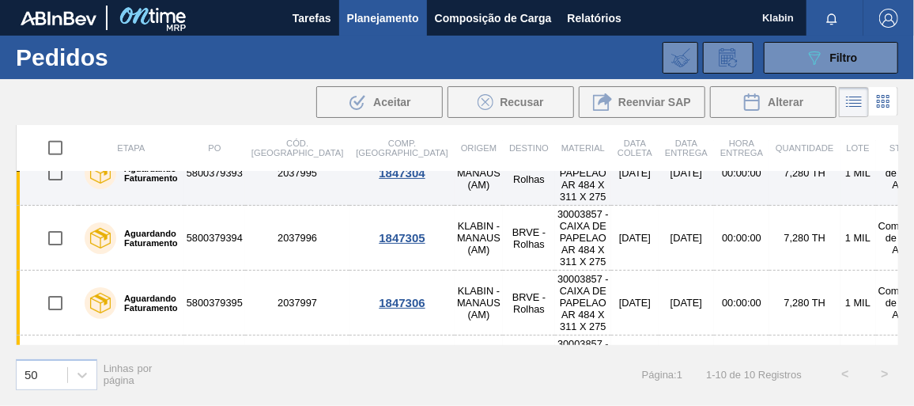
scroll to position [431, 0]
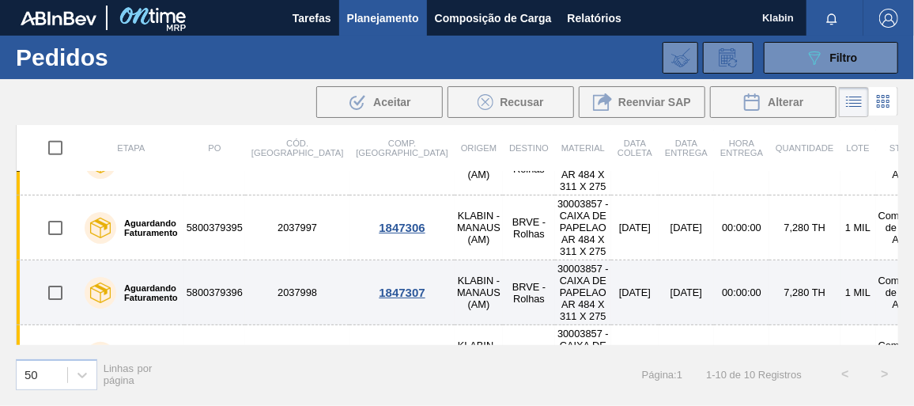
click at [274, 274] on td "2037998" at bounding box center [297, 292] width 104 height 65
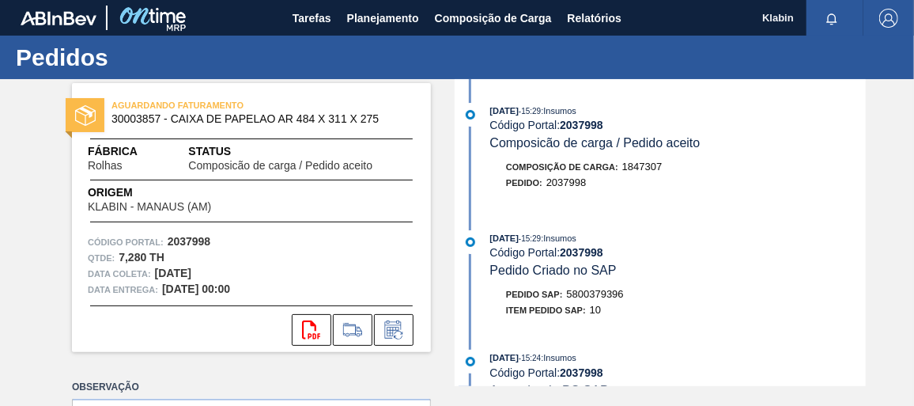
click at [578, 289] on div "[DATE] 15:29 : Insumos Código Portal: 2037998 Pedido Criado no SAP Pedido SAP: …" at bounding box center [661, 278] width 407 height 96
click at [598, 296] on span "5800379396" at bounding box center [595, 294] width 57 height 12
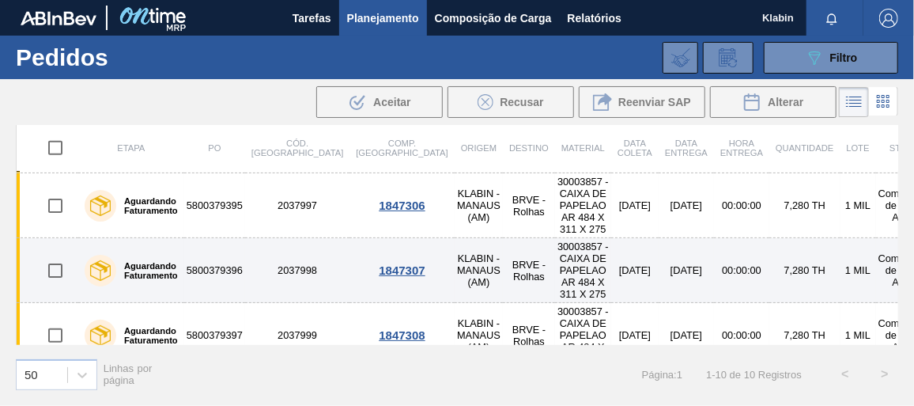
scroll to position [454, 0]
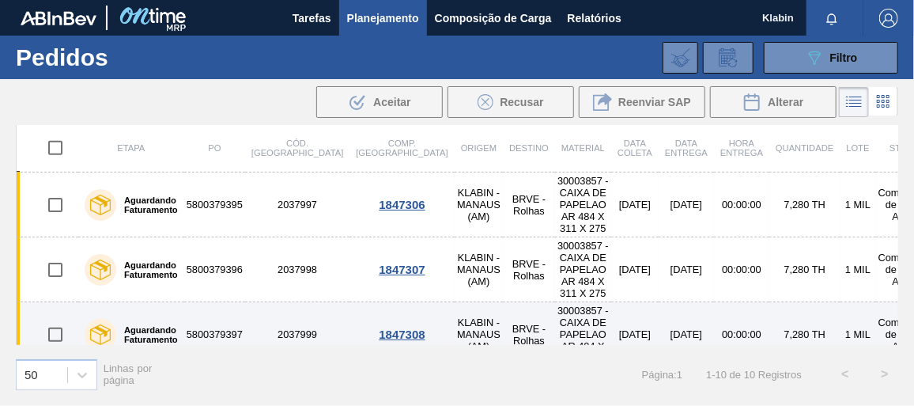
click at [270, 302] on td "2037999" at bounding box center [297, 334] width 104 height 65
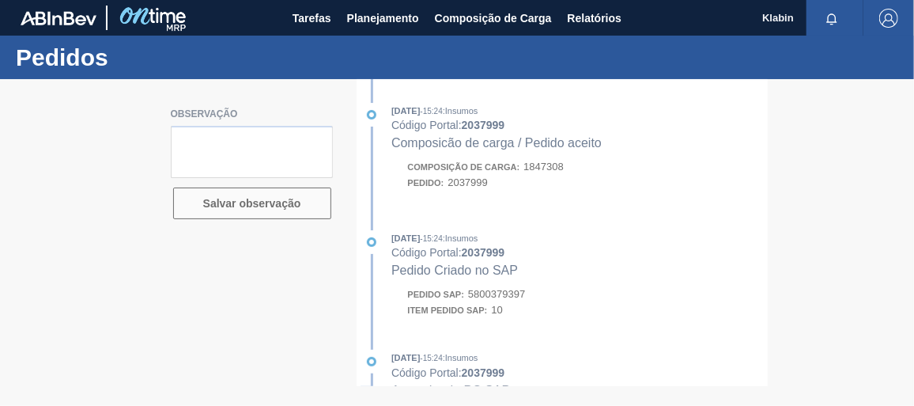
click at [489, 292] on div at bounding box center [457, 242] width 914 height 326
click at [508, 294] on div at bounding box center [457, 242] width 914 height 326
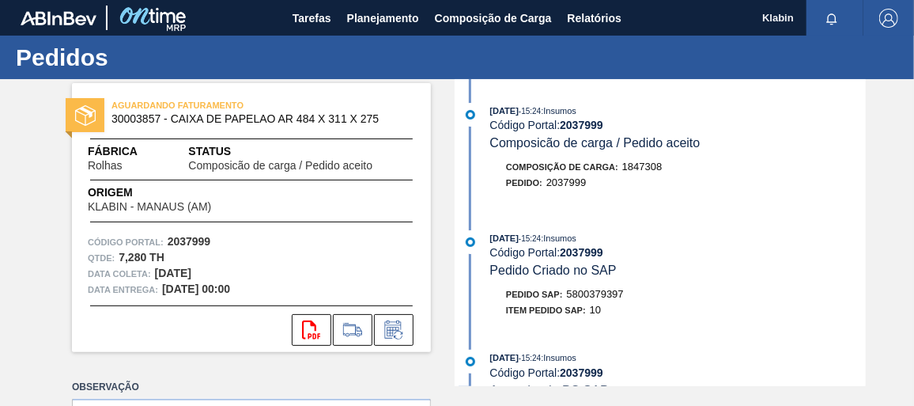
click at [594, 299] on span "5800379397" at bounding box center [595, 294] width 57 height 12
click at [382, 24] on span "Planejamento" at bounding box center [383, 18] width 72 height 19
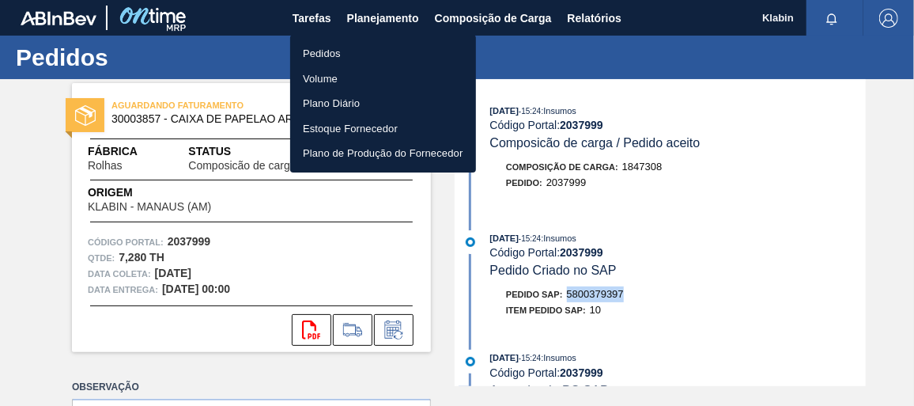
click at [323, 53] on li "Pedidos" at bounding box center [383, 53] width 186 height 25
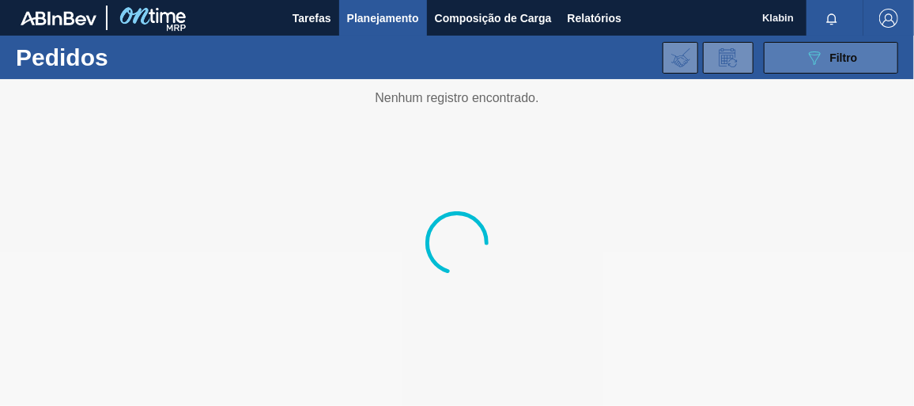
click at [807, 55] on icon "089F7B8B-B2A5-4AFE-B5C0-19BA573D28AC" at bounding box center [814, 57] width 19 height 19
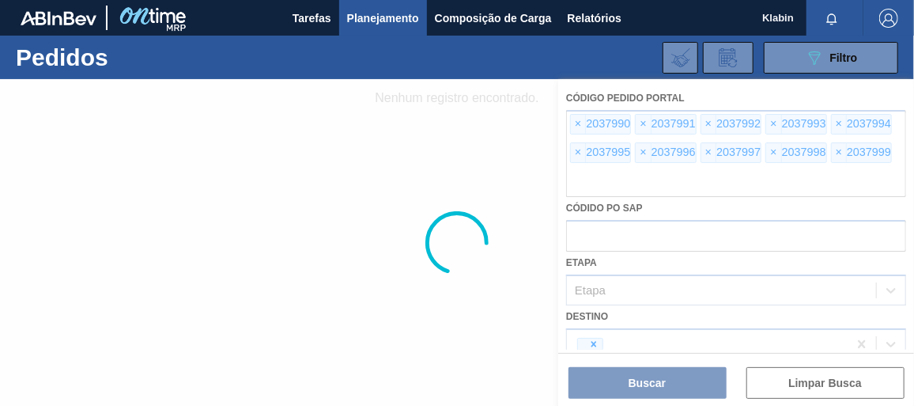
click at [577, 121] on div at bounding box center [457, 242] width 914 height 326
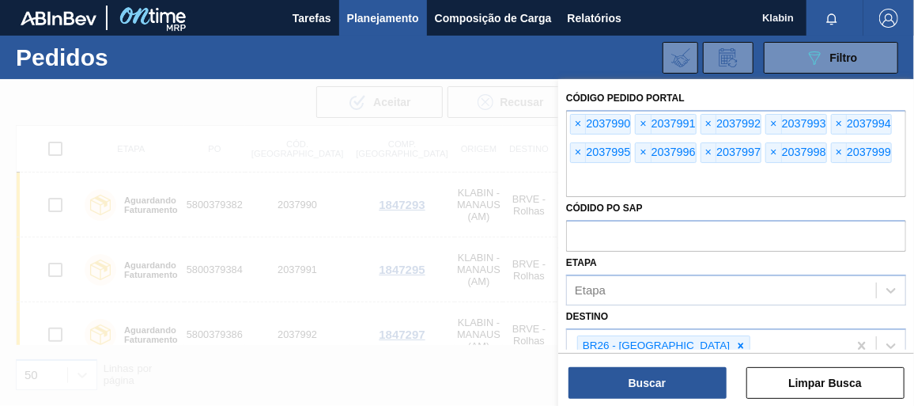
click at [575, 125] on span "×" at bounding box center [578, 124] width 15 height 19
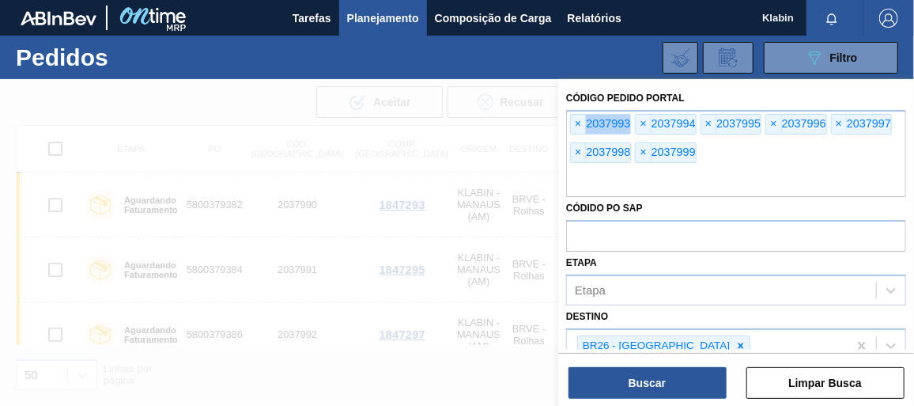
click at [575, 125] on span "×" at bounding box center [578, 124] width 15 height 19
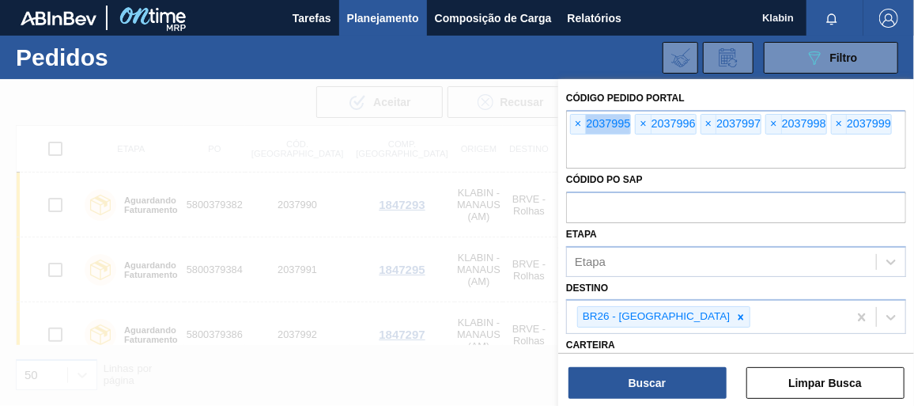
click at [575, 125] on span "×" at bounding box center [578, 124] width 15 height 19
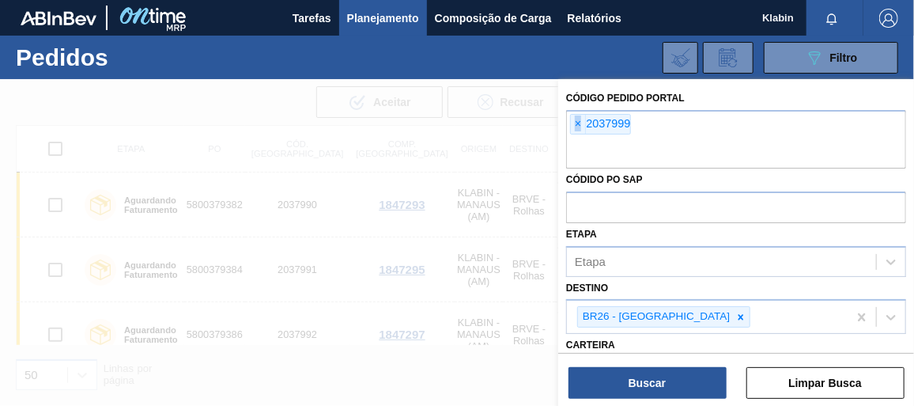
click at [575, 125] on span "×" at bounding box center [578, 124] width 15 height 19
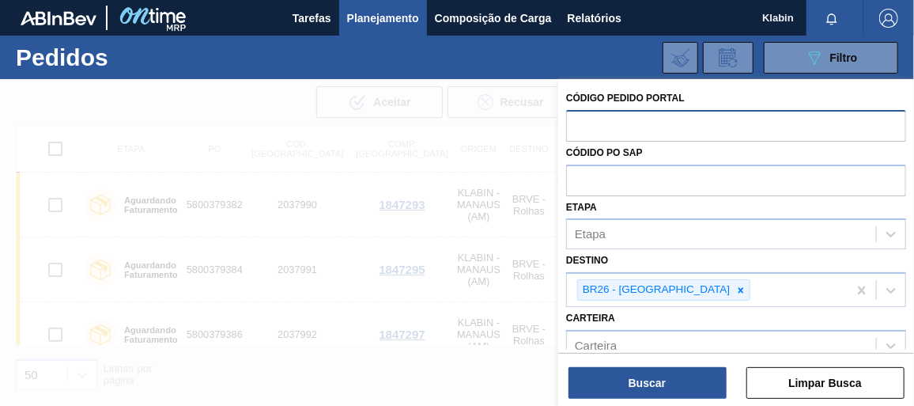
click at [575, 124] on input "text" at bounding box center [736, 125] width 340 height 30
paste input "2037966"
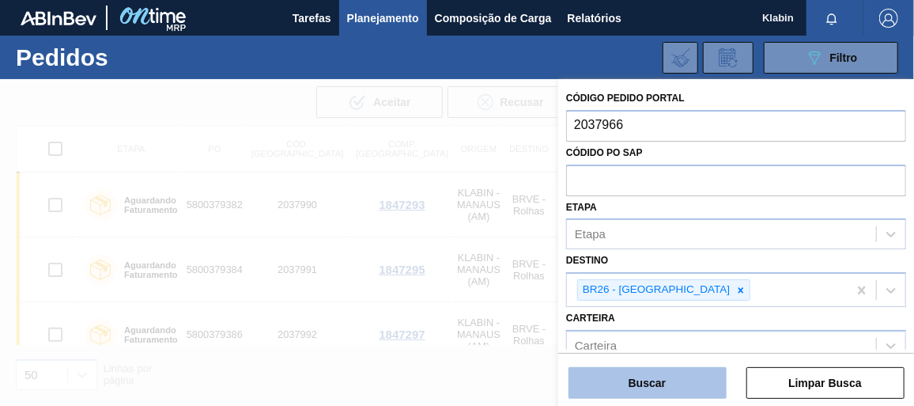
type input "2037966"
click at [707, 376] on button "Buscar" at bounding box center [647, 383] width 158 height 32
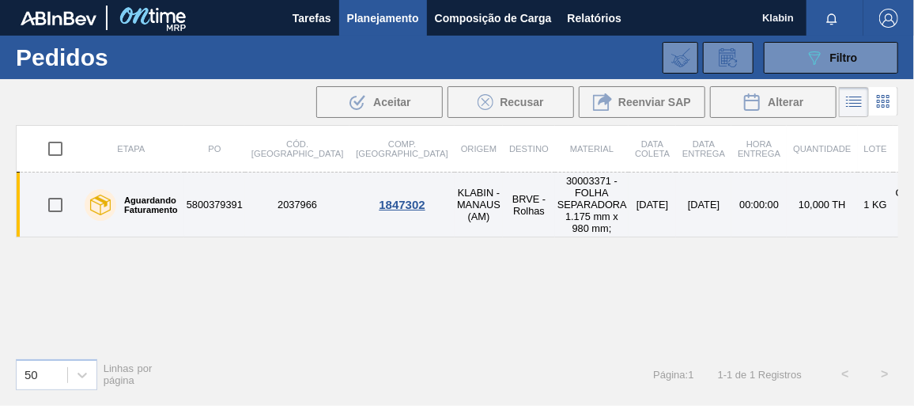
click at [116, 195] on label "Aguardando Faturamento" at bounding box center [147, 204] width 62 height 19
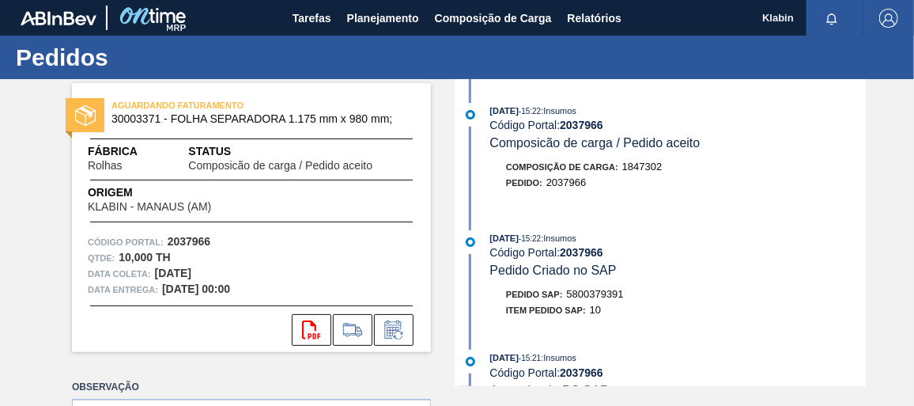
click at [613, 295] on span "5800379391" at bounding box center [595, 294] width 57 height 12
click at [355, 20] on span "Planejamento" at bounding box center [383, 18] width 72 height 19
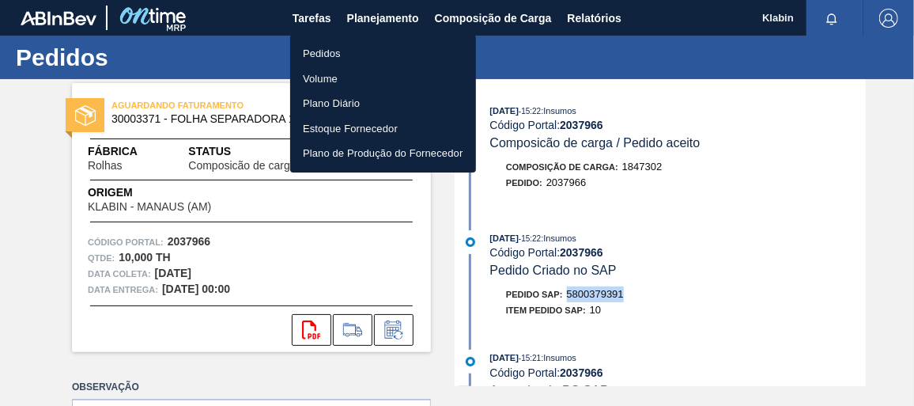
click at [344, 53] on li "Pedidos" at bounding box center [383, 53] width 186 height 25
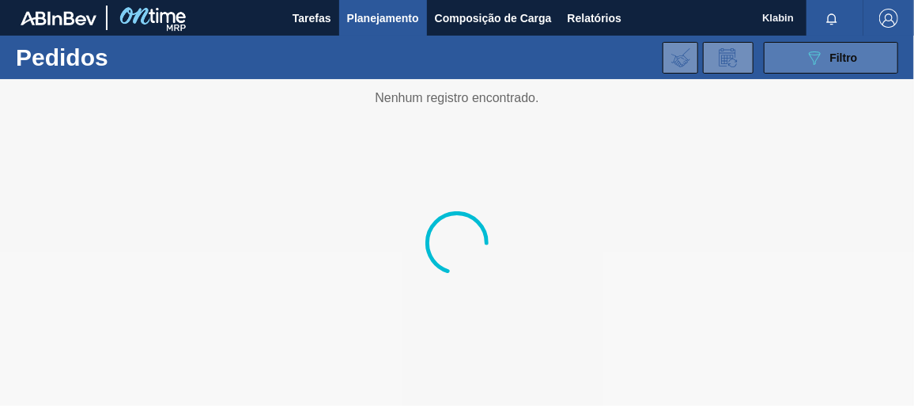
click at [805, 54] on button "089F7B8B-B2A5-4AFE-B5C0-19BA573D28AC Filtro" at bounding box center [831, 58] width 134 height 32
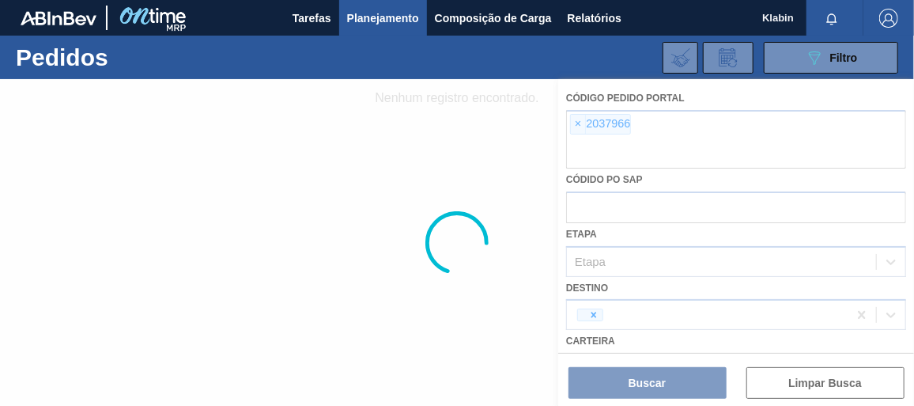
click at [575, 121] on div at bounding box center [457, 242] width 914 height 326
click at [577, 123] on div at bounding box center [457, 242] width 914 height 326
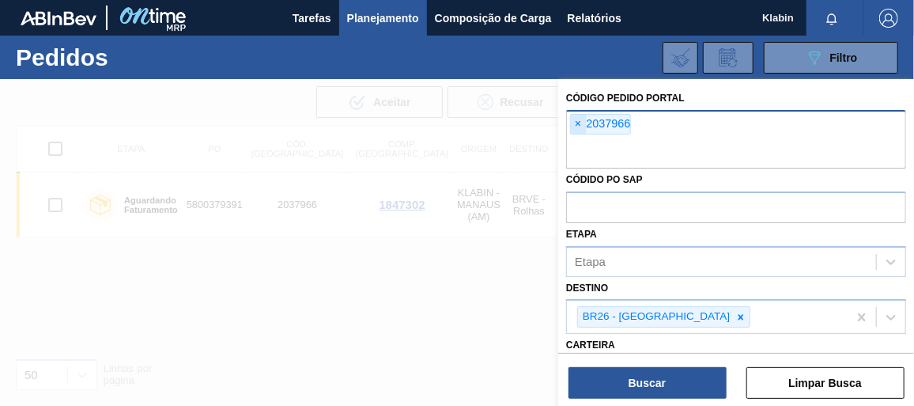
click at [576, 123] on span "×" at bounding box center [578, 124] width 15 height 19
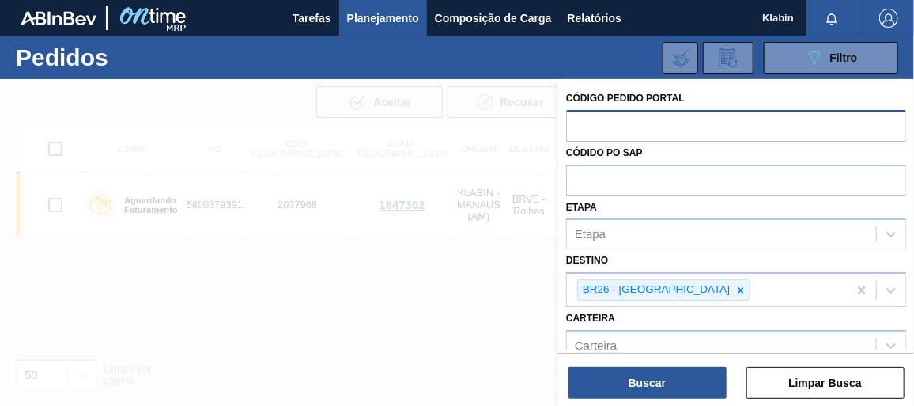
paste input "2044920"
type input "2044920"
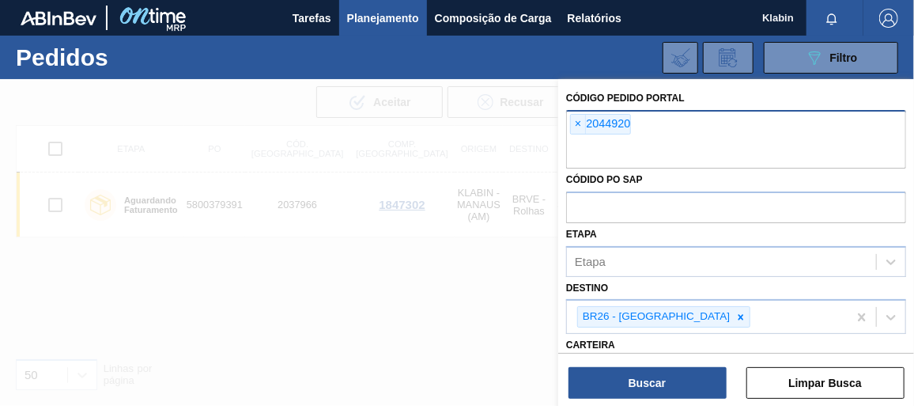
paste input "2044920"
type input "2044921"
paste input "2044920"
type input "2044922"
paste input "2044920"
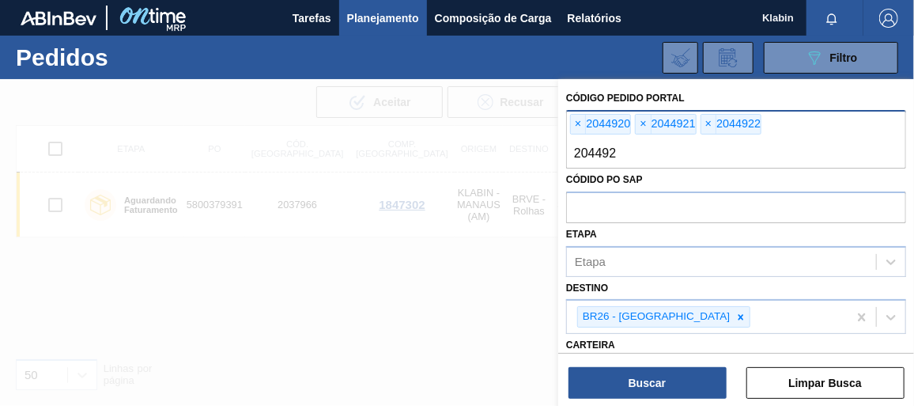
type input "2044923"
paste input "2044920"
type input "2044924"
paste input "2044920"
type input "2044925"
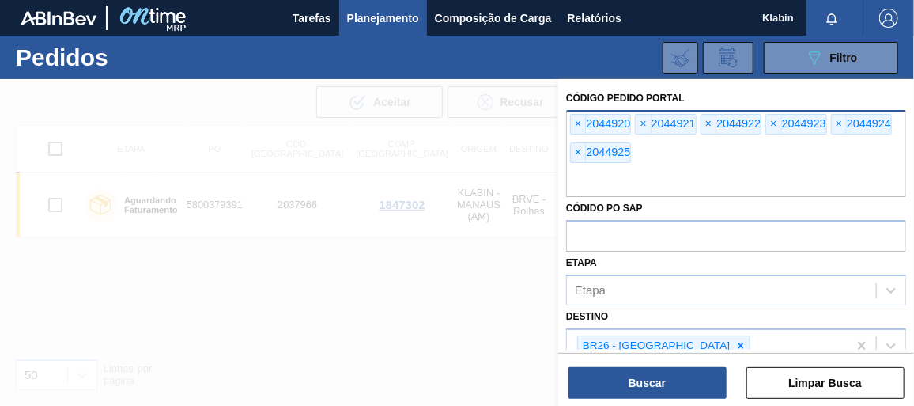
click at [649, 147] on div "× 2044920 × 2044921 × 2044922 × 2044923 × 2044924 × 2044925" at bounding box center [736, 153] width 340 height 87
paste input "2044919"
type input "2044919"
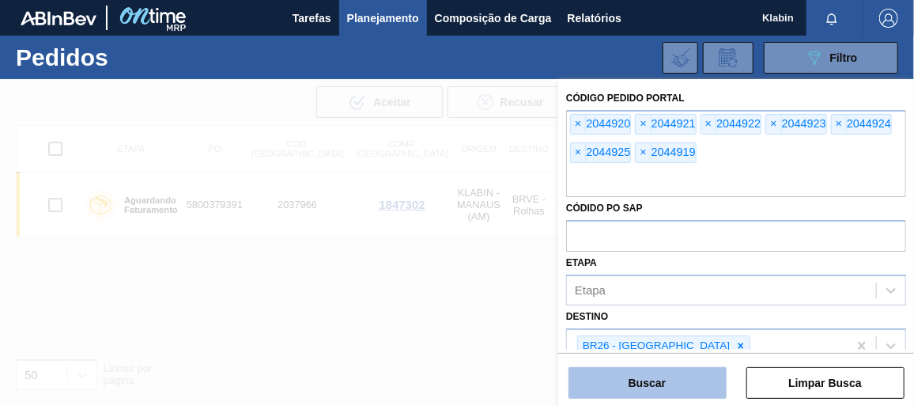
click at [618, 379] on button "Buscar" at bounding box center [647, 383] width 158 height 32
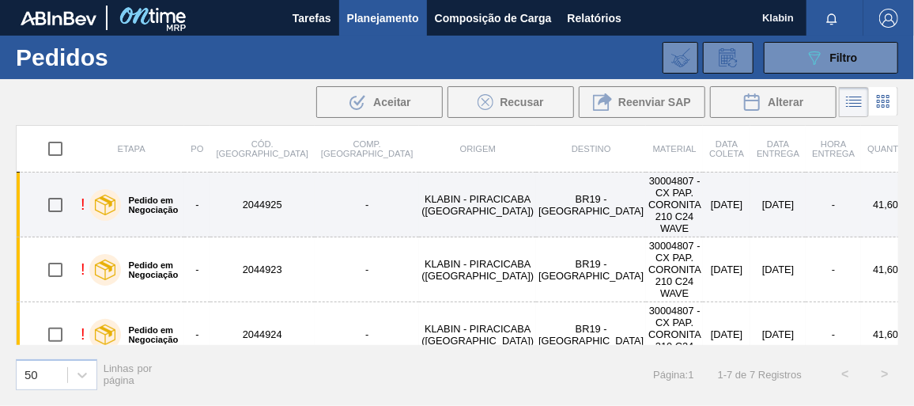
click at [236, 197] on td "2044925" at bounding box center [262, 204] width 104 height 65
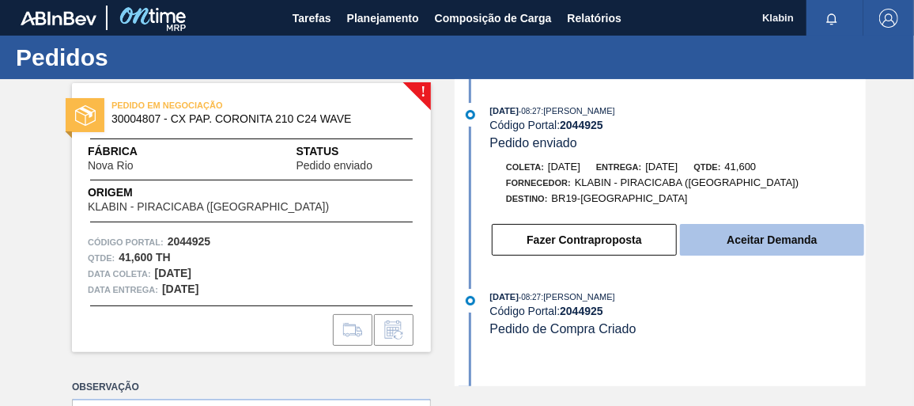
click at [745, 242] on button "Aceitar Demanda" at bounding box center [772, 240] width 184 height 32
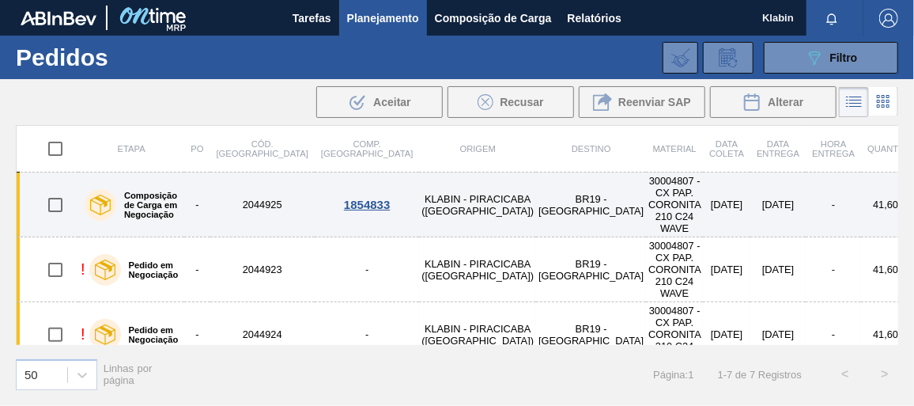
click at [209, 195] on td "-" at bounding box center [196, 204] width 25 height 65
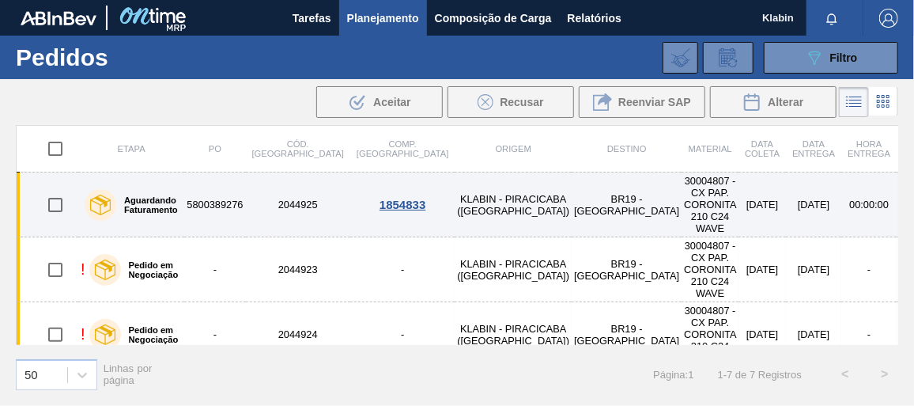
click at [260, 209] on td "2044925" at bounding box center [298, 204] width 104 height 65
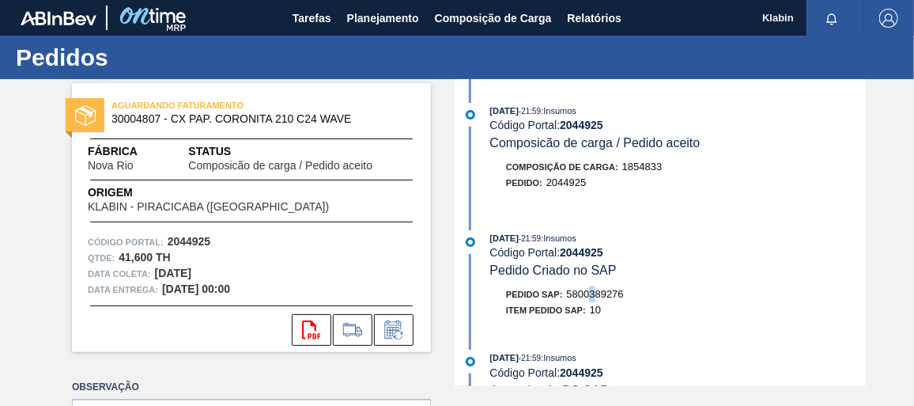
click at [594, 295] on span "5800389276" at bounding box center [595, 294] width 57 height 12
click at [592, 298] on span "5800389276" at bounding box center [595, 294] width 57 height 12
click at [593, 297] on span "5800389276" at bounding box center [595, 294] width 57 height 12
click at [594, 297] on span "5800389276" at bounding box center [595, 294] width 57 height 12
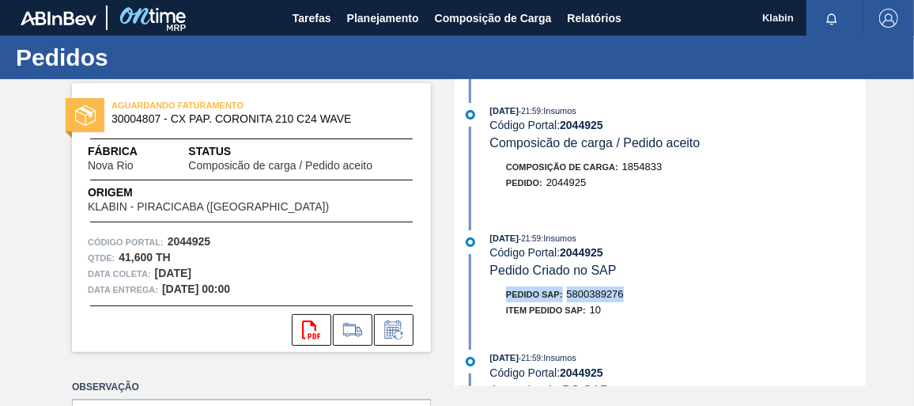
click at [600, 297] on span "5800389276" at bounding box center [595, 294] width 57 height 12
click at [602, 297] on span "5800389276" at bounding box center [595, 294] width 57 height 12
drag, startPoint x: 672, startPoint y: 329, endPoint x: 614, endPoint y: 301, distance: 64.0
click at [671, 324] on div "[DATE] 21:59 : Insumos Código Portal: 2044925 Pedido Criado no SAP Pedido SAP: …" at bounding box center [661, 278] width 407 height 96
click at [602, 296] on span "5800389276" at bounding box center [595, 294] width 57 height 12
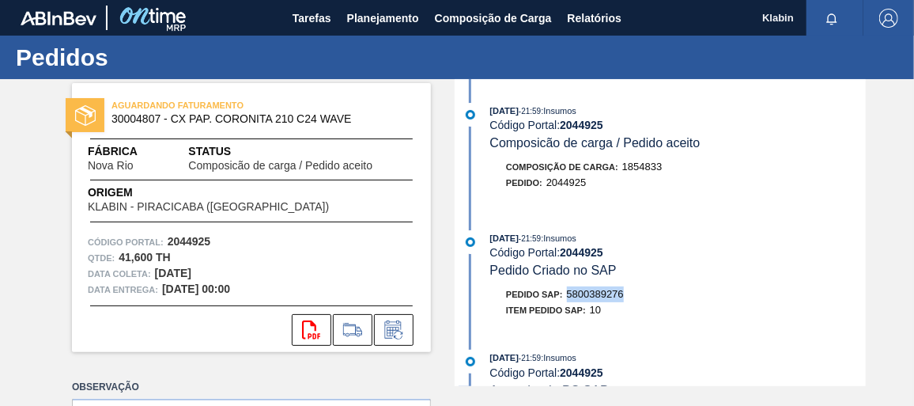
click at [602, 296] on span "5800389276" at bounding box center [595, 294] width 57 height 12
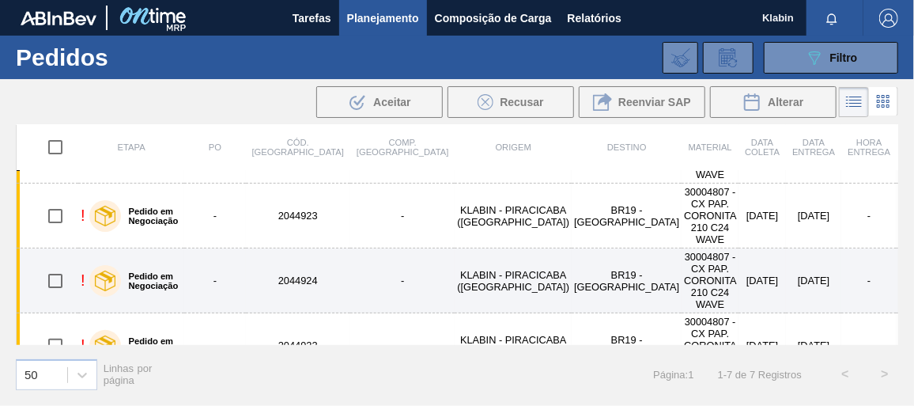
scroll to position [71, 0]
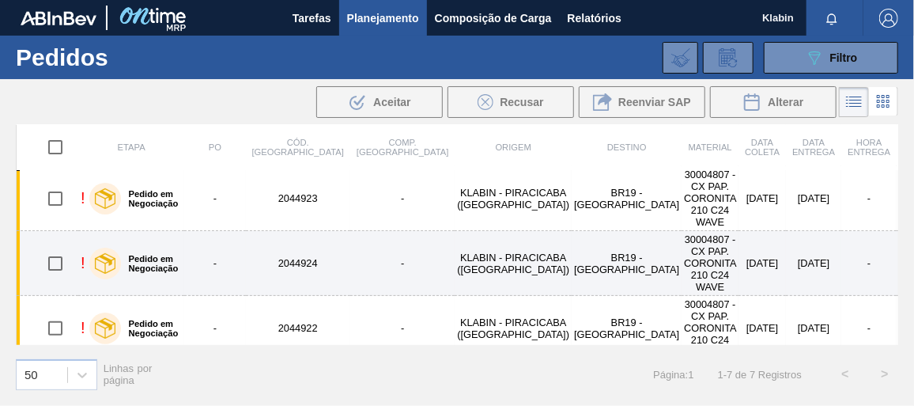
click at [269, 247] on td "2044924" at bounding box center [298, 263] width 104 height 65
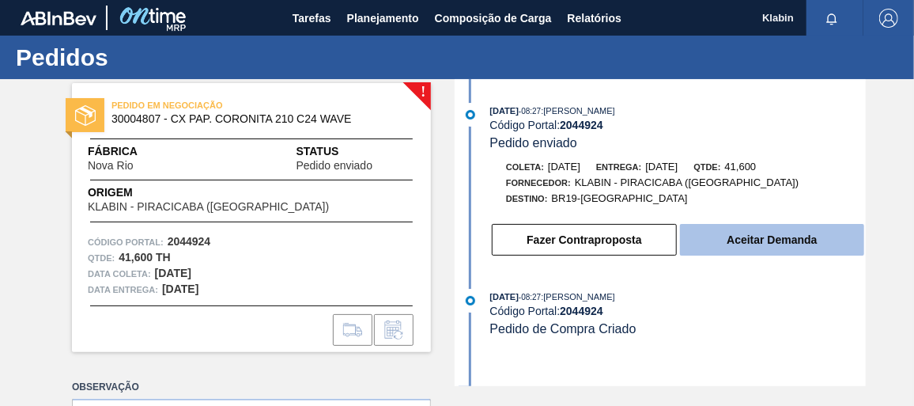
click at [706, 242] on button "Aceitar Demanda" at bounding box center [772, 240] width 184 height 32
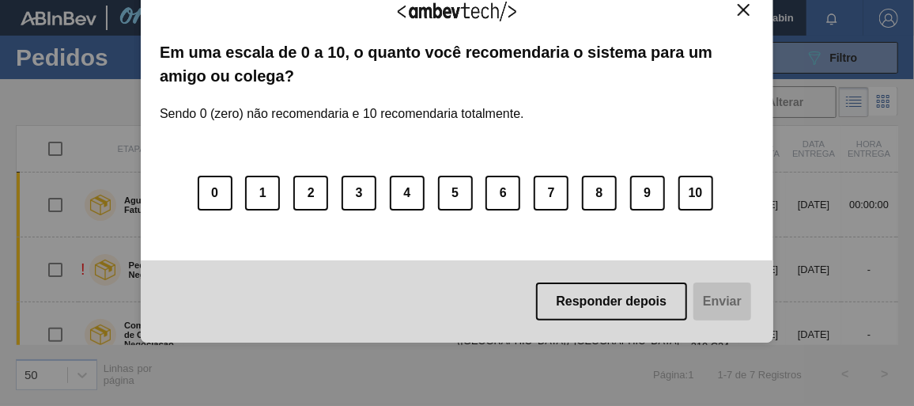
click at [749, 8] on button "Close" at bounding box center [743, 9] width 21 height 13
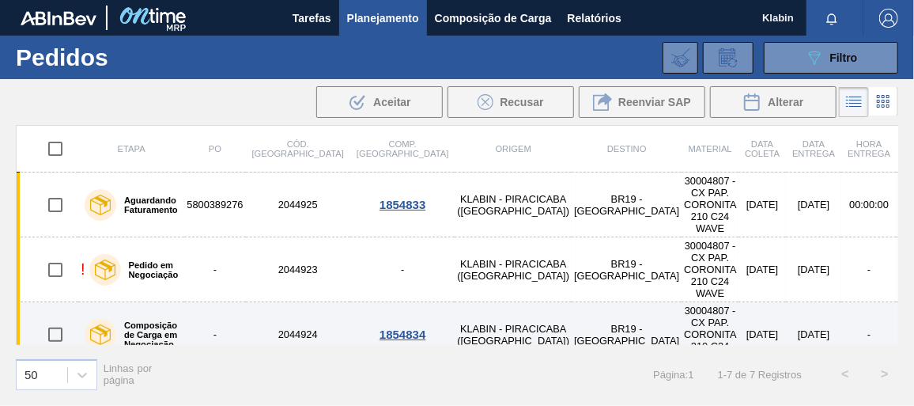
click at [257, 315] on td "2044924" at bounding box center [298, 334] width 104 height 65
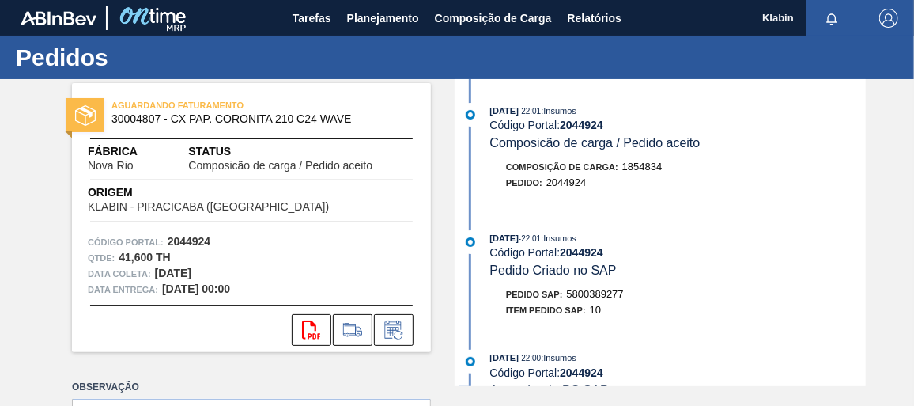
click at [613, 297] on span "5800389277" at bounding box center [595, 294] width 57 height 12
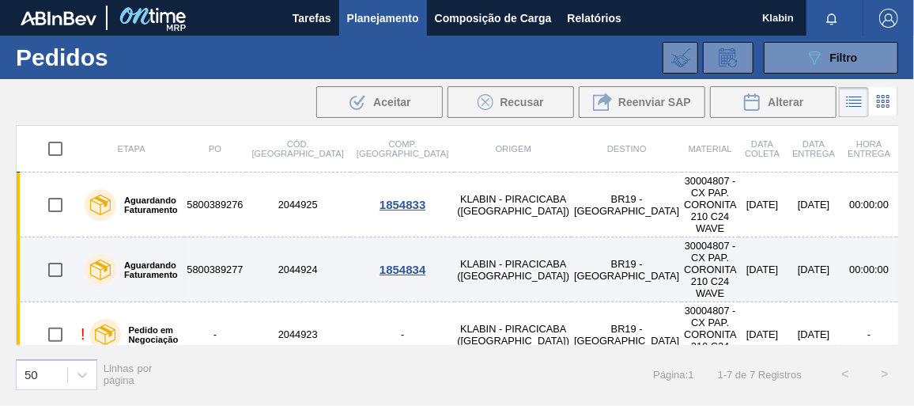
scroll to position [71, 0]
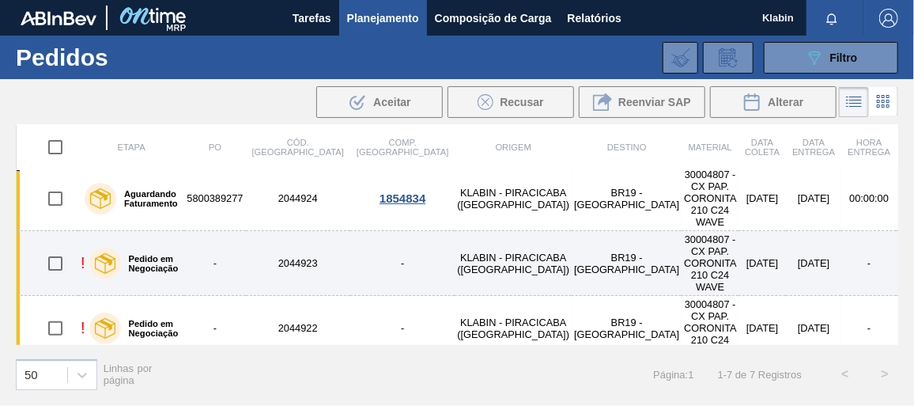
click at [276, 255] on td "2044923" at bounding box center [298, 263] width 104 height 65
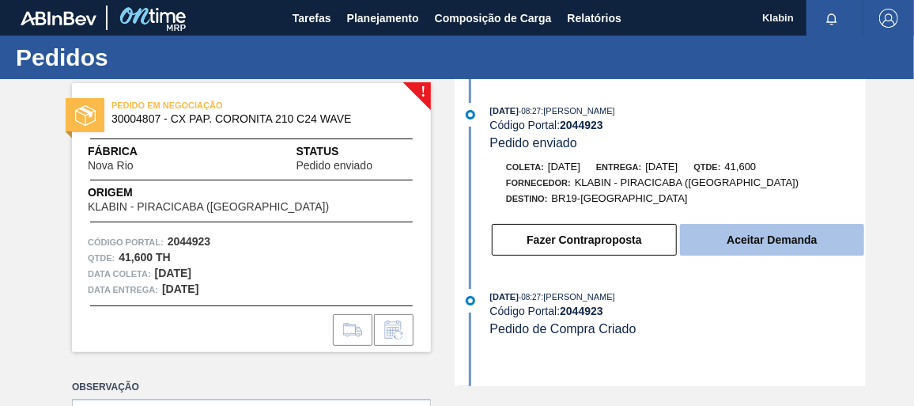
click at [729, 240] on button "Aceitar Demanda" at bounding box center [772, 240] width 184 height 32
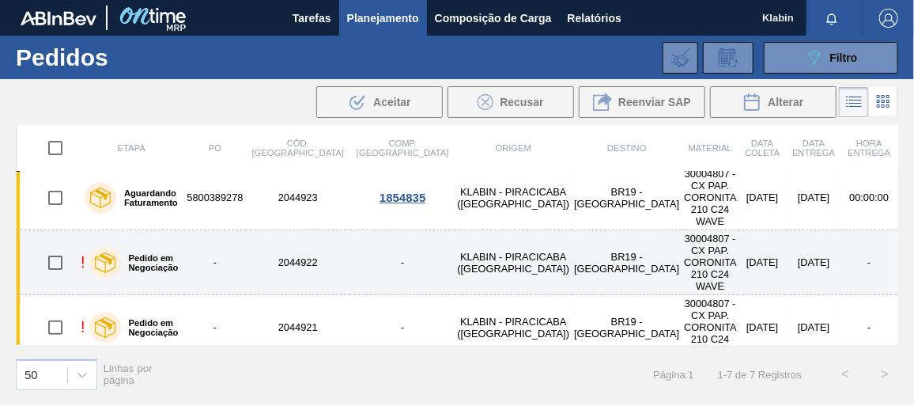
scroll to position [143, 0]
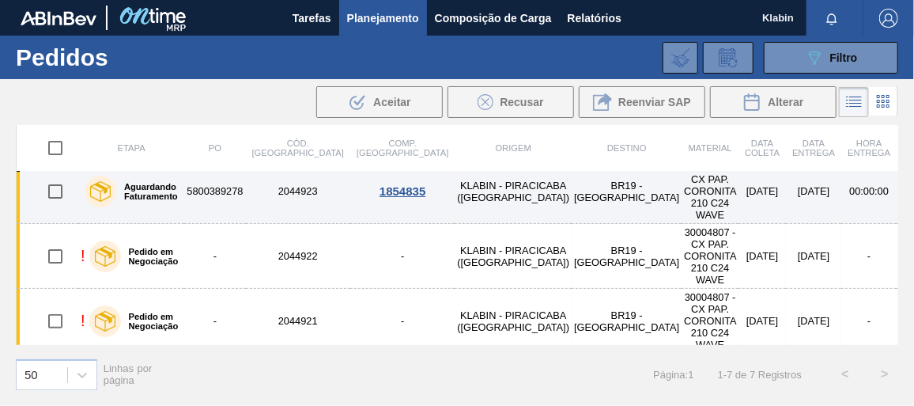
click at [267, 182] on td "2044923" at bounding box center [298, 191] width 104 height 65
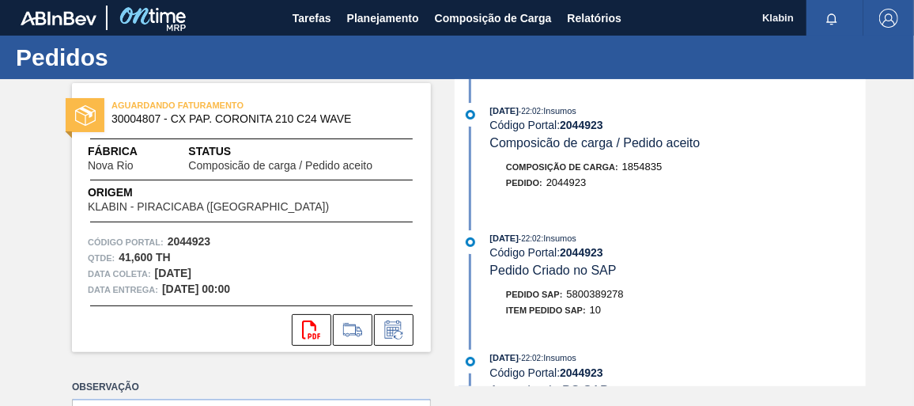
click at [598, 296] on span "5800389278" at bounding box center [595, 294] width 57 height 12
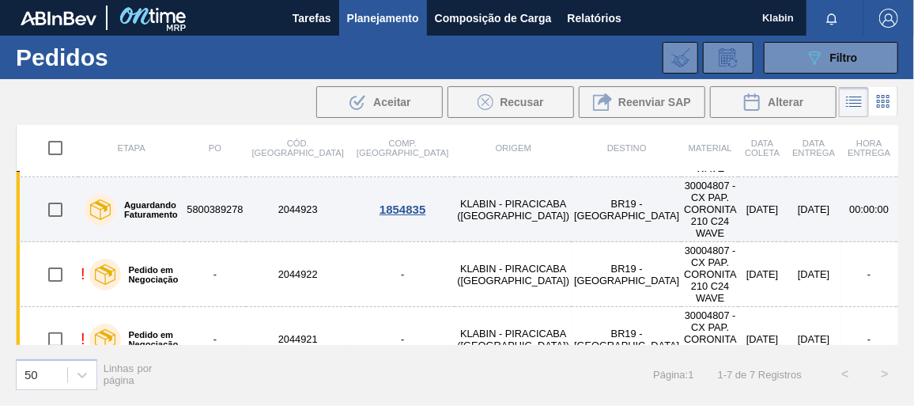
scroll to position [143, 0]
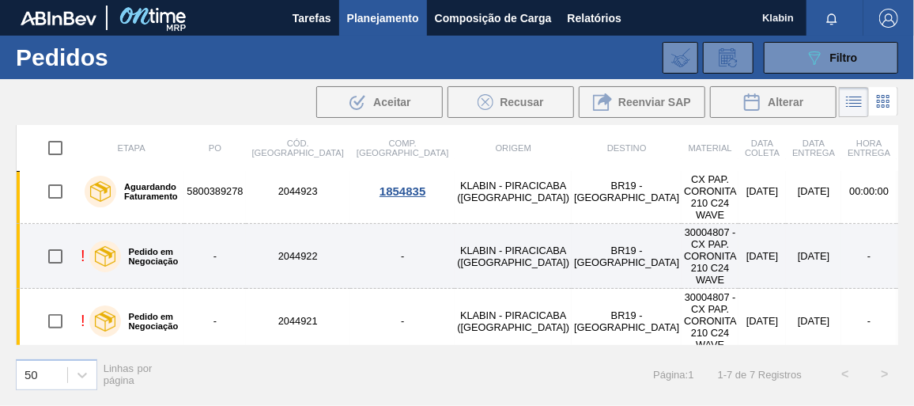
click at [274, 252] on td "2044922" at bounding box center [298, 256] width 104 height 65
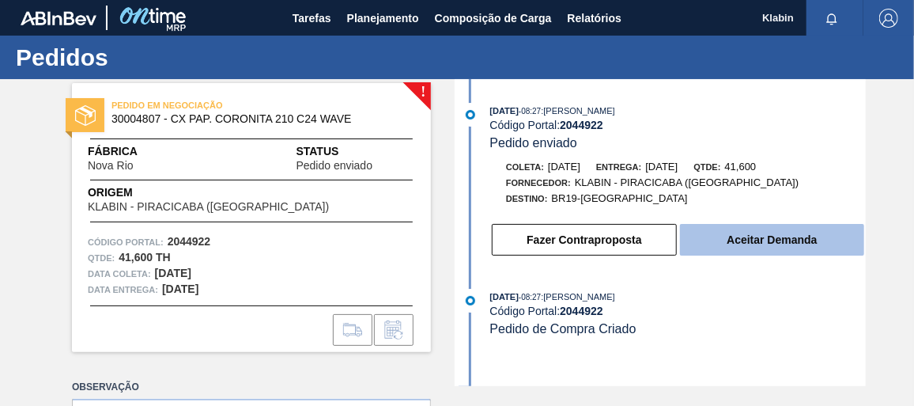
click at [768, 245] on button "Aceitar Demanda" at bounding box center [772, 240] width 184 height 32
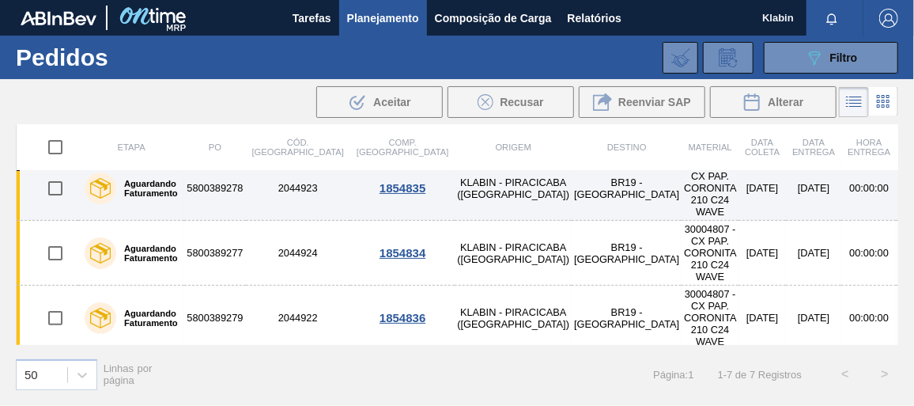
scroll to position [143, 0]
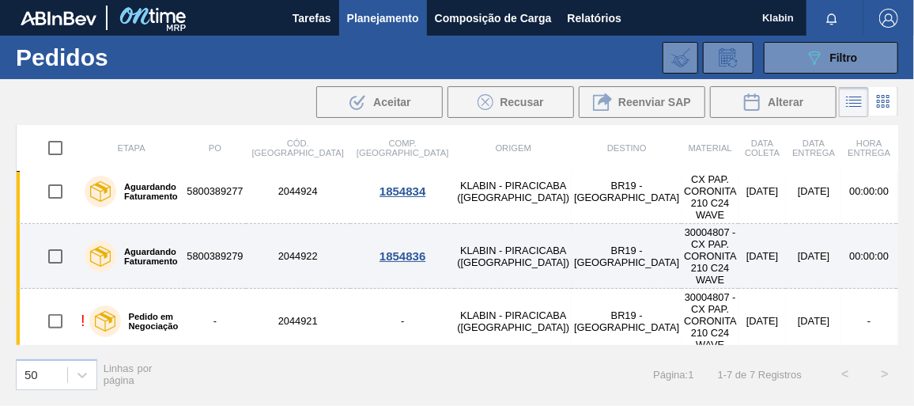
click at [245, 240] on td "5800389279" at bounding box center [214, 256] width 61 height 65
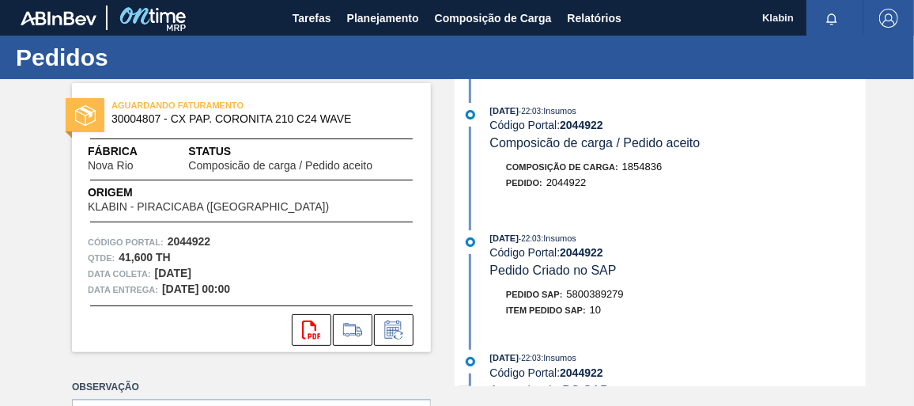
click at [590, 295] on span "5800389279" at bounding box center [595, 294] width 57 height 12
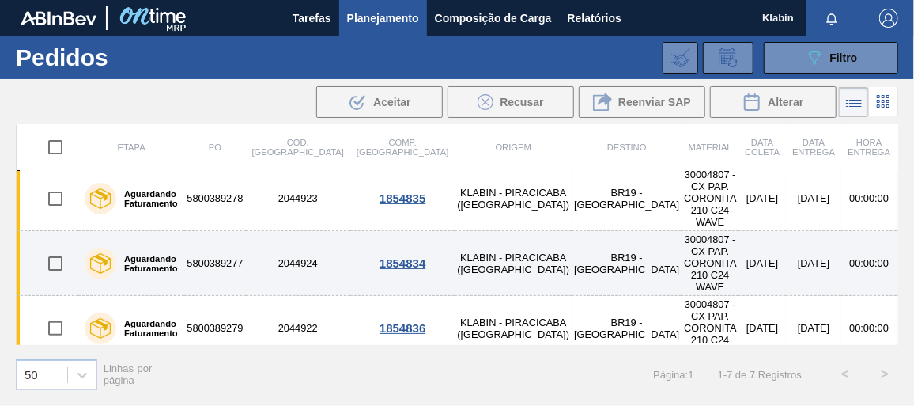
scroll to position [143, 0]
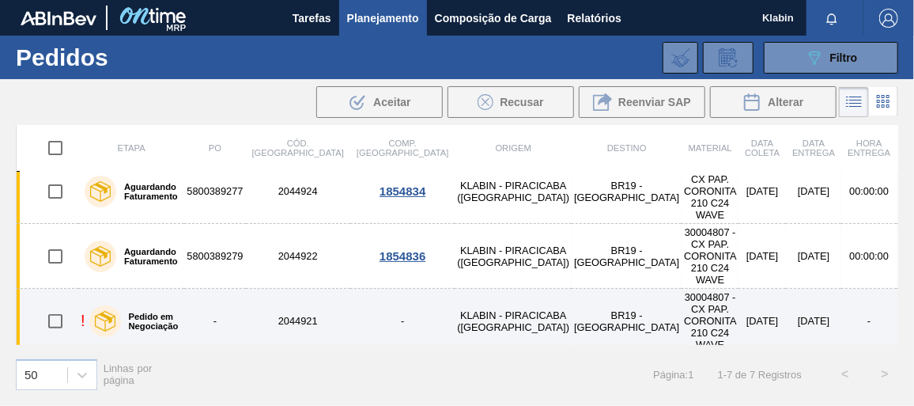
click at [283, 303] on td "2044921" at bounding box center [298, 321] width 104 height 65
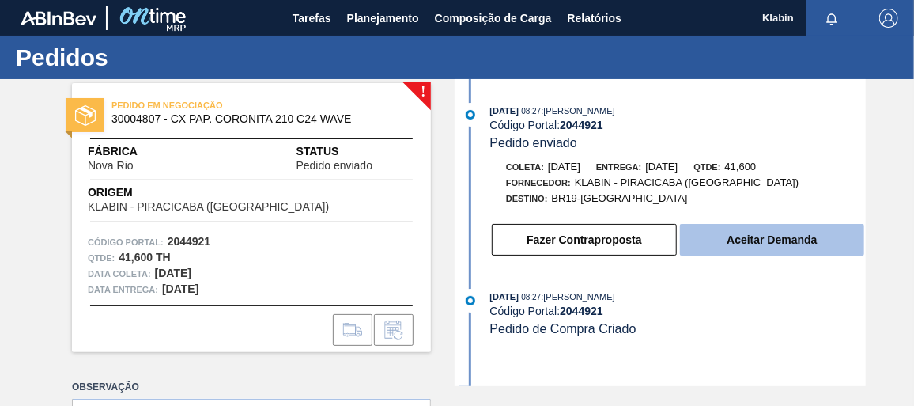
click at [712, 240] on button "Aceitar Demanda" at bounding box center [772, 240] width 184 height 32
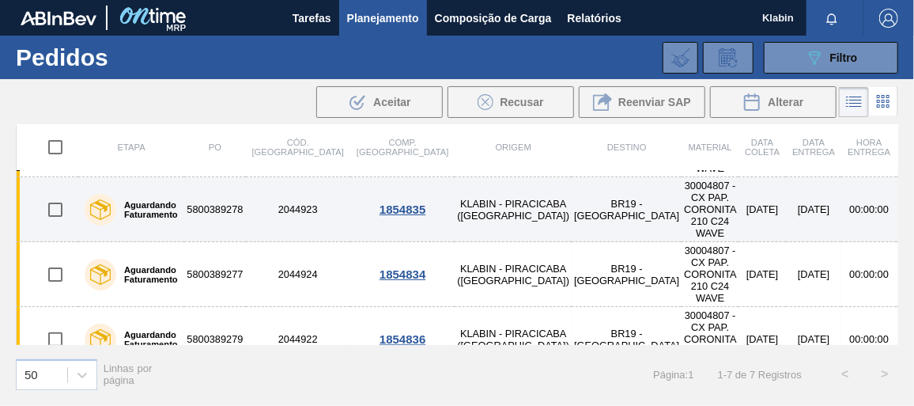
scroll to position [143, 0]
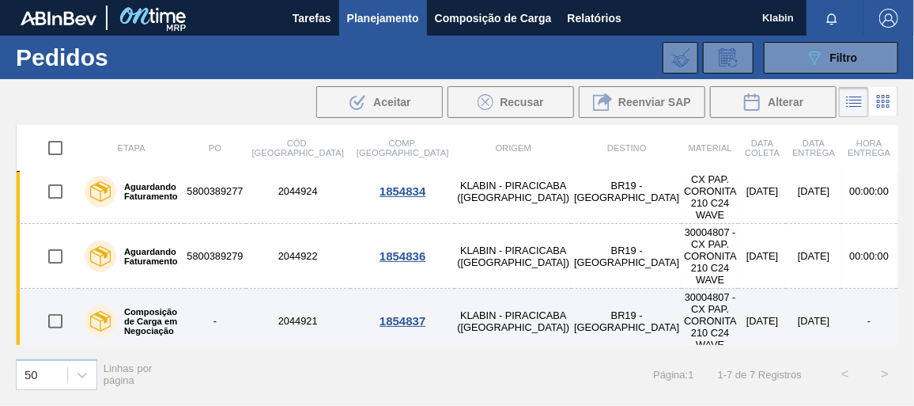
click at [288, 304] on td "2044921" at bounding box center [298, 321] width 104 height 65
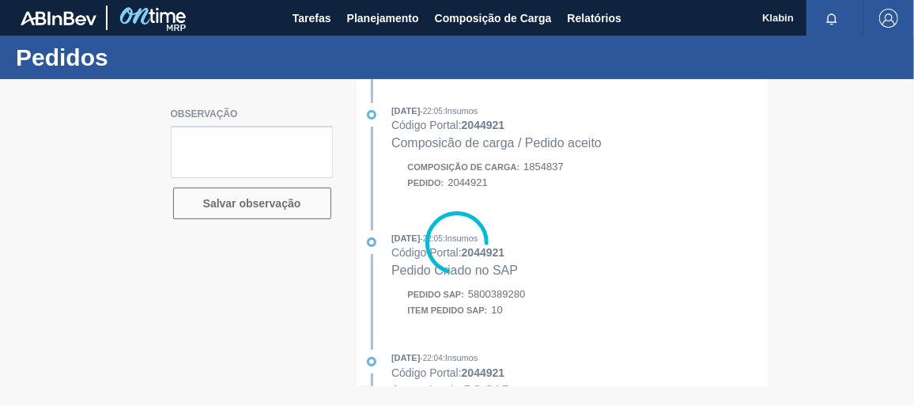
click at [537, 305] on div at bounding box center [457, 242] width 914 height 326
click at [507, 297] on div at bounding box center [457, 242] width 914 height 326
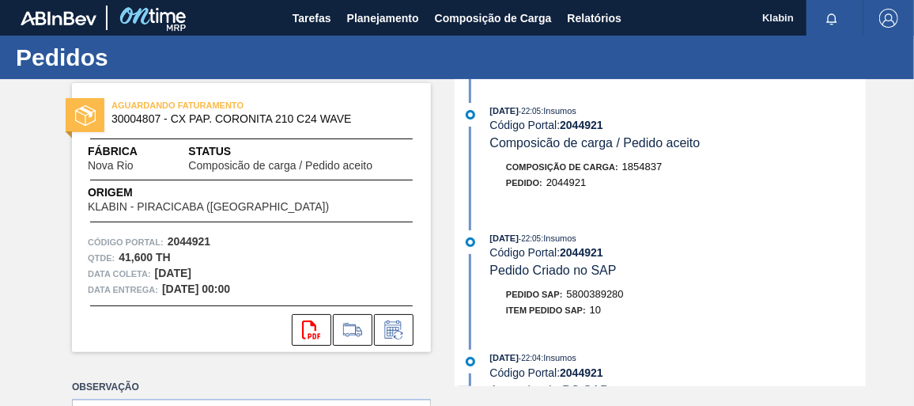
click at [581, 294] on span "5800389280" at bounding box center [595, 294] width 57 height 12
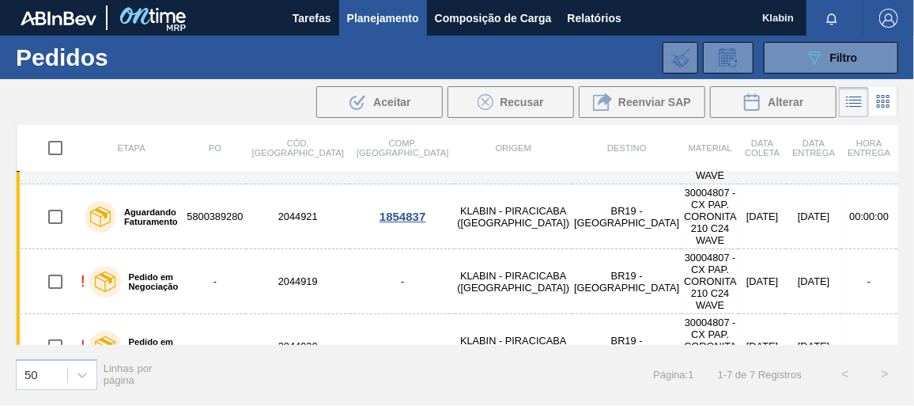
scroll to position [266, 0]
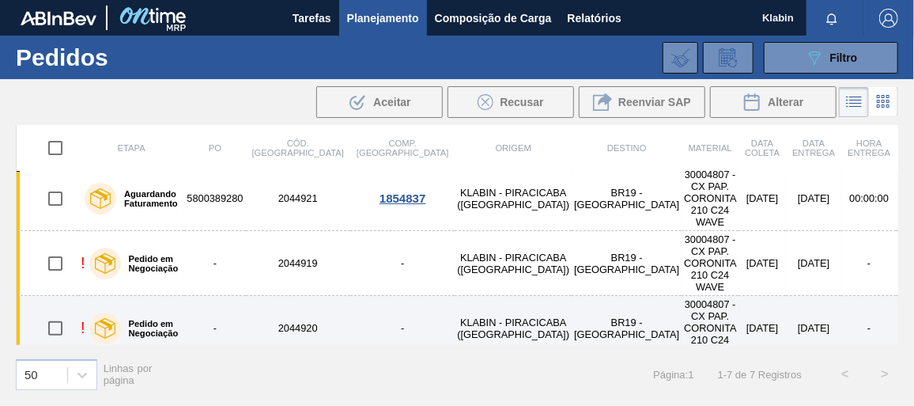
click at [284, 299] on td "2044920" at bounding box center [298, 328] width 104 height 65
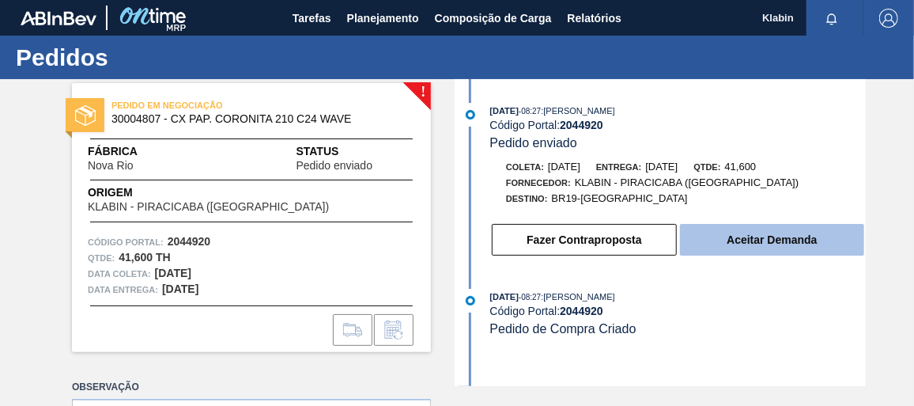
click at [747, 251] on button "Aceitar Demanda" at bounding box center [772, 240] width 184 height 32
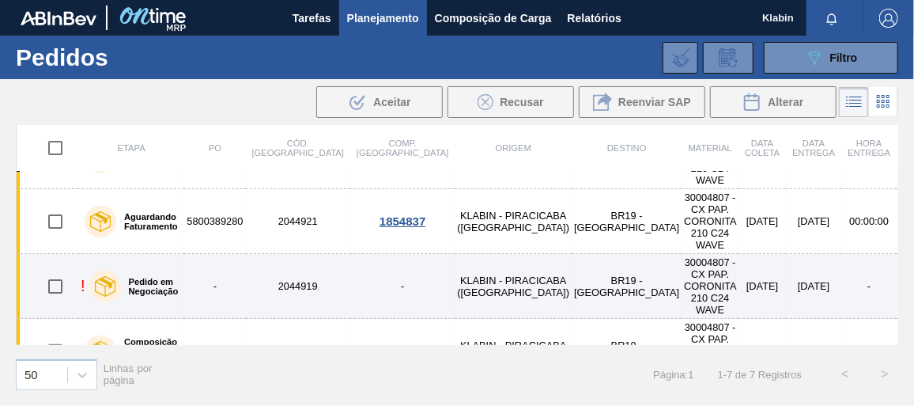
scroll to position [266, 0]
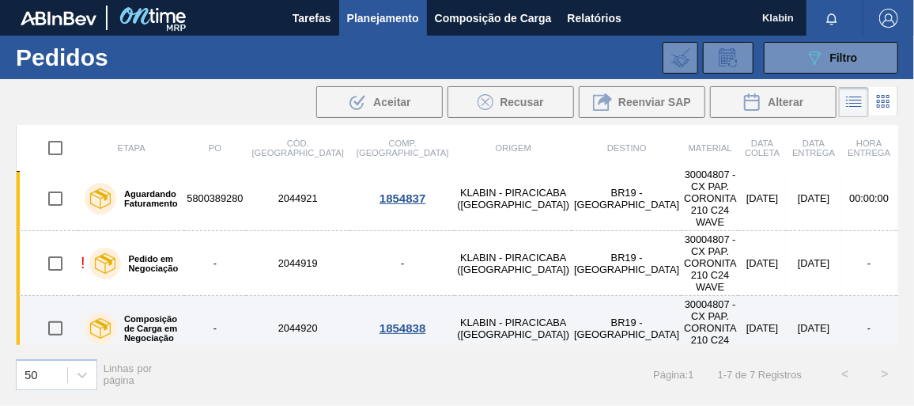
click at [224, 306] on td "-" at bounding box center [214, 328] width 61 height 65
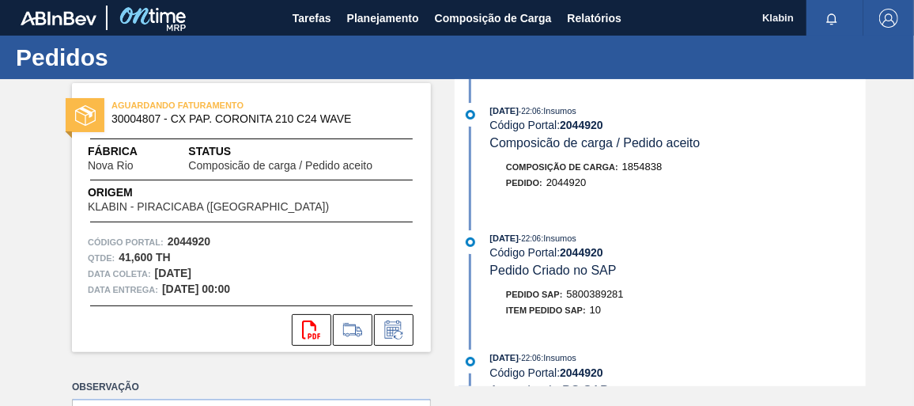
click at [574, 295] on span "5800389281" at bounding box center [595, 294] width 57 height 12
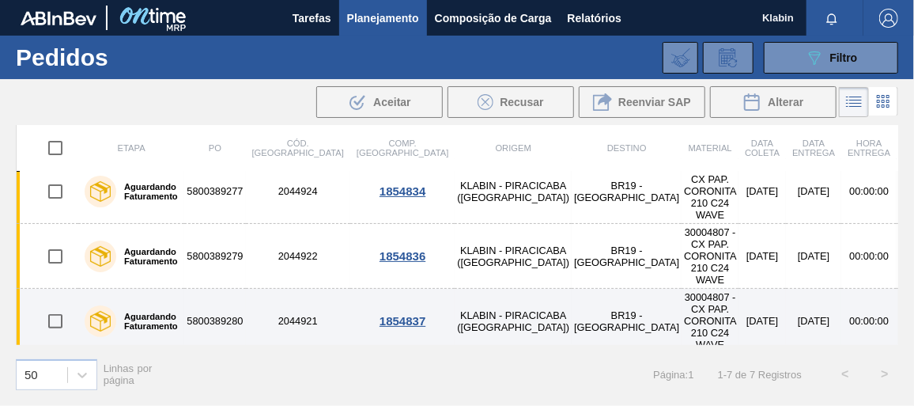
scroll to position [266, 0]
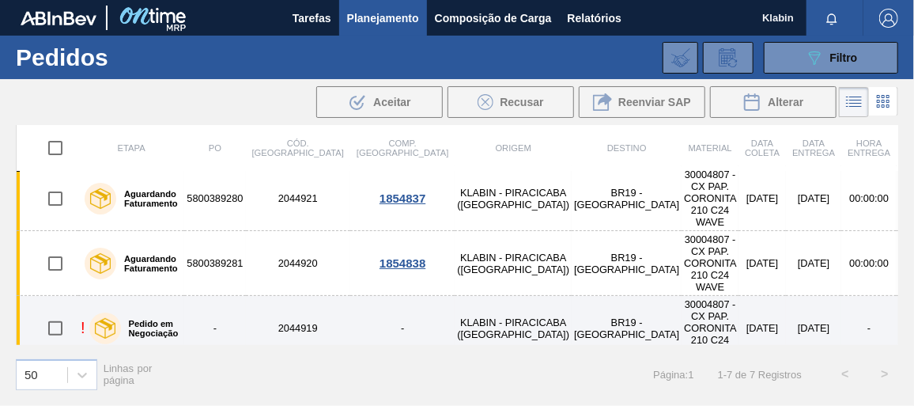
click at [293, 300] on td "2044919" at bounding box center [298, 328] width 104 height 65
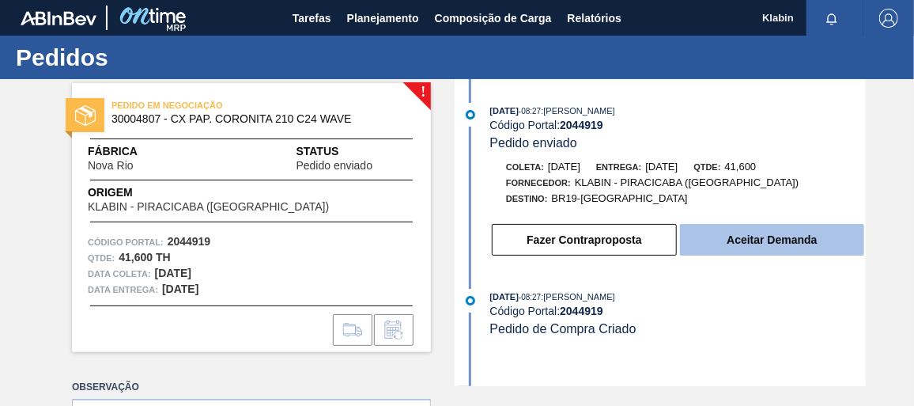
click at [719, 243] on button "Aceitar Demanda" at bounding box center [772, 240] width 184 height 32
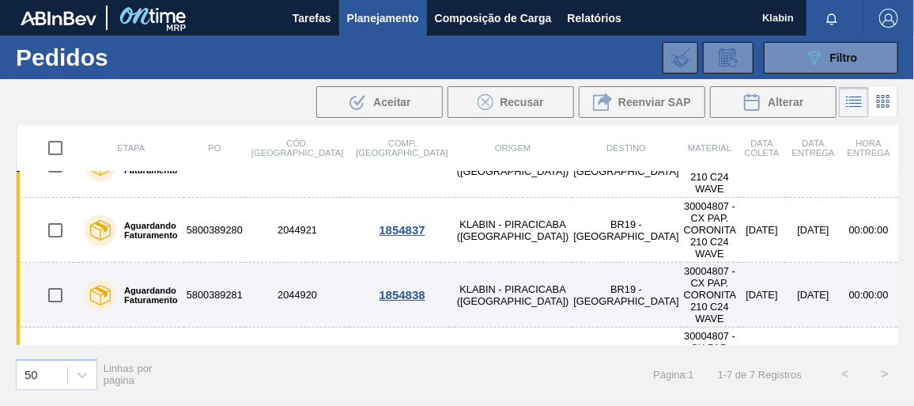
scroll to position [266, 0]
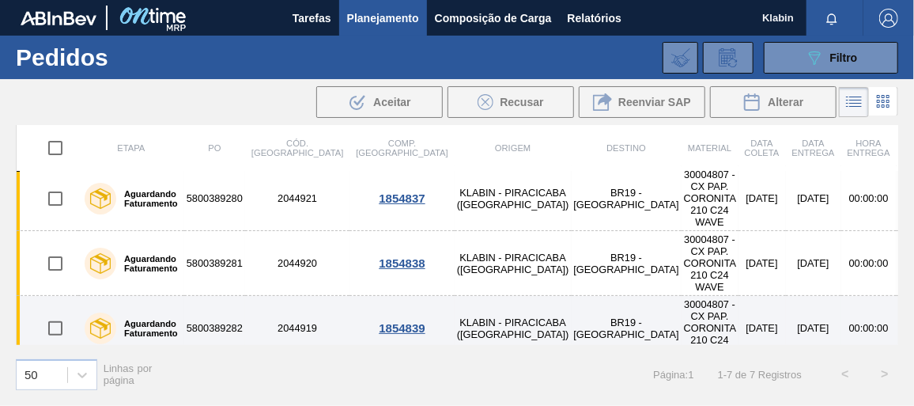
click at [249, 302] on td "2044919" at bounding box center [297, 328] width 104 height 65
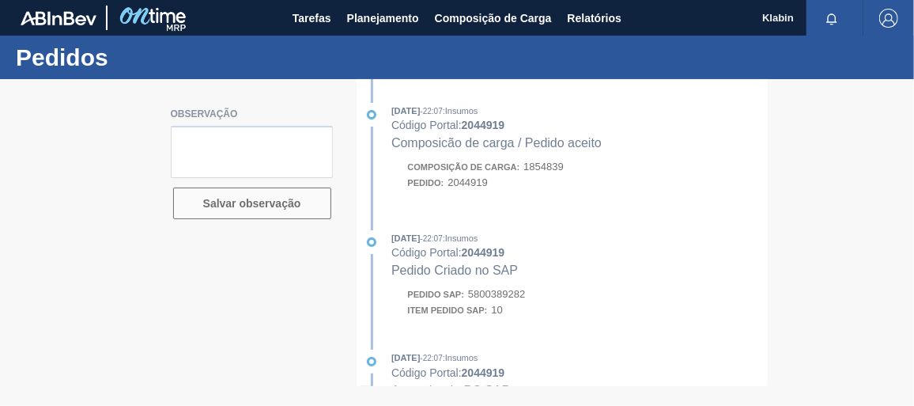
click at [511, 302] on div at bounding box center [457, 242] width 914 height 326
click at [511, 297] on div at bounding box center [457, 242] width 914 height 326
drag, startPoint x: 486, startPoint y: 311, endPoint x: 504, endPoint y: 298, distance: 21.5
click at [503, 300] on div at bounding box center [457, 242] width 914 height 326
click at [504, 296] on div at bounding box center [457, 242] width 914 height 326
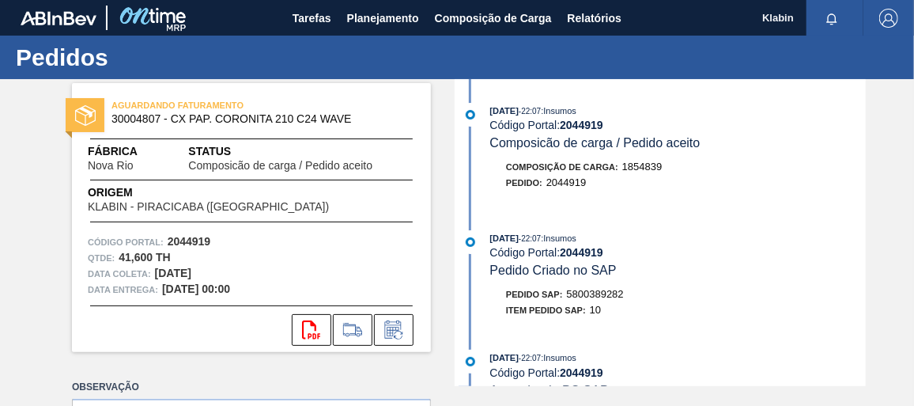
click at [505, 295] on div "Pedido SAP: 5800389282" at bounding box center [677, 294] width 375 height 16
click at [506, 295] on span "Pedido SAP:" at bounding box center [534, 293] width 57 height 9
drag, startPoint x: 505, startPoint y: 295, endPoint x: 603, endPoint y: 298, distance: 98.1
click at [603, 298] on span "5800389282" at bounding box center [595, 294] width 57 height 12
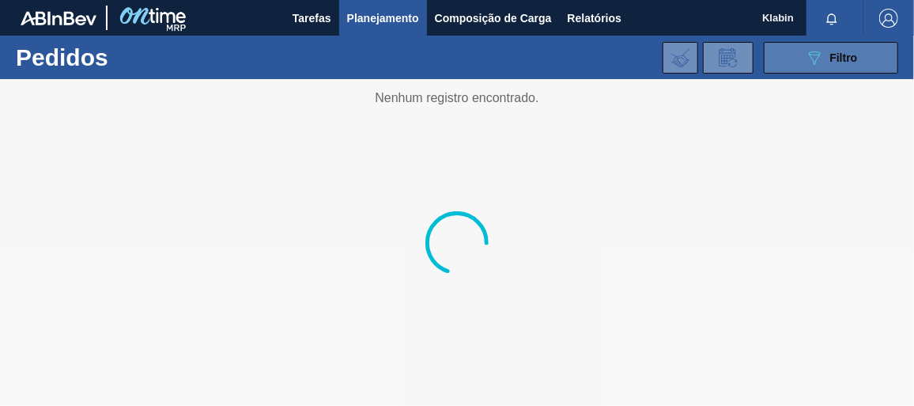
click at [836, 50] on div "089F7B8B-B2A5-4AFE-B5C0-19BA573D28AC Filtro" at bounding box center [831, 57] width 53 height 19
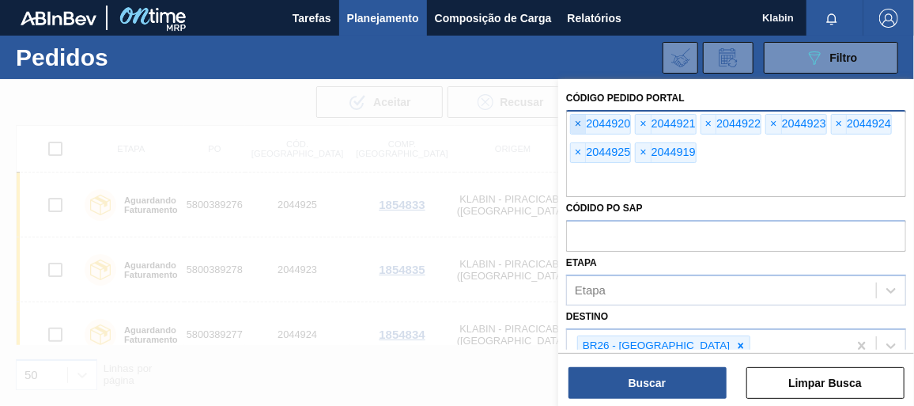
click at [576, 120] on span "×" at bounding box center [578, 124] width 15 height 19
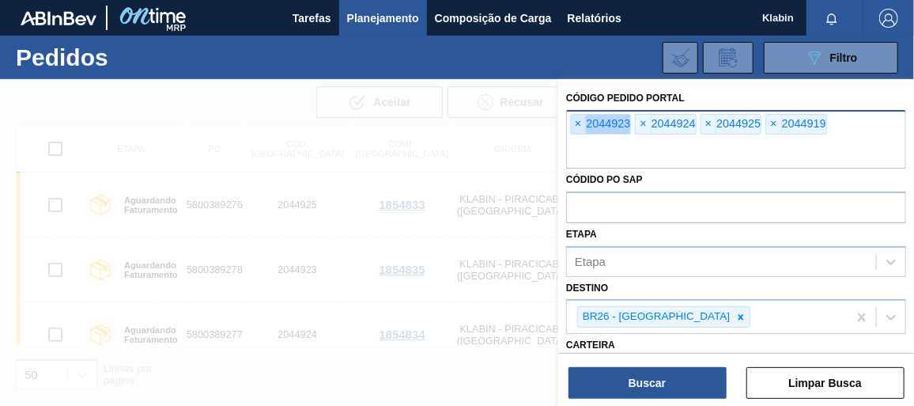
click at [576, 120] on span "×" at bounding box center [578, 124] width 15 height 19
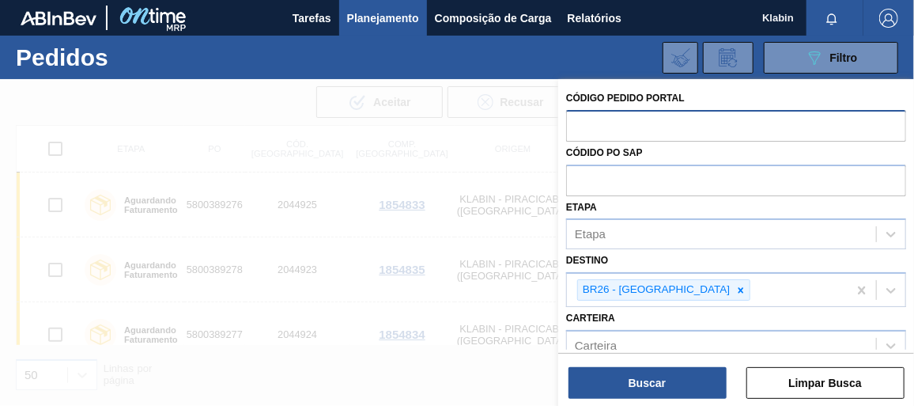
paste input "2036126"
type input "2036126"
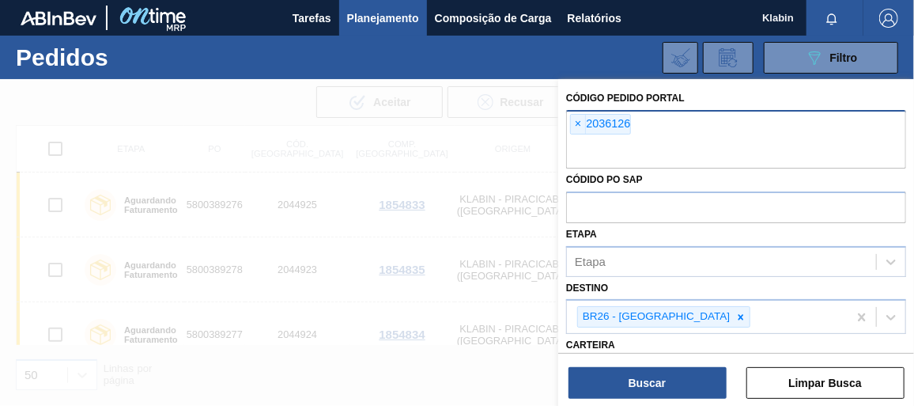
paste input "2031474"
type input "2031474"
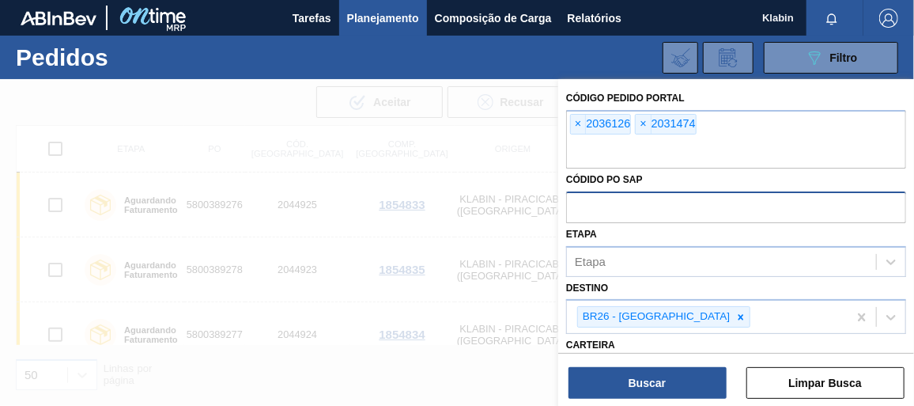
paste input "2031459"
type input "2031459"
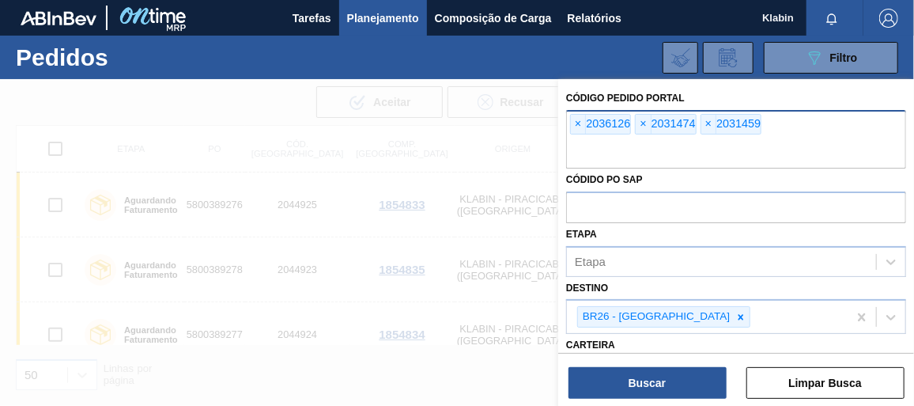
paste input "2037966"
type input "2037966"
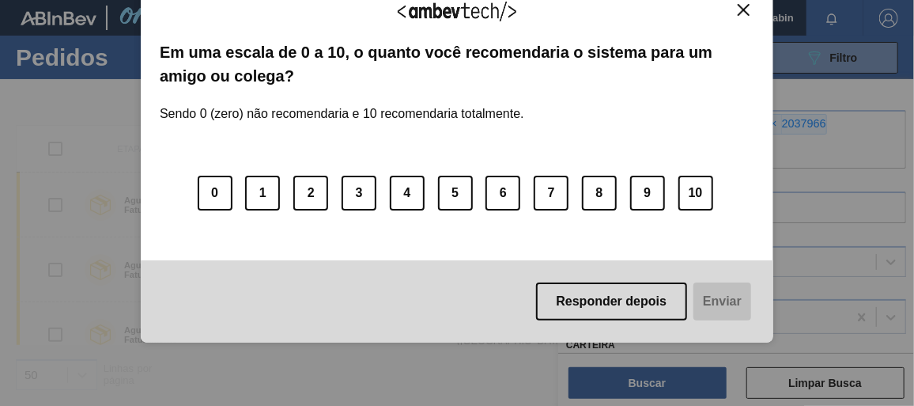
click at [748, 5] on img "Close" at bounding box center [744, 10] width 12 height 12
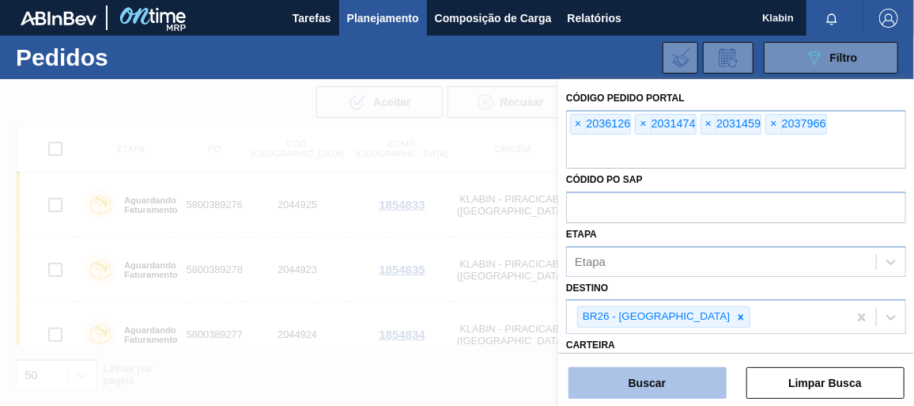
click at [637, 392] on button "Buscar" at bounding box center [647, 383] width 158 height 32
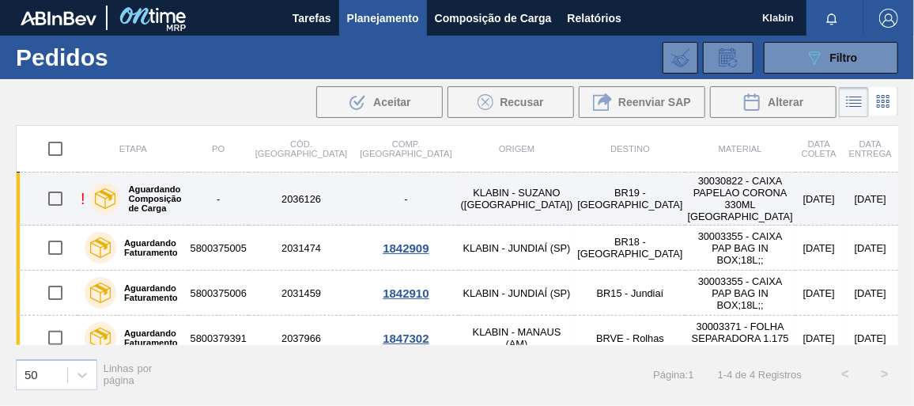
click at [269, 200] on td "2036126" at bounding box center [301, 198] width 104 height 53
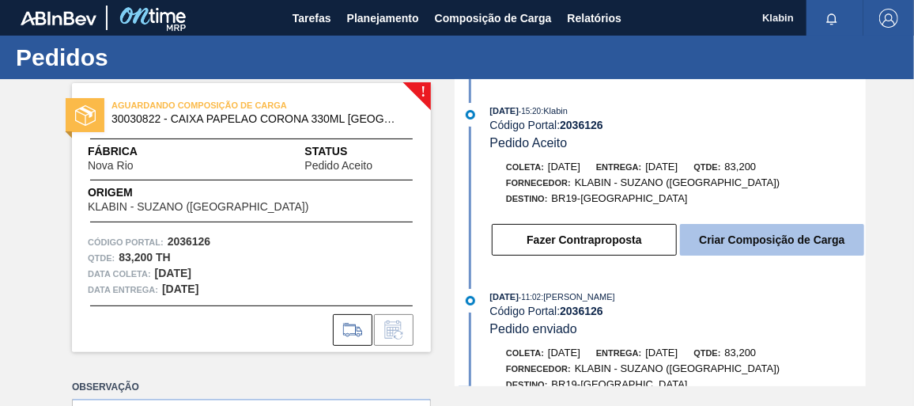
click at [758, 240] on button "Criar Composição de Carga" at bounding box center [772, 240] width 184 height 32
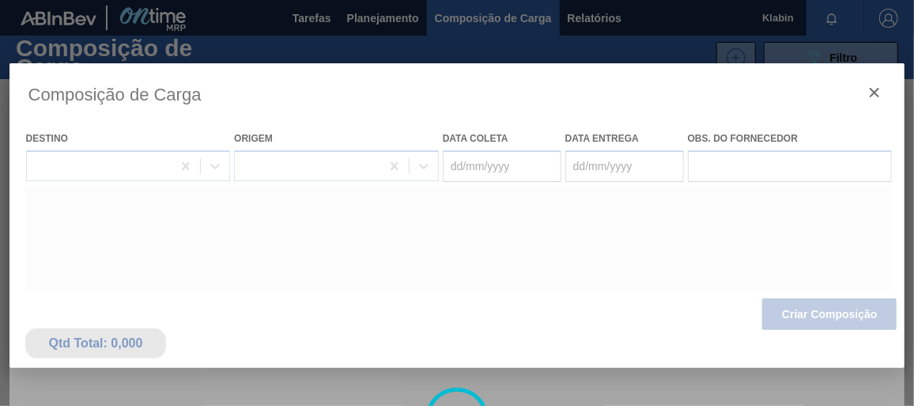
type coleta "[DATE]"
type Entrega "[DATE]"
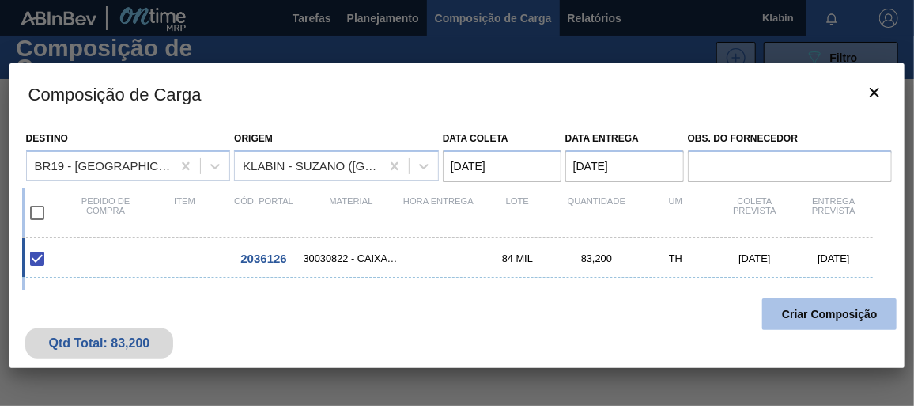
click at [798, 313] on button "Criar Composição" at bounding box center [829, 314] width 134 height 32
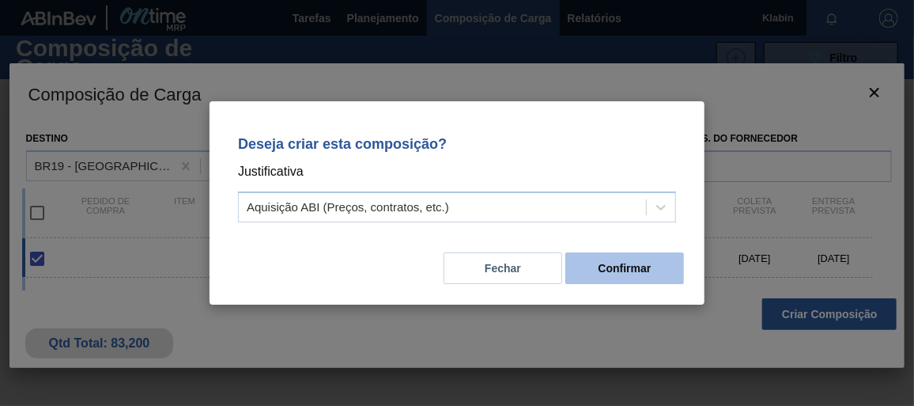
click at [652, 264] on button "Confirmar" at bounding box center [624, 268] width 119 height 32
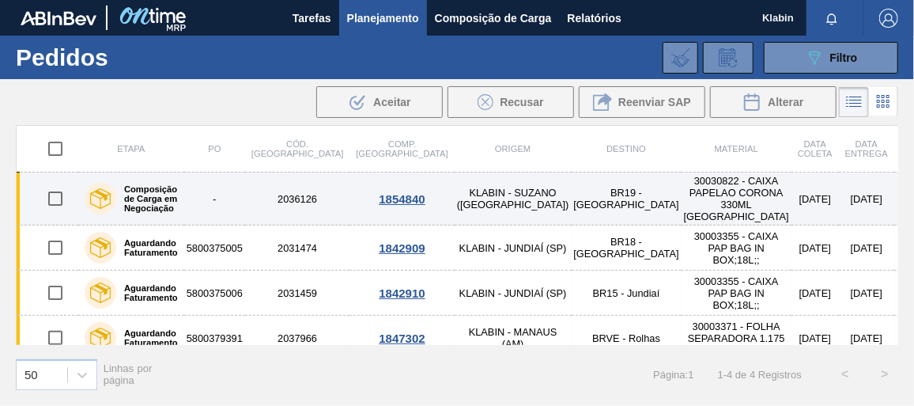
click at [276, 202] on td "2036126" at bounding box center [297, 198] width 104 height 53
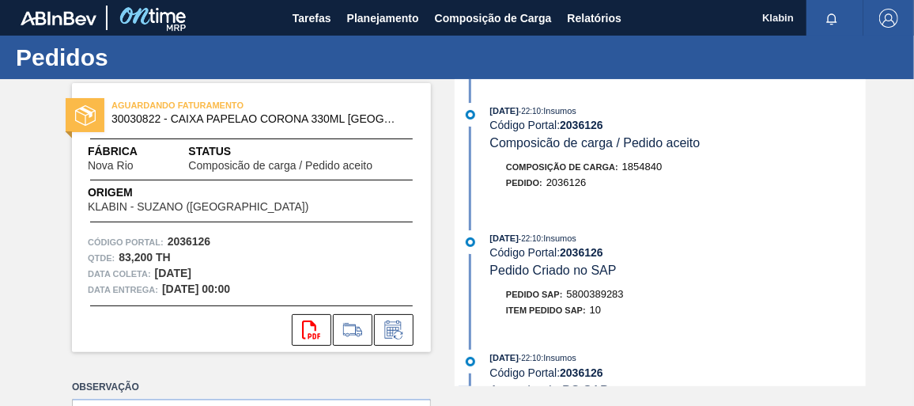
click at [613, 297] on span "5800389283" at bounding box center [595, 294] width 57 height 12
click at [615, 297] on span "5800389283" at bounding box center [595, 294] width 57 height 12
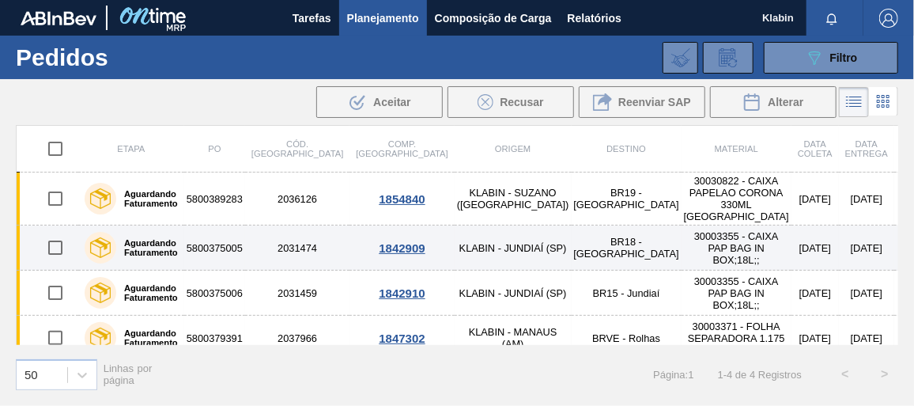
click at [259, 234] on td "2031474" at bounding box center [297, 247] width 104 height 45
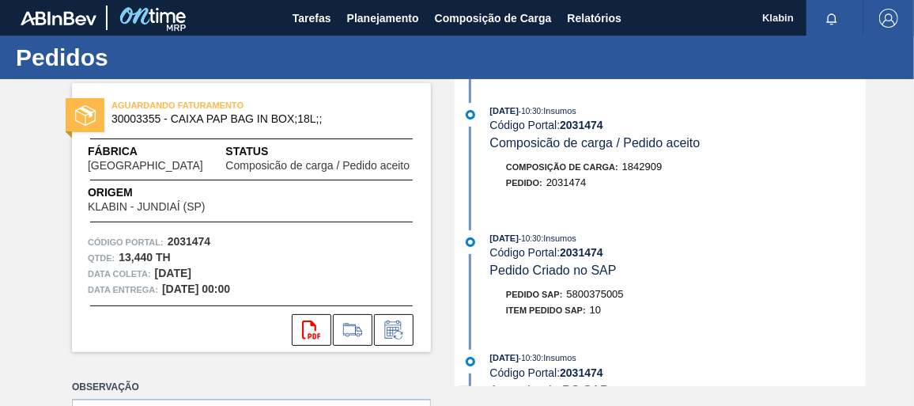
click at [606, 293] on span "5800375005" at bounding box center [595, 294] width 57 height 12
click at [606, 292] on div "Pedido SAP: 5800375005" at bounding box center [565, 294] width 118 height 16
click at [609, 296] on span "5800375005" at bounding box center [595, 294] width 57 height 12
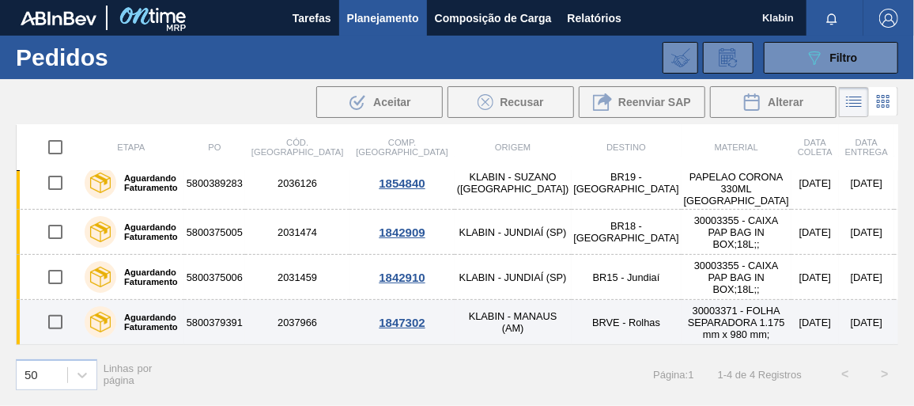
scroll to position [30, 0]
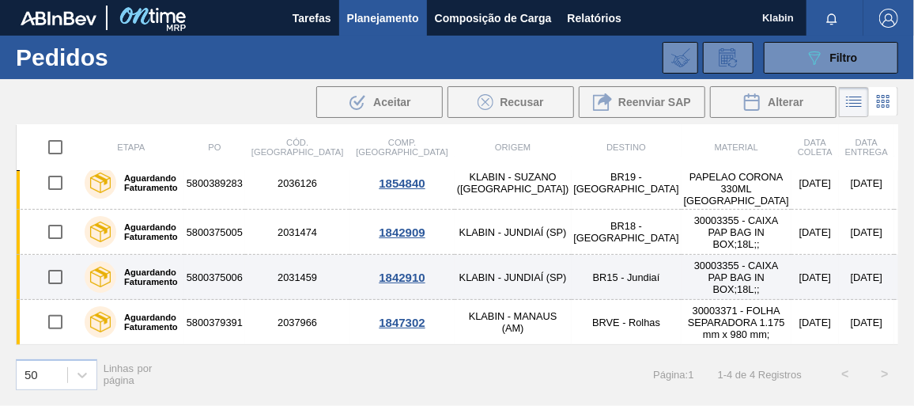
click at [260, 256] on td "2031459" at bounding box center [297, 277] width 104 height 45
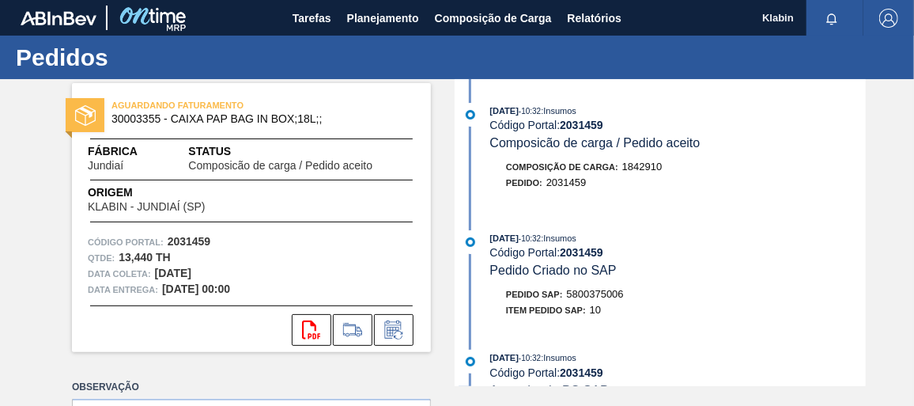
click at [604, 295] on span "5800375006" at bounding box center [595, 294] width 57 height 12
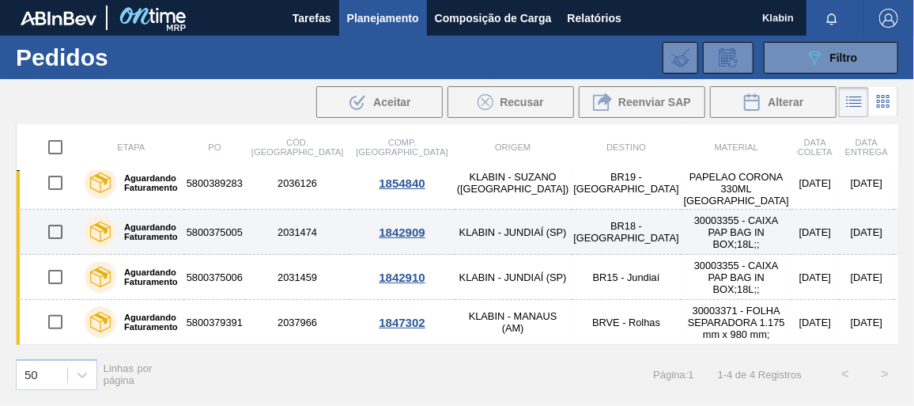
scroll to position [30, 0]
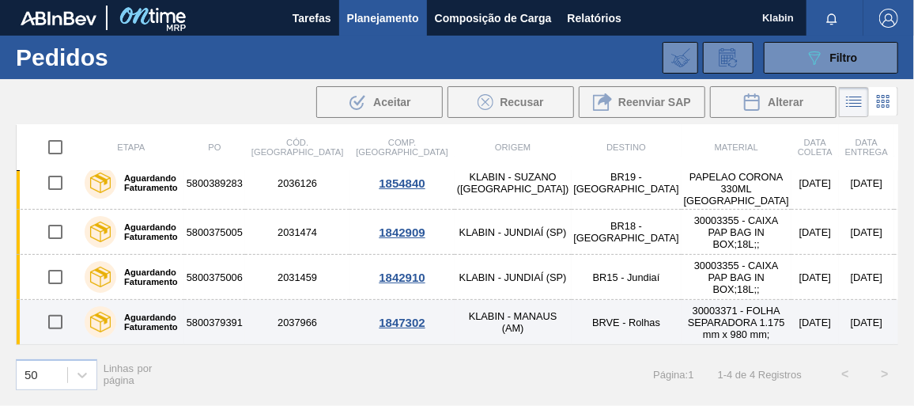
click at [241, 311] on td "5800379391" at bounding box center [214, 322] width 61 height 45
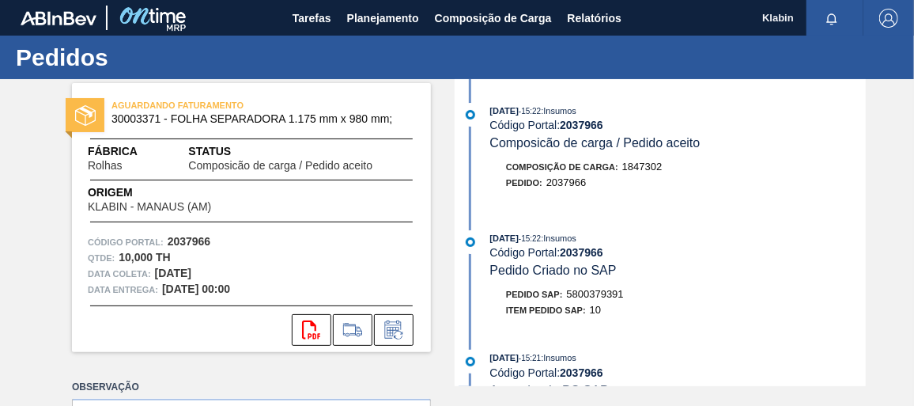
click at [616, 292] on div "Pedido SAP: 5800379391" at bounding box center [565, 294] width 118 height 16
